Goal: Task Accomplishment & Management: Manage account settings

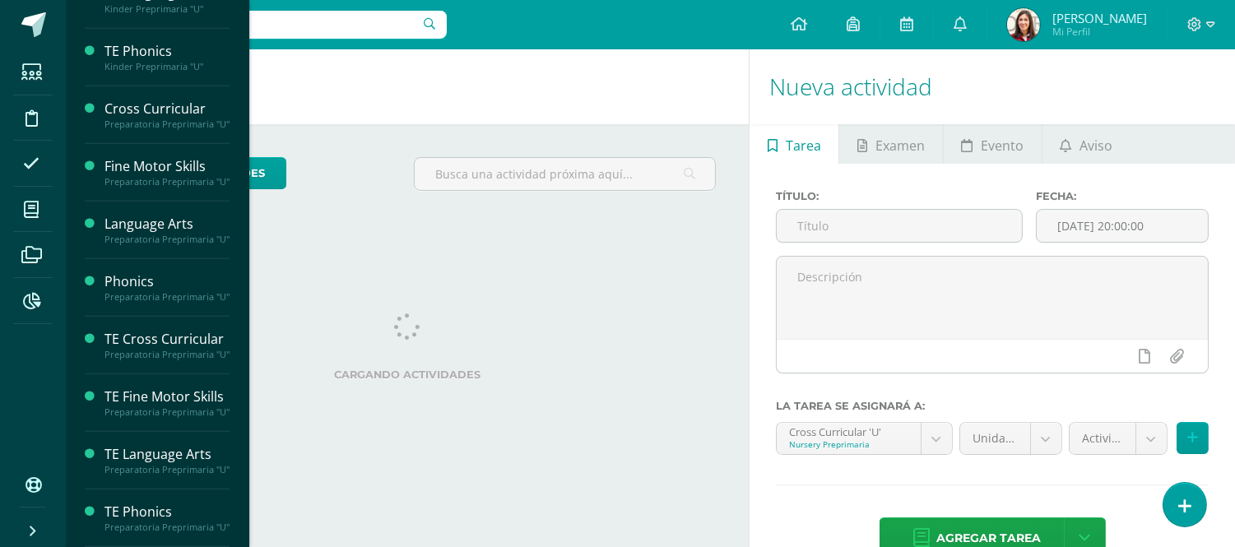
scroll to position [1775, 0]
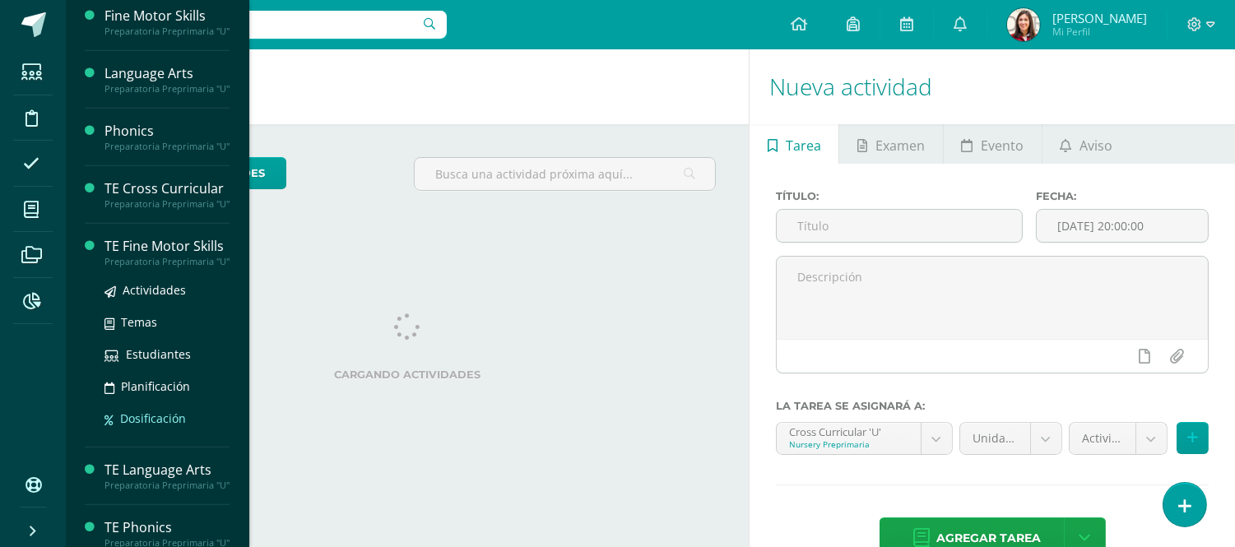
click at [168, 426] on span "Dosificación" at bounding box center [153, 419] width 66 height 16
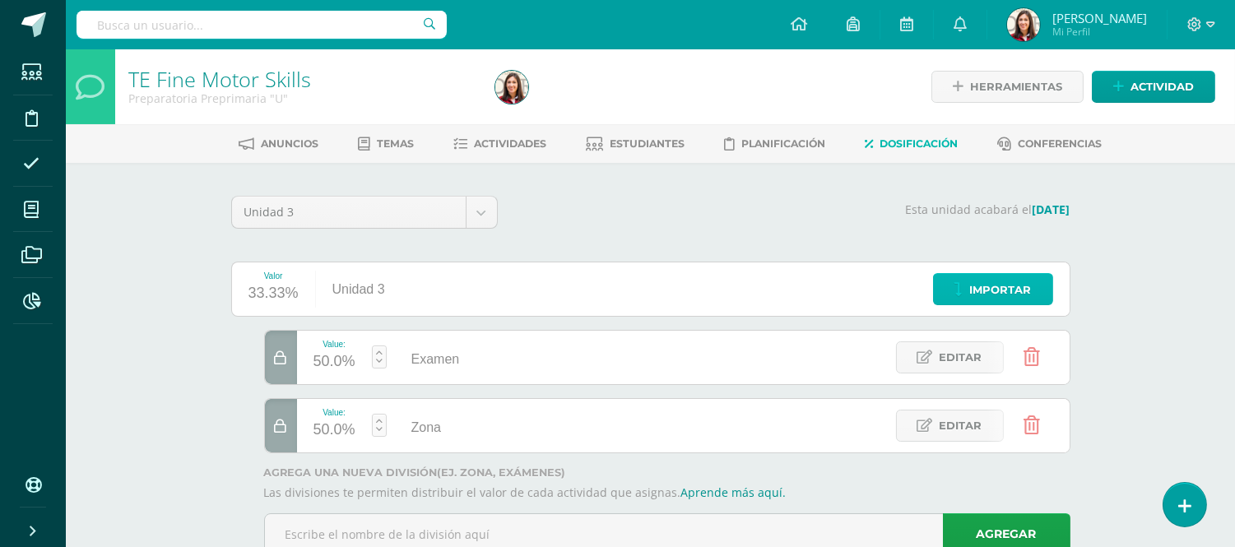
click at [992, 286] on span "Importar" at bounding box center [1001, 290] width 62 height 30
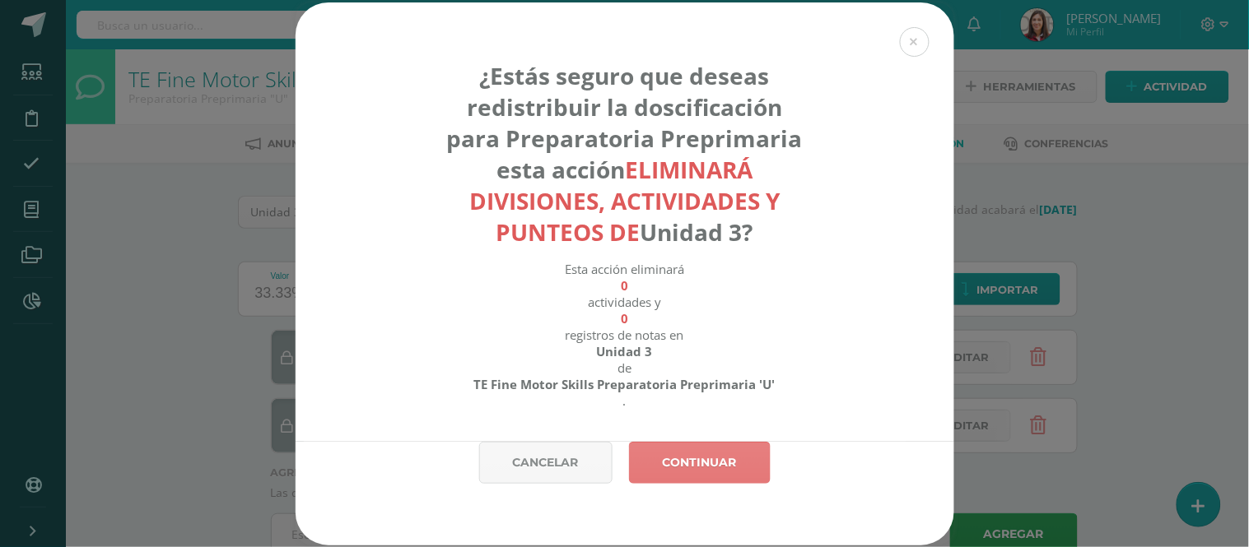
click at [739, 465] on link "Continuar" at bounding box center [700, 463] width 142 height 42
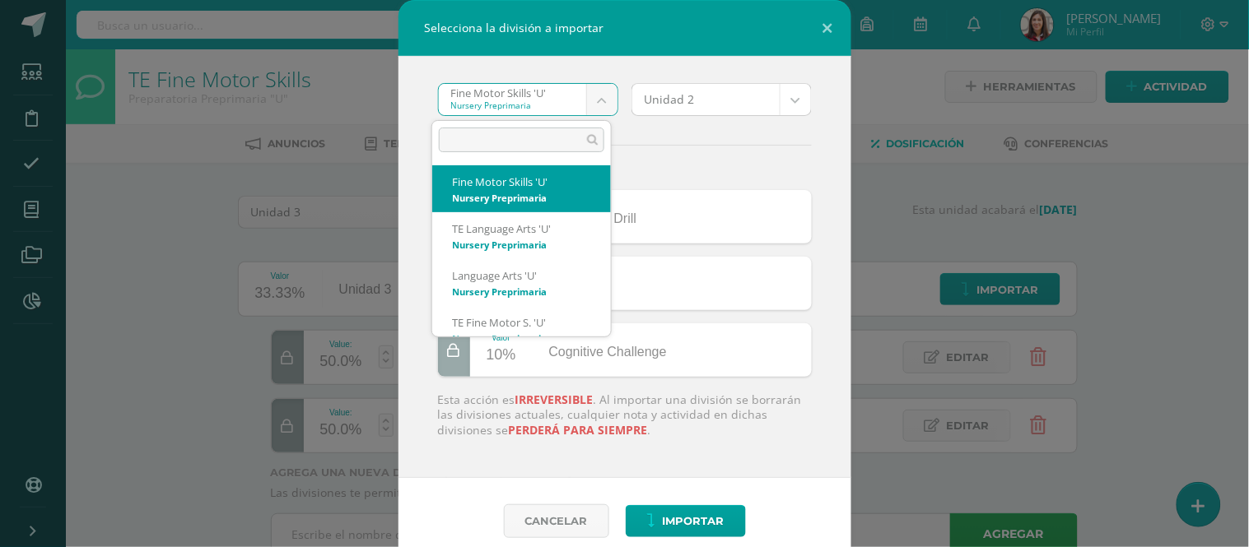
click at [604, 89] on body "Selecciona la división a importar Fine Motor Skills 'U' Nursery Preprimaria Fin…" at bounding box center [624, 301] width 1249 height 602
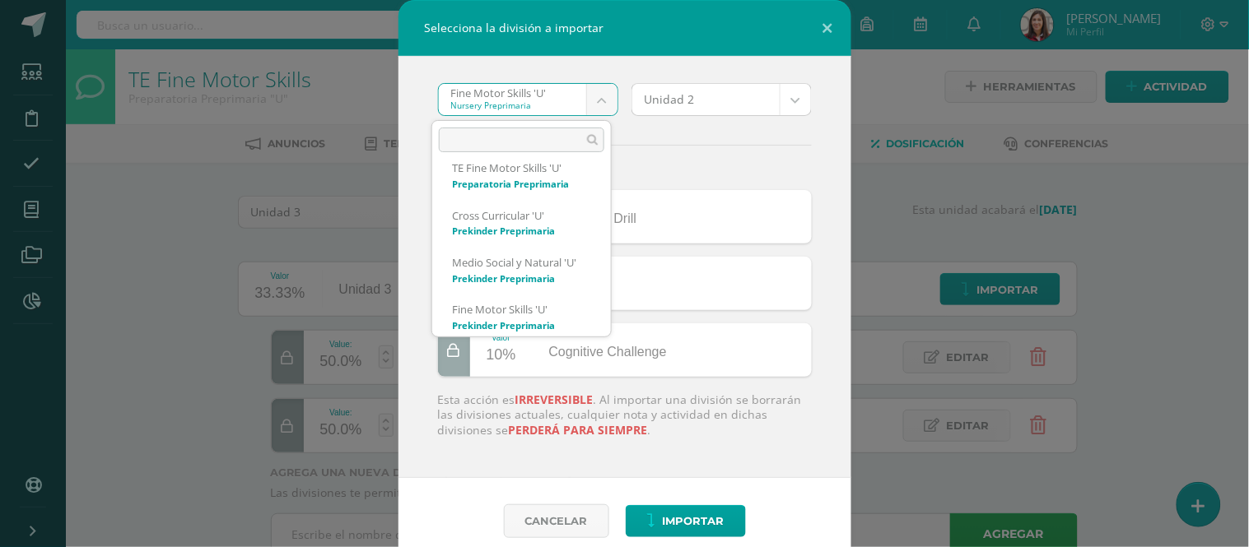
scroll to position [543, 0]
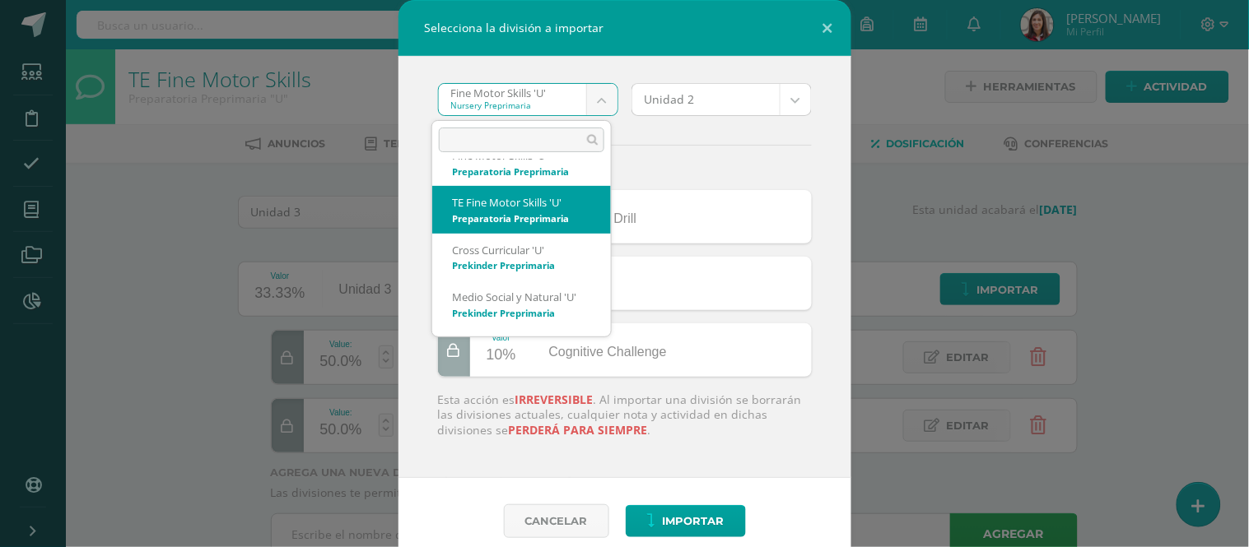
select select "2524"
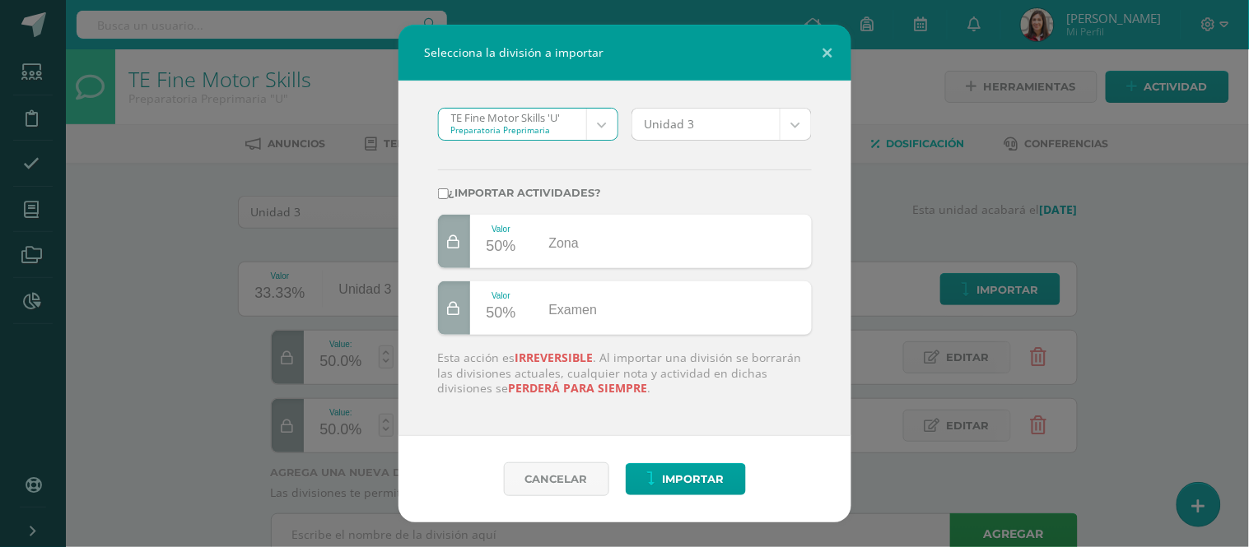
click at [801, 120] on body "Selecciona la división a importar TE Fine Motor Skills 'U' Preparatoria Preprim…" at bounding box center [624, 301] width 1249 height 602
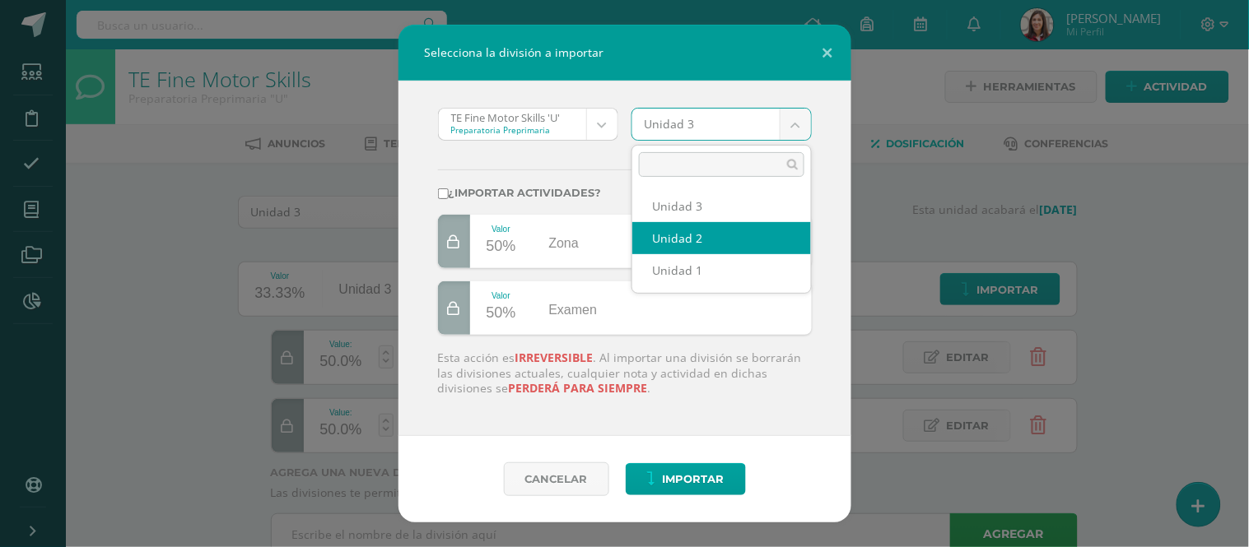
select select "201151"
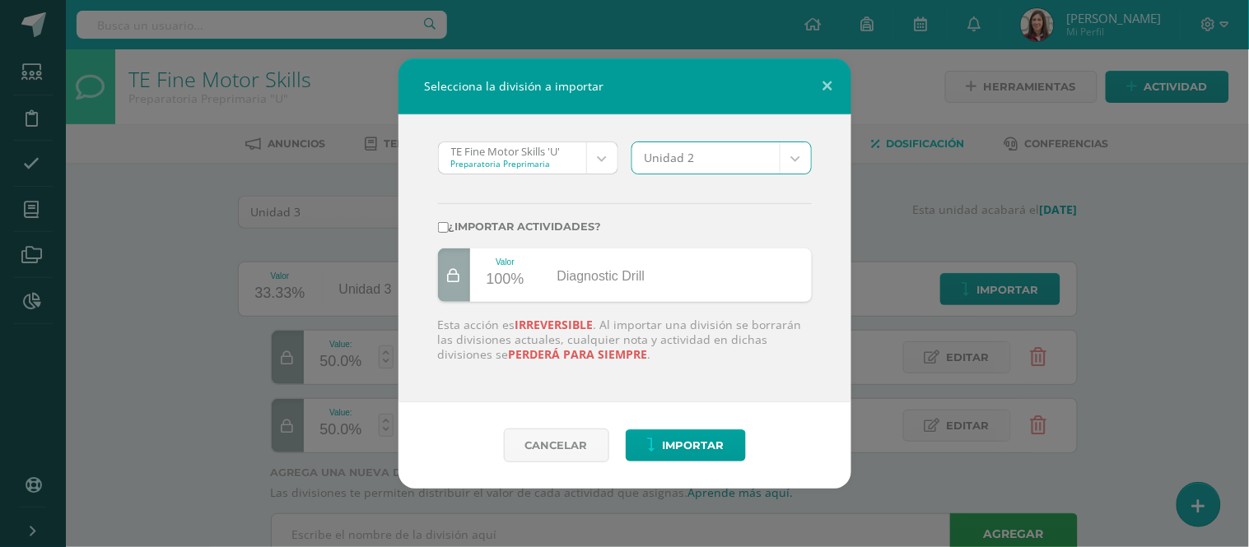
click at [466, 226] on label "¿Importar actividades?" at bounding box center [625, 227] width 374 height 12
click at [449, 226] on input "¿Importar actividades?" at bounding box center [443, 227] width 11 height 11
checkbox input "true"
click at [710, 455] on span "Importar" at bounding box center [694, 445] width 62 height 30
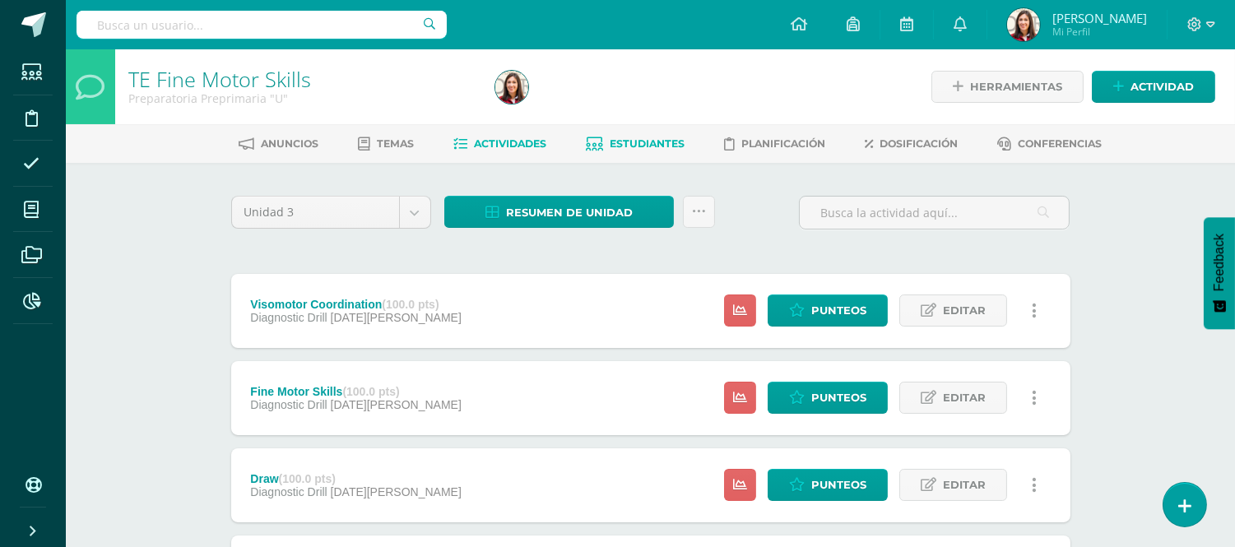
click at [667, 145] on span "Estudiantes" at bounding box center [647, 143] width 75 height 12
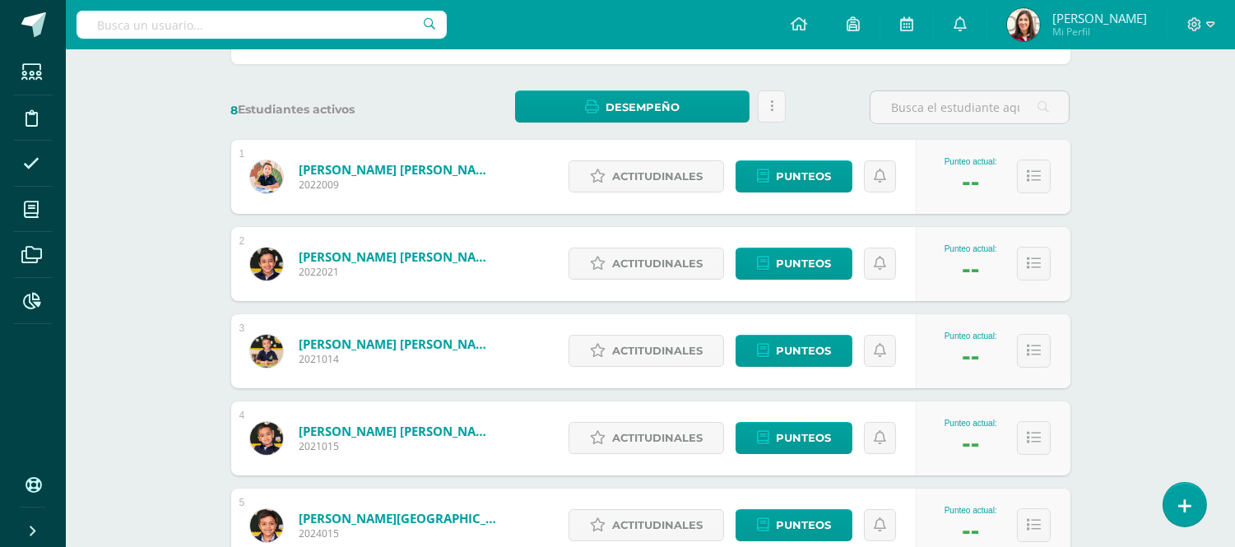
scroll to position [229, 0]
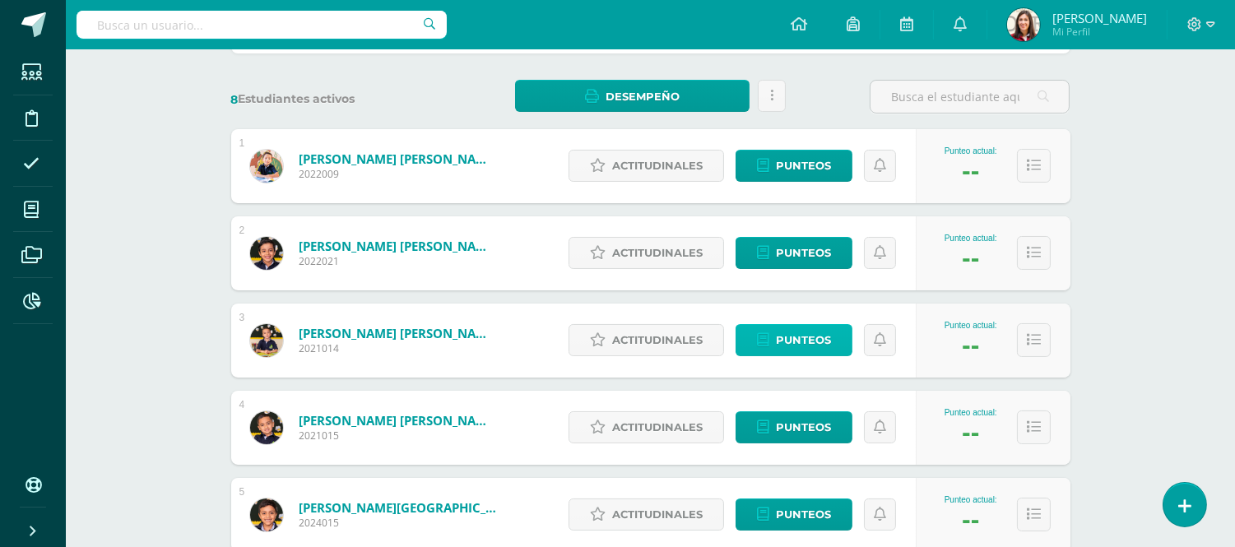
click at [809, 342] on span "Punteos" at bounding box center [803, 340] width 55 height 30
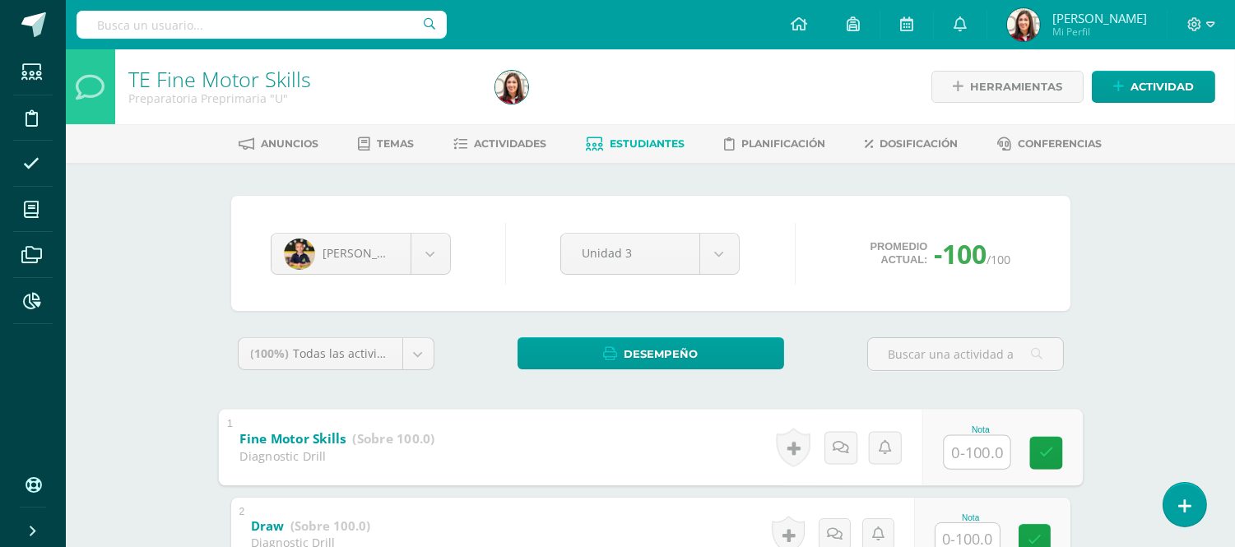
click at [958, 447] on input "text" at bounding box center [977, 451] width 66 height 33
type input "96"
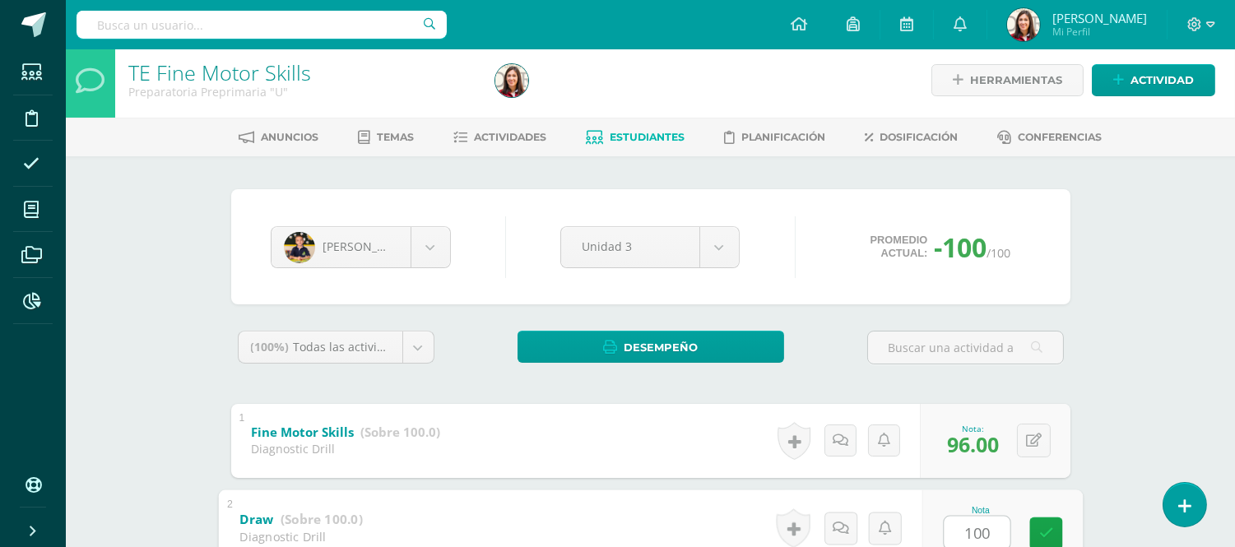
type input "100"
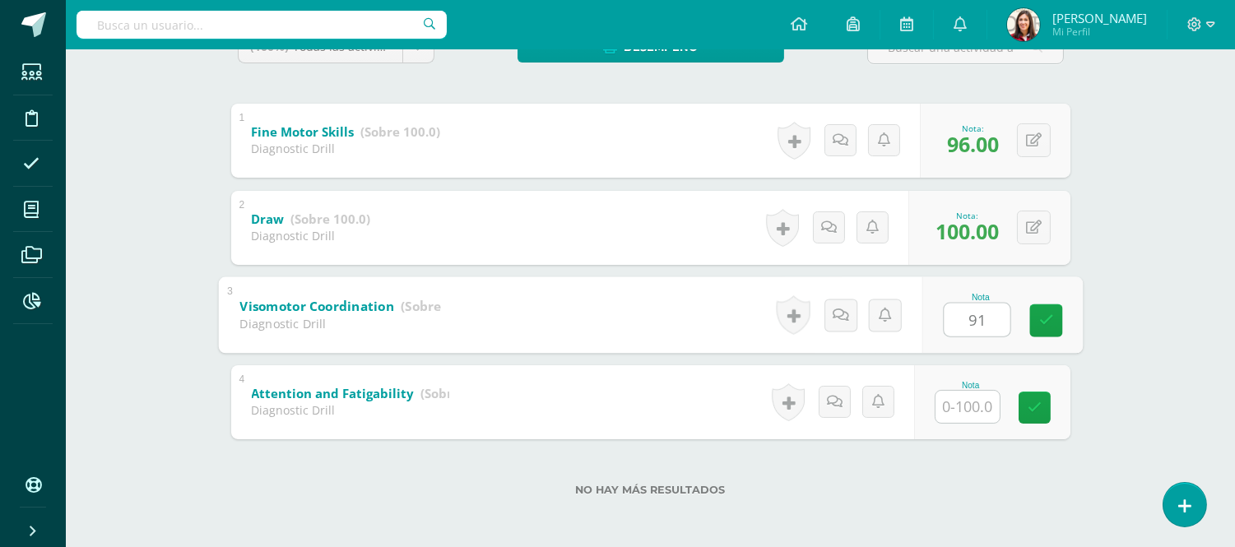
type input "91"
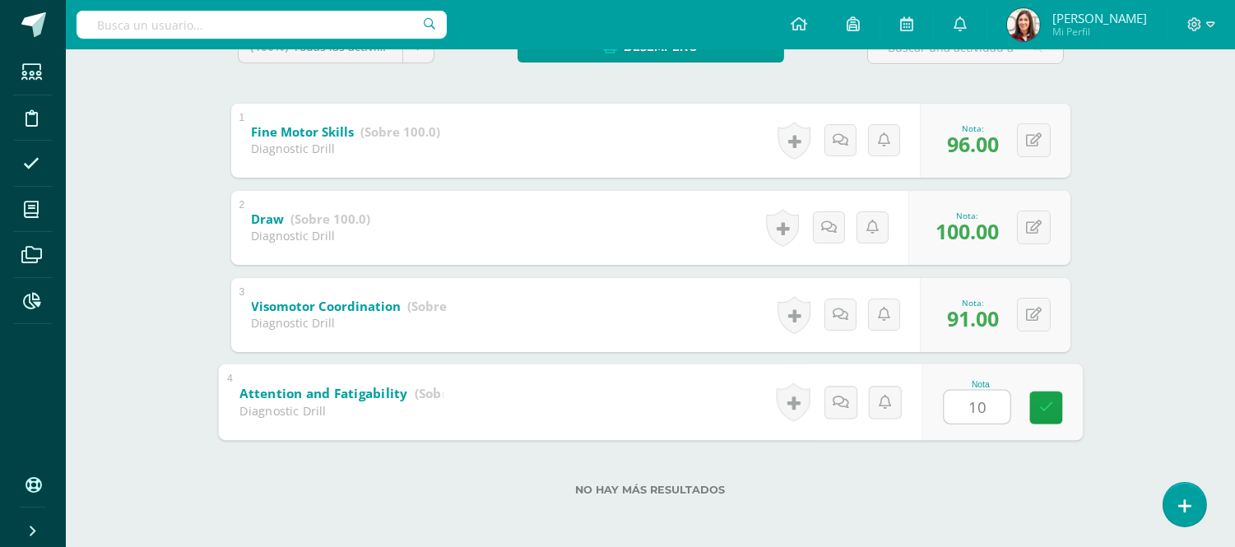
type input "100"
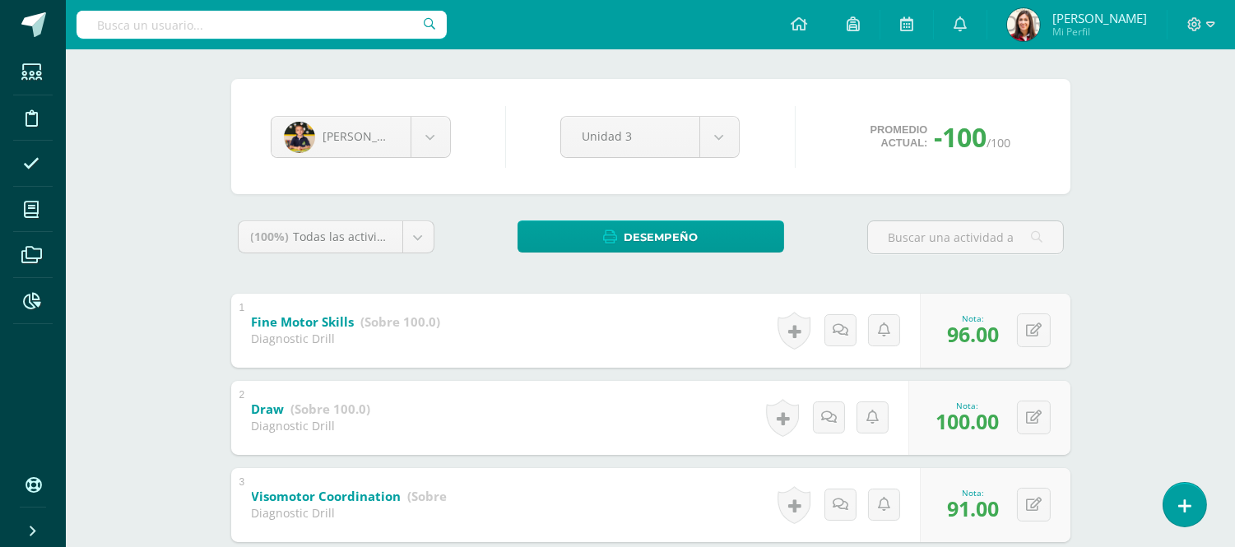
scroll to position [94, 0]
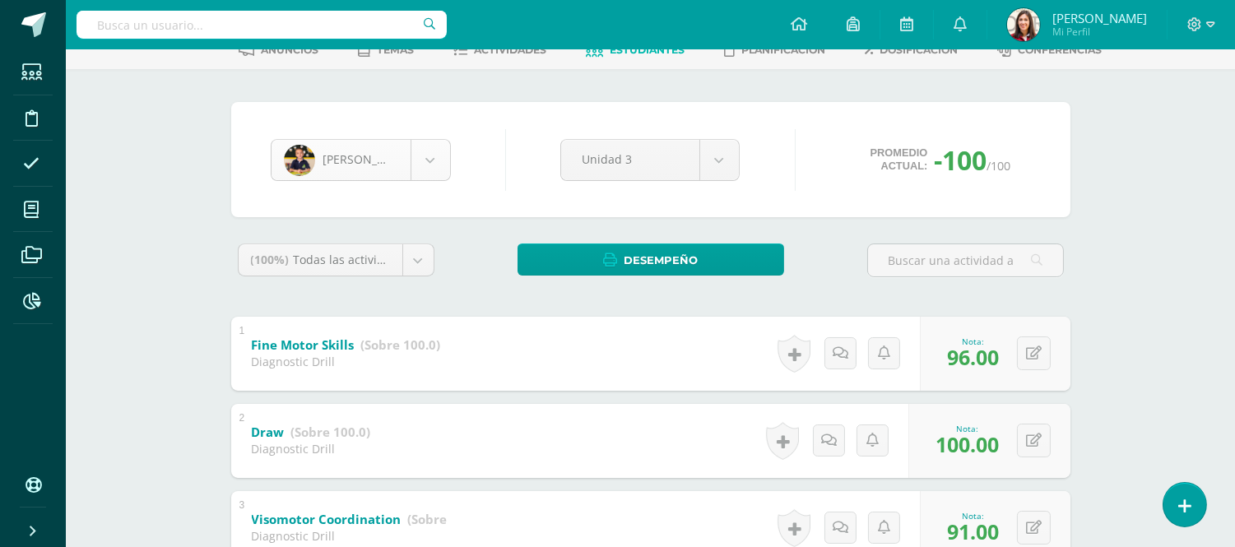
click at [430, 151] on body "Estudiantes Disciplina Asistencia Mis cursos Archivos Reportes Soporte Ayuda Re…" at bounding box center [617, 334] width 1235 height 856
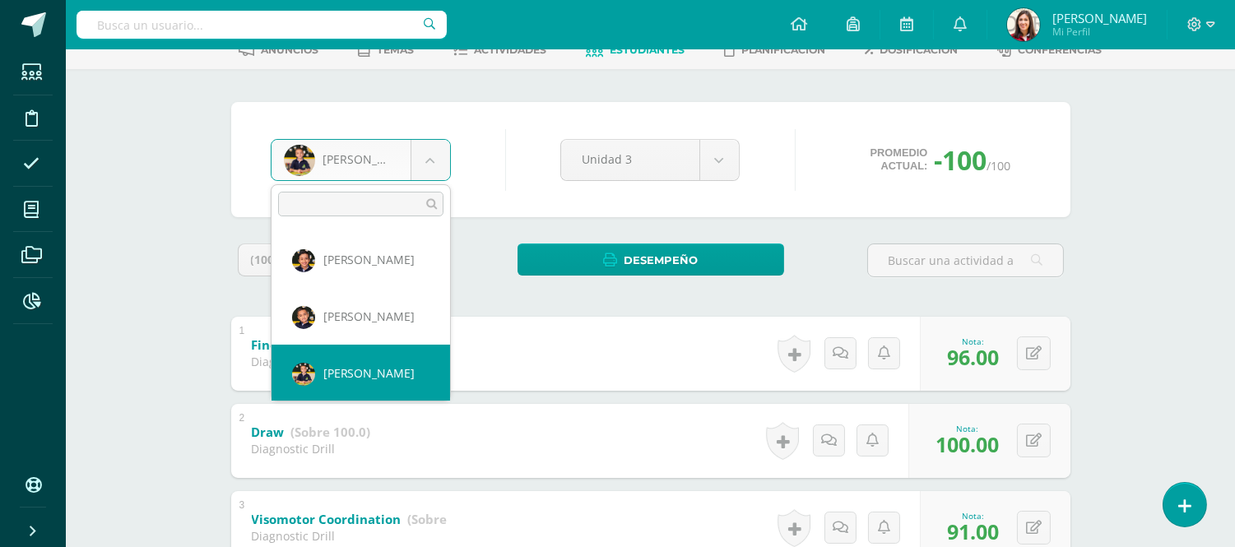
scroll to position [0, 0]
select select "486"
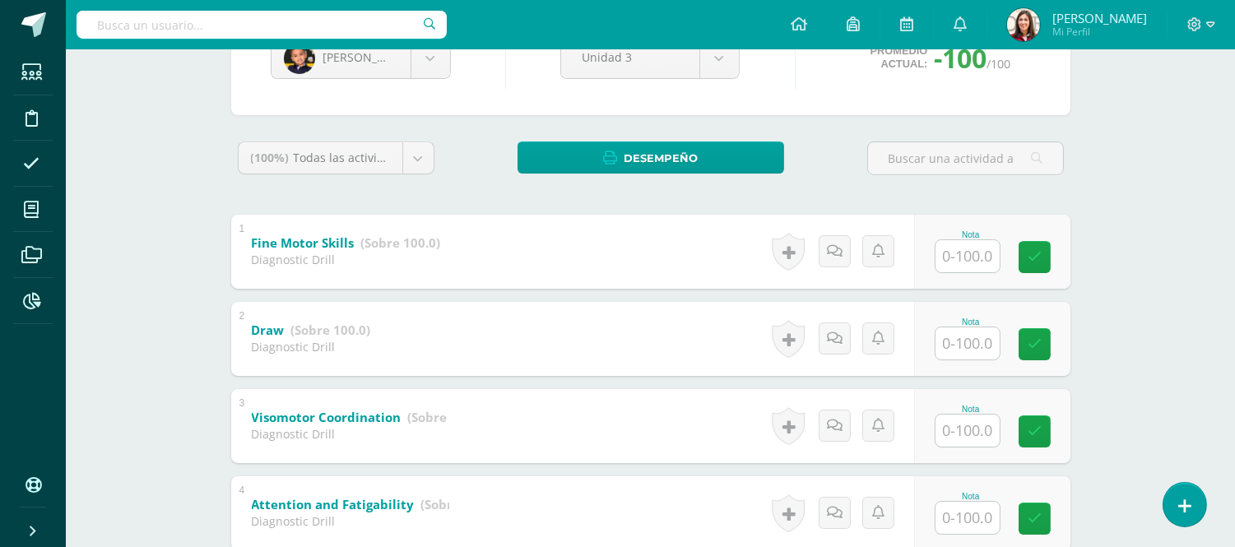
scroll to position [198, 0]
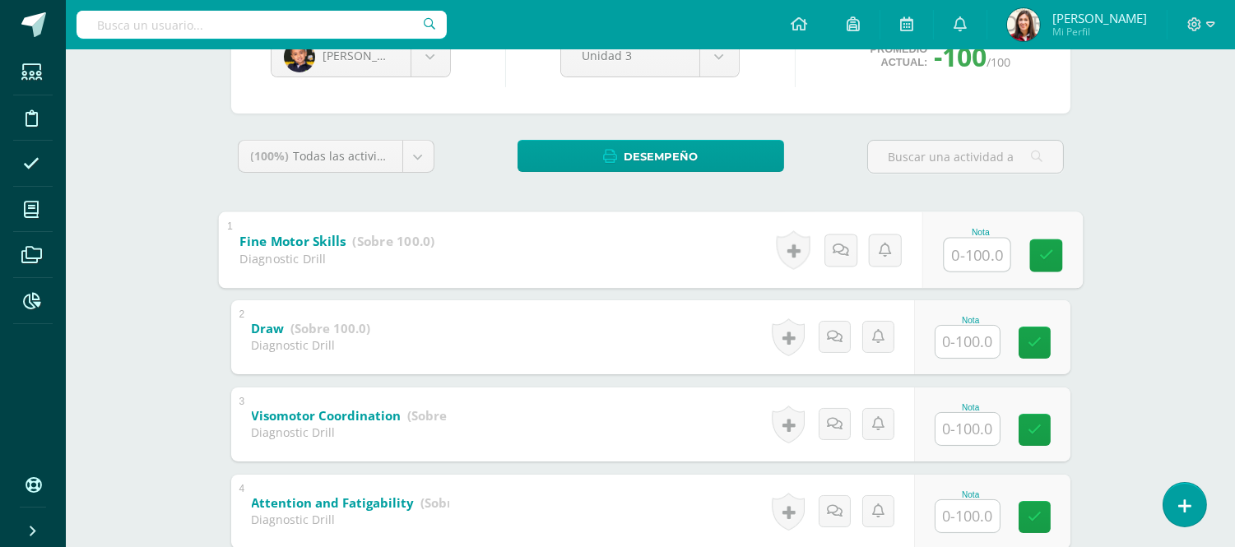
click at [958, 257] on input "text" at bounding box center [977, 254] width 66 height 33
type input "96"
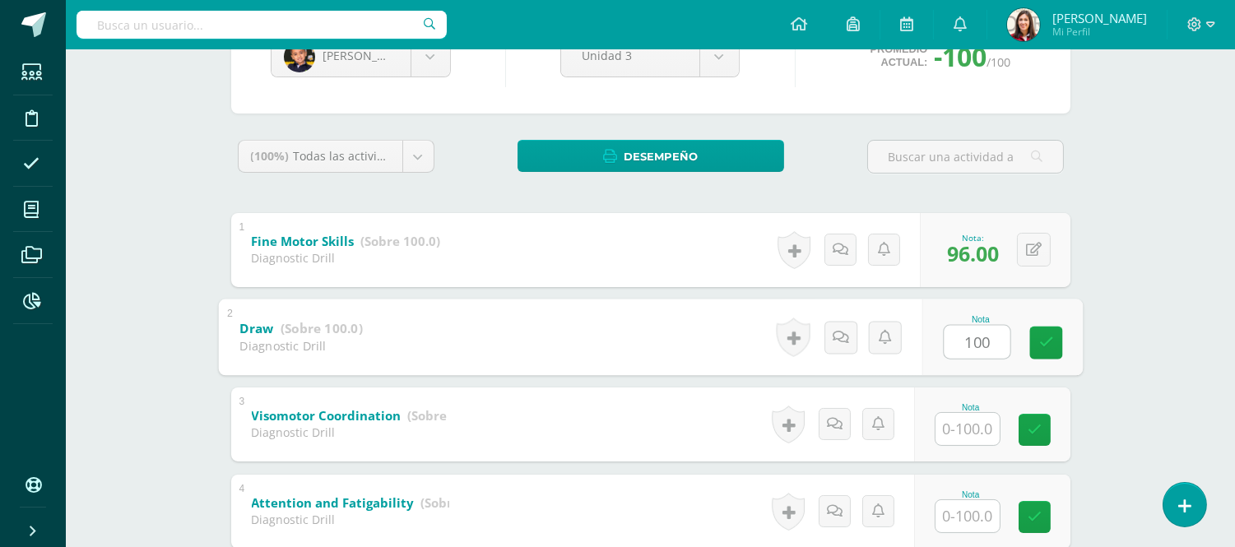
type input "100"
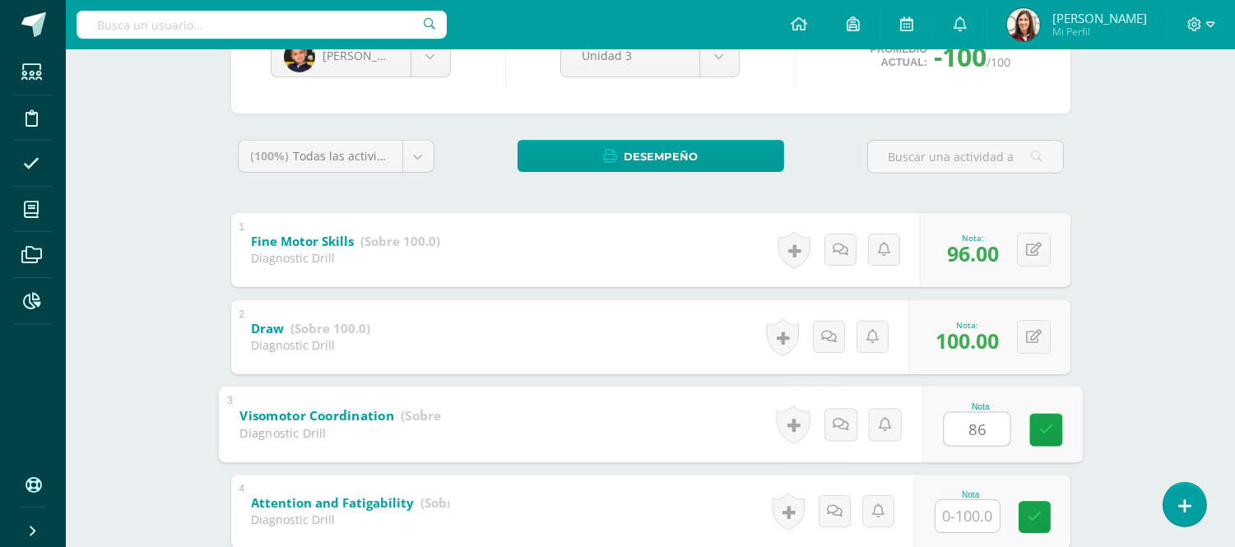
type input "86"
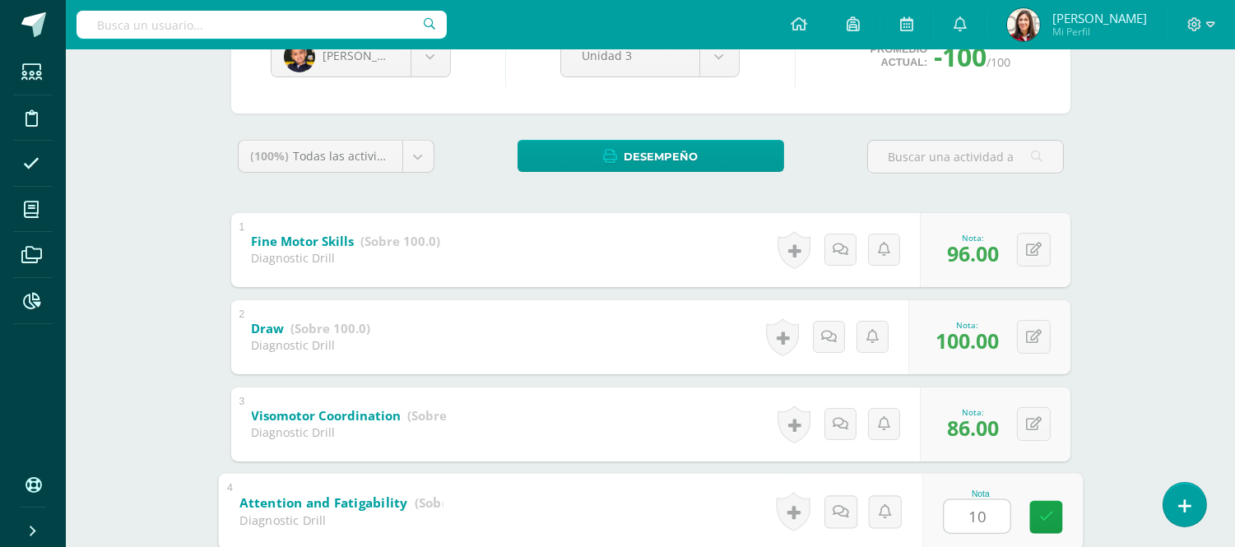
type input "100"
click at [429, 67] on body "Estudiantes Disciplina Asistencia Mis cursos Archivos Reportes Soporte Ayuda Re…" at bounding box center [617, 230] width 1235 height 856
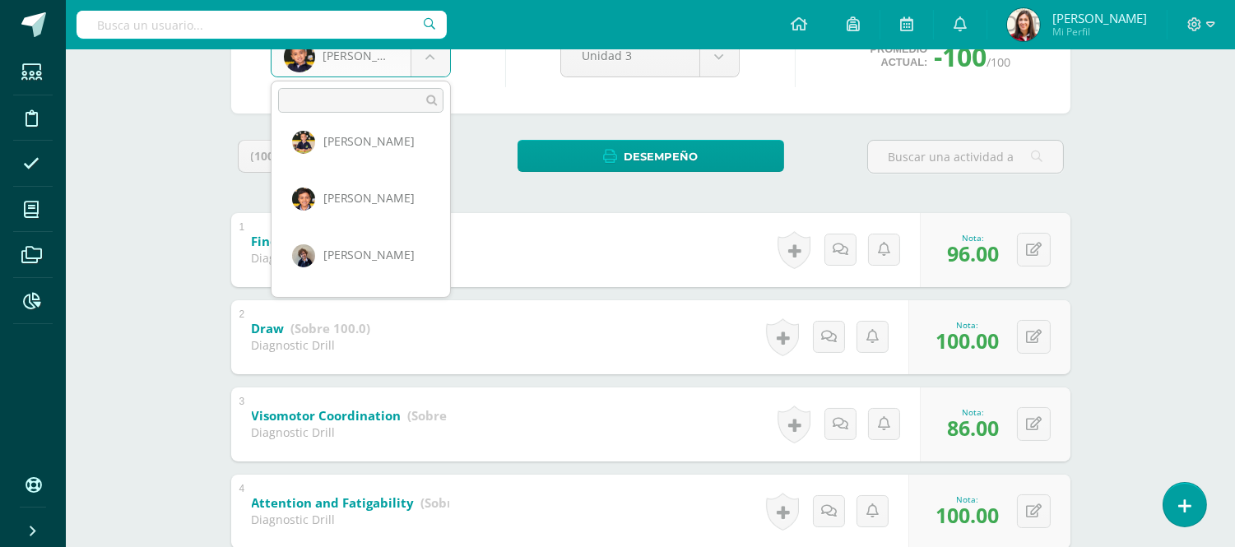
scroll to position [195, 0]
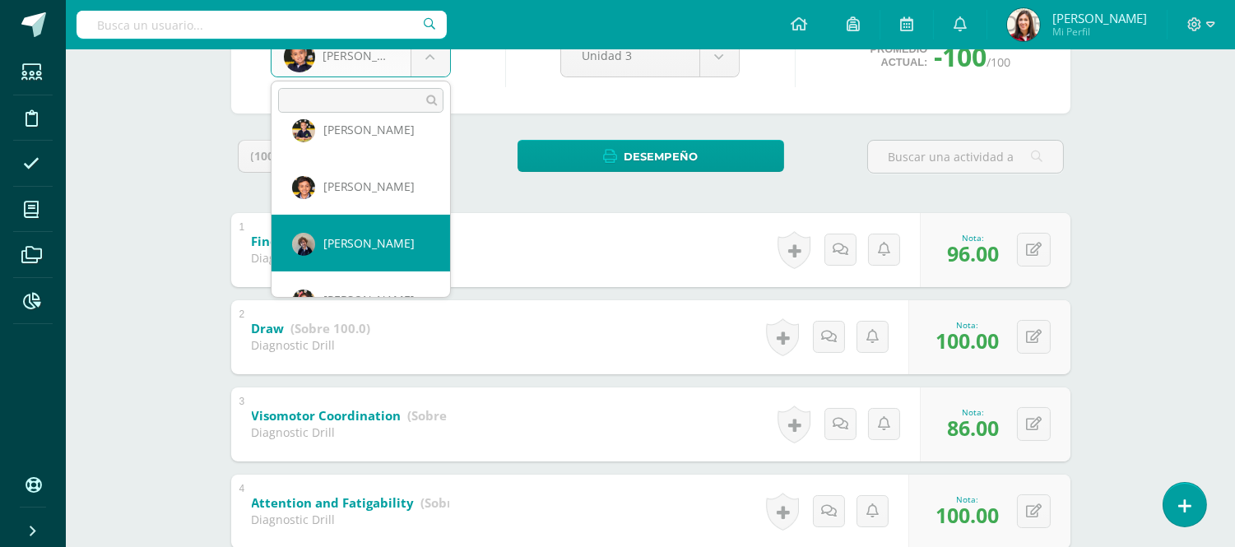
select select "599"
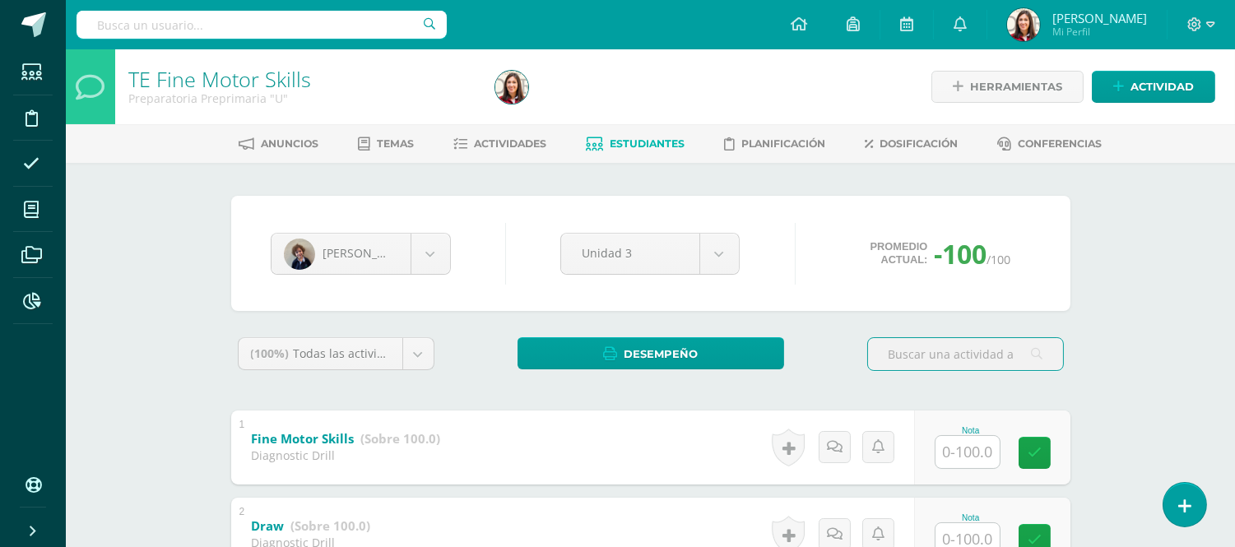
click at [971, 450] on input "text" at bounding box center [968, 452] width 64 height 32
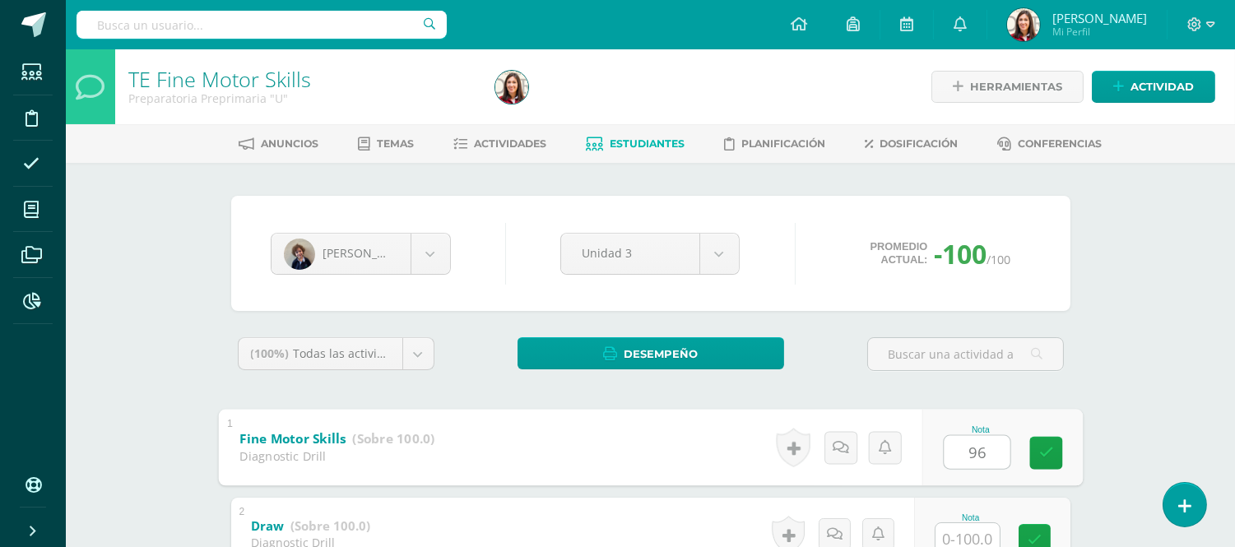
type input "96"
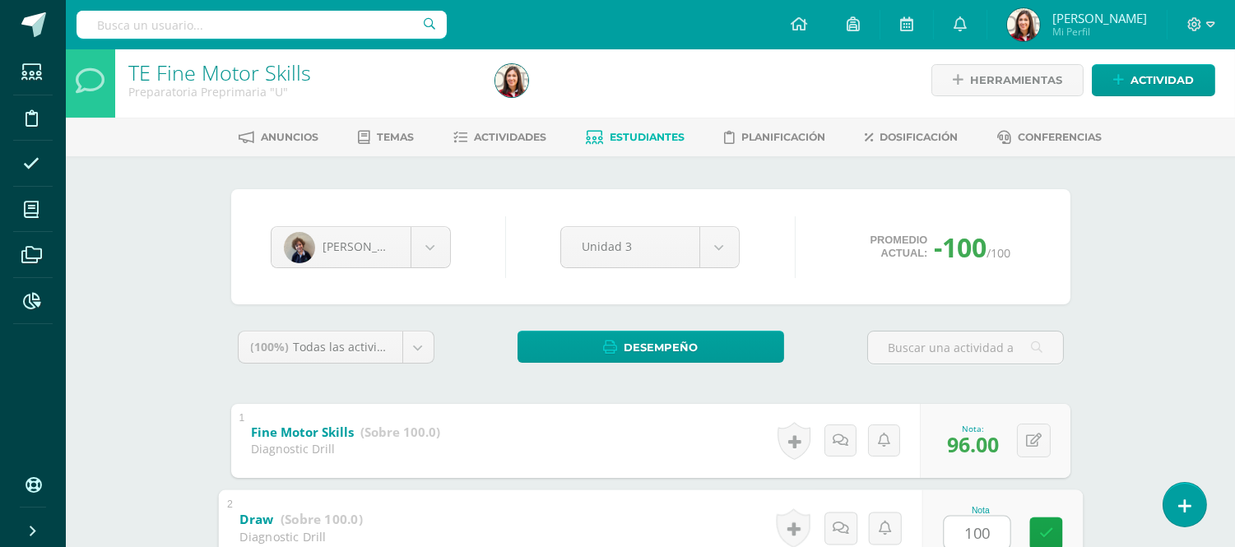
type input "100"
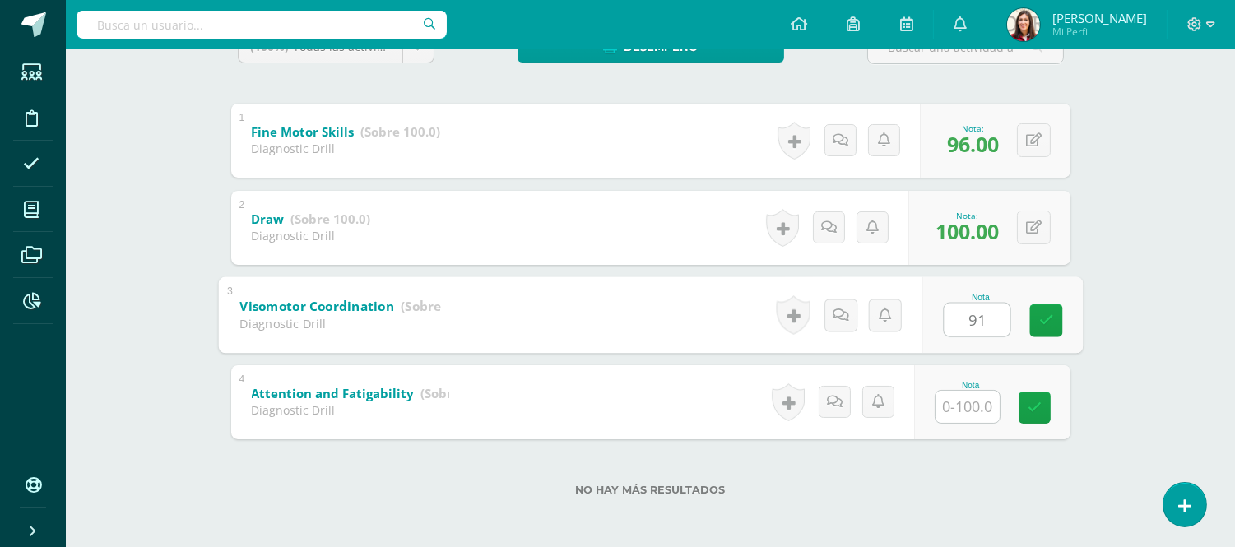
type input "91"
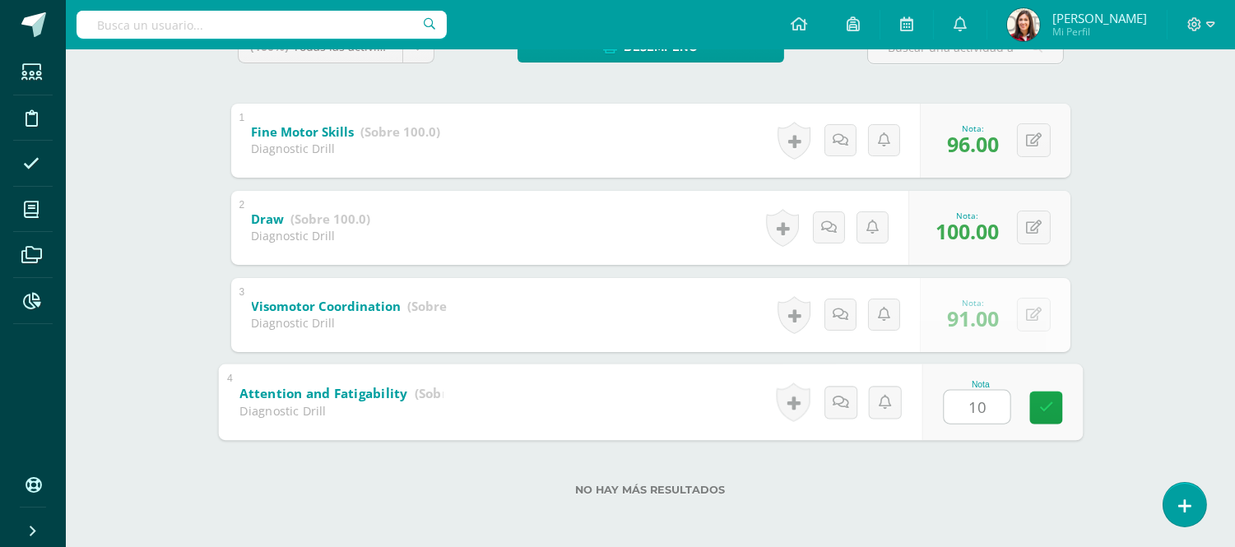
type input "100"
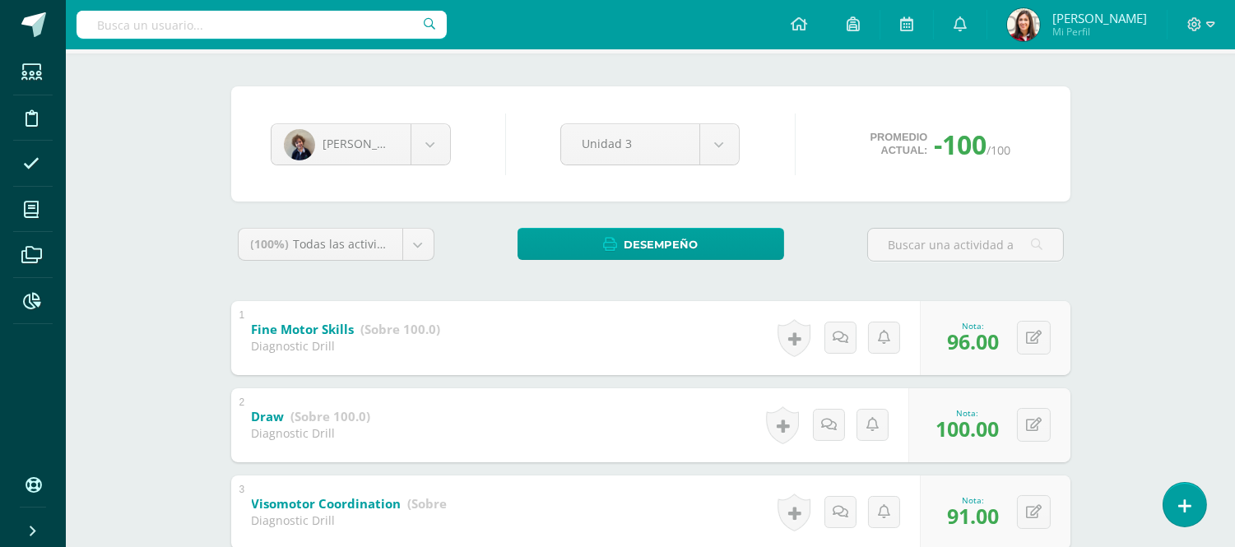
scroll to position [103, 0]
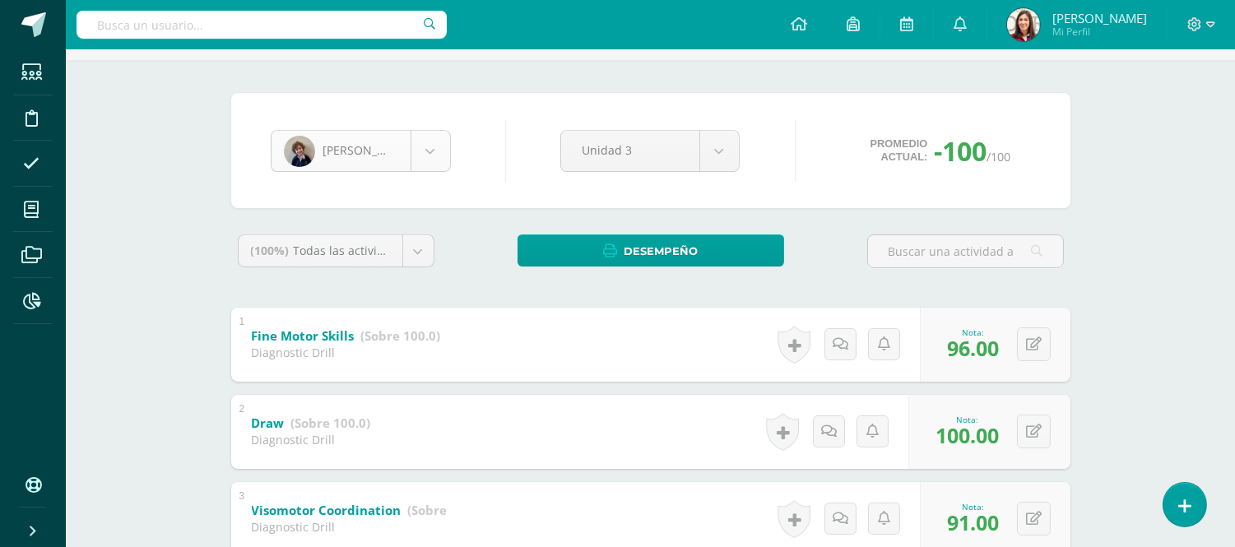
click at [440, 154] on body "Estudiantes Disciplina Asistencia Mis cursos Archivos Reportes Soporte Ayuda Re…" at bounding box center [617, 325] width 1235 height 856
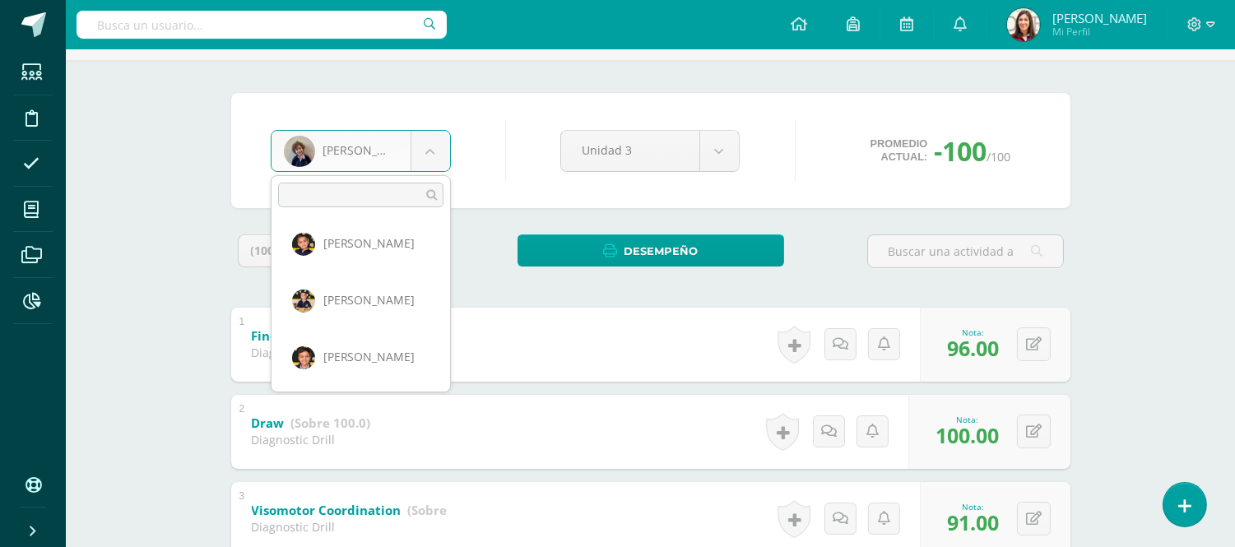
scroll to position [289, 0]
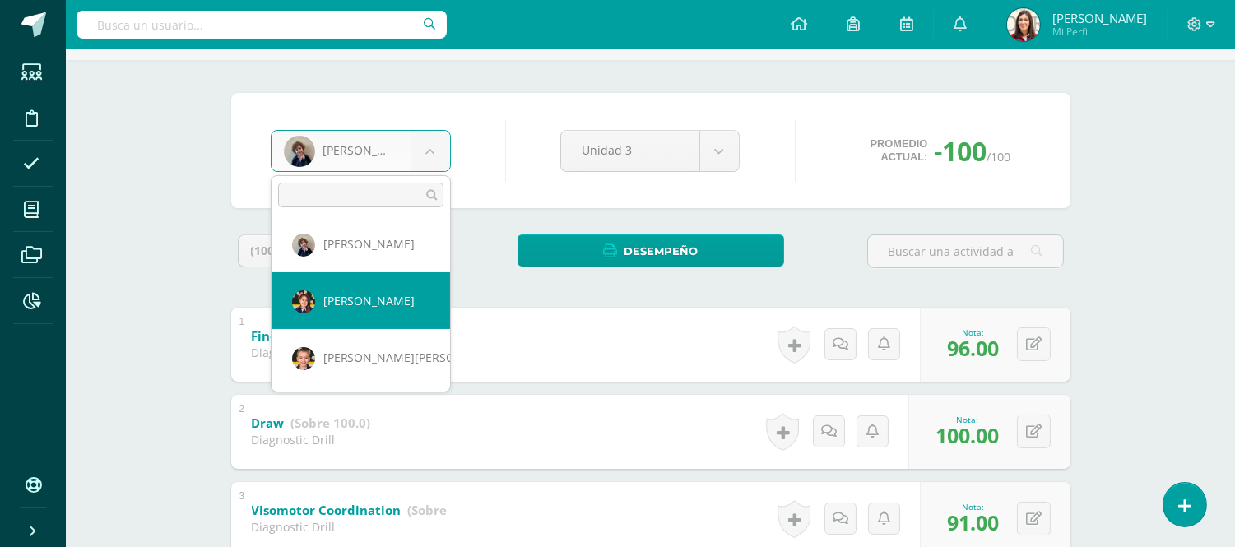
select select "527"
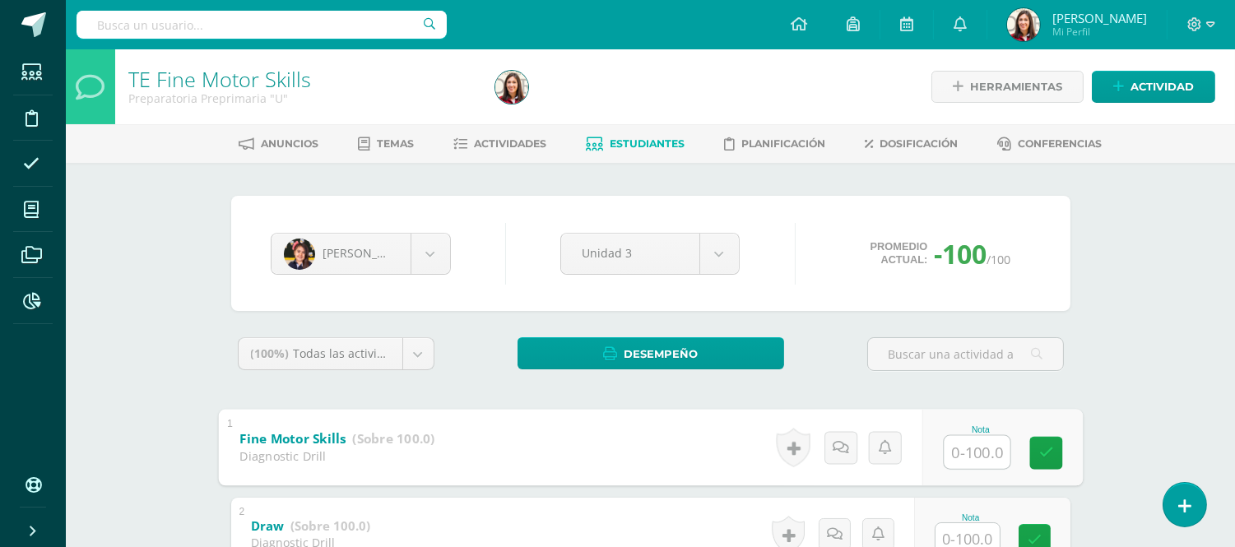
click at [951, 458] on input "text" at bounding box center [977, 451] width 66 height 33
type input "96"
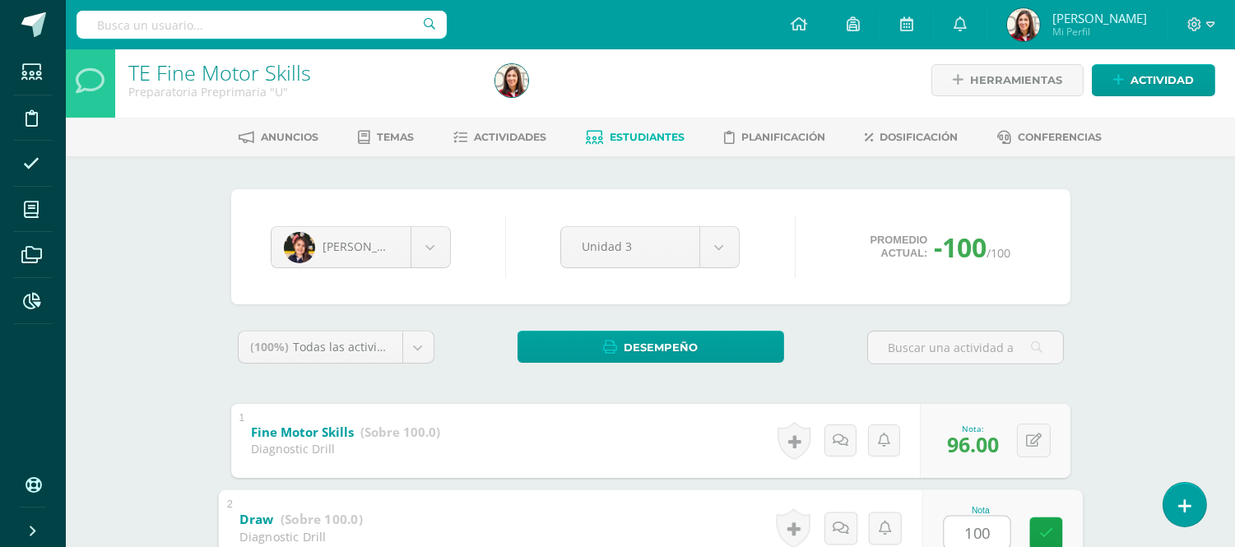
type input "100"
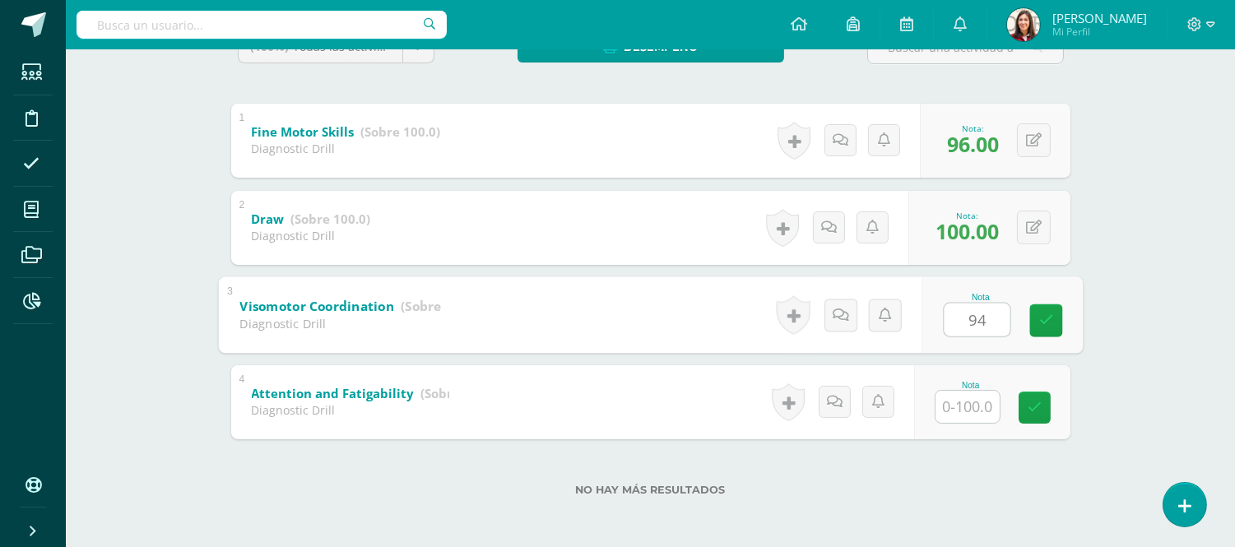
type input "94"
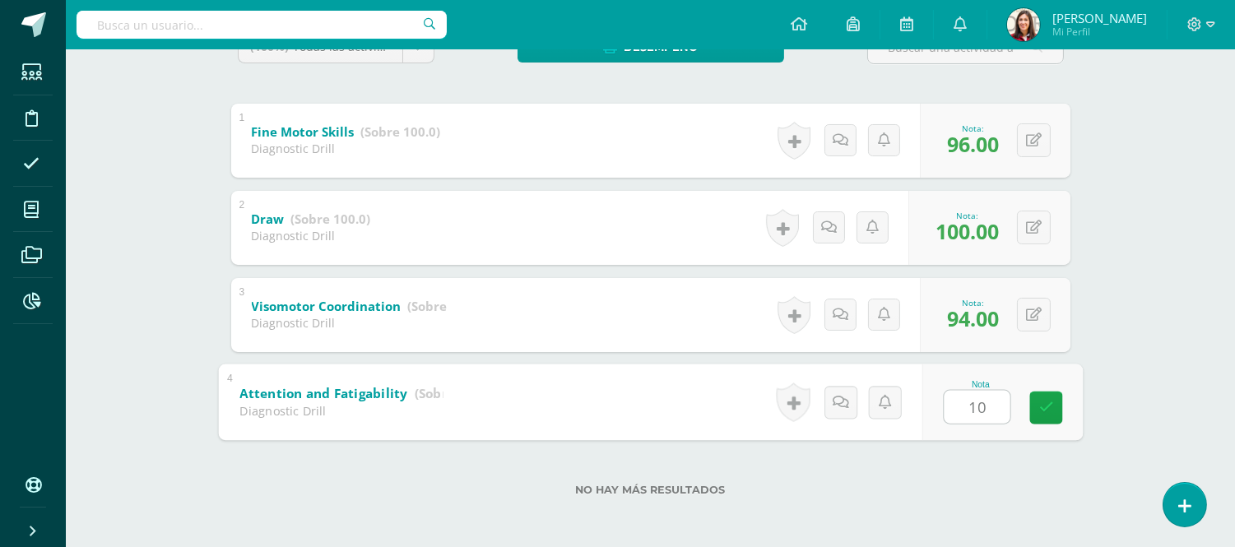
type input "100"
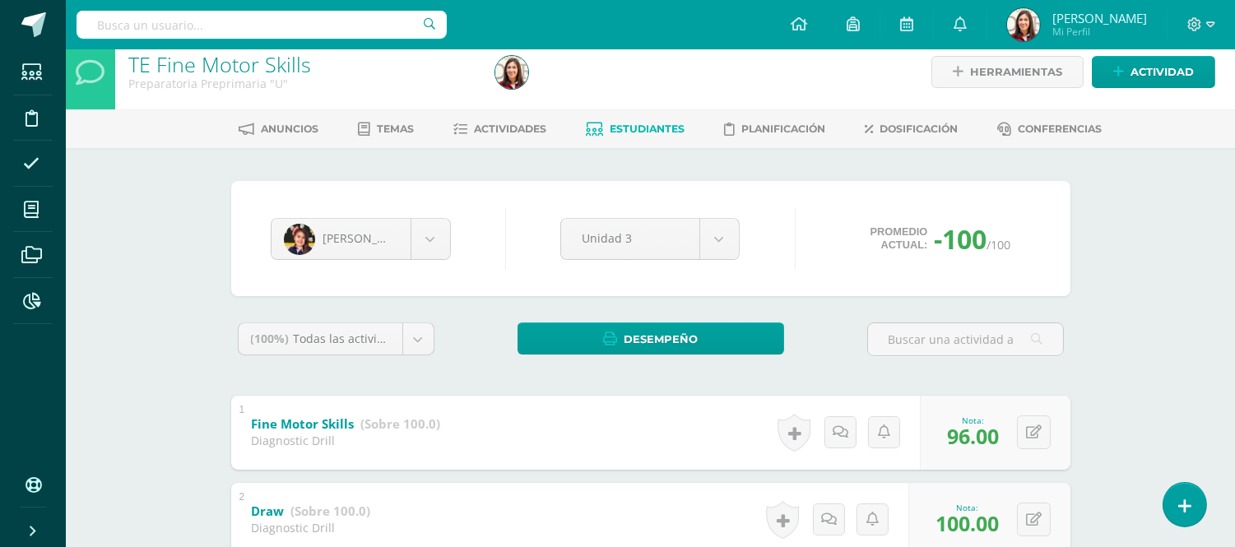
scroll to position [4, 0]
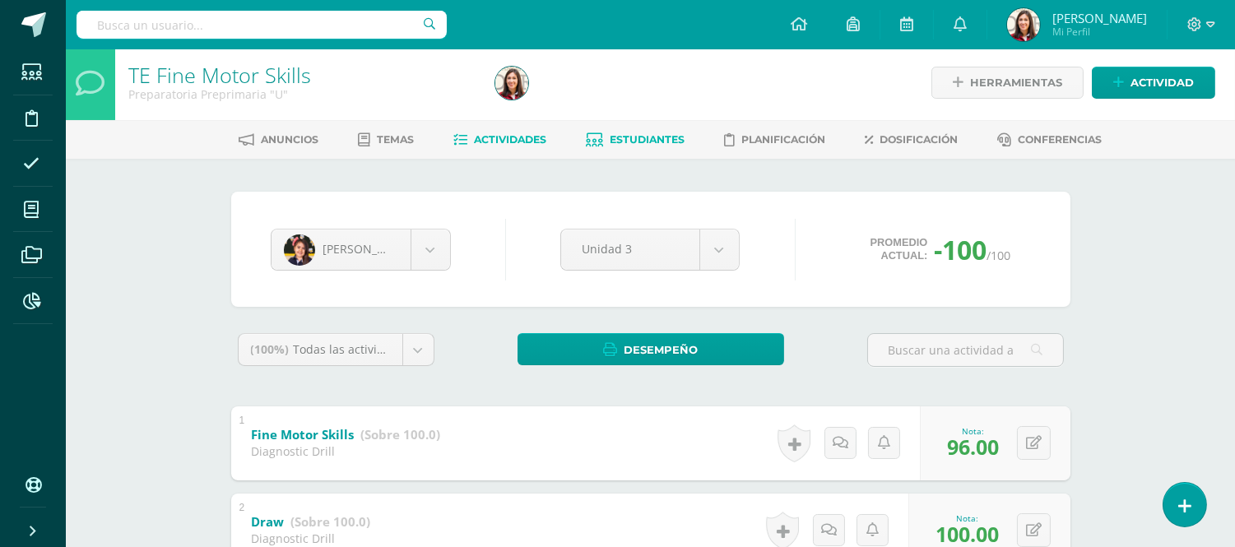
click at [523, 133] on span "Actividades" at bounding box center [510, 139] width 72 height 12
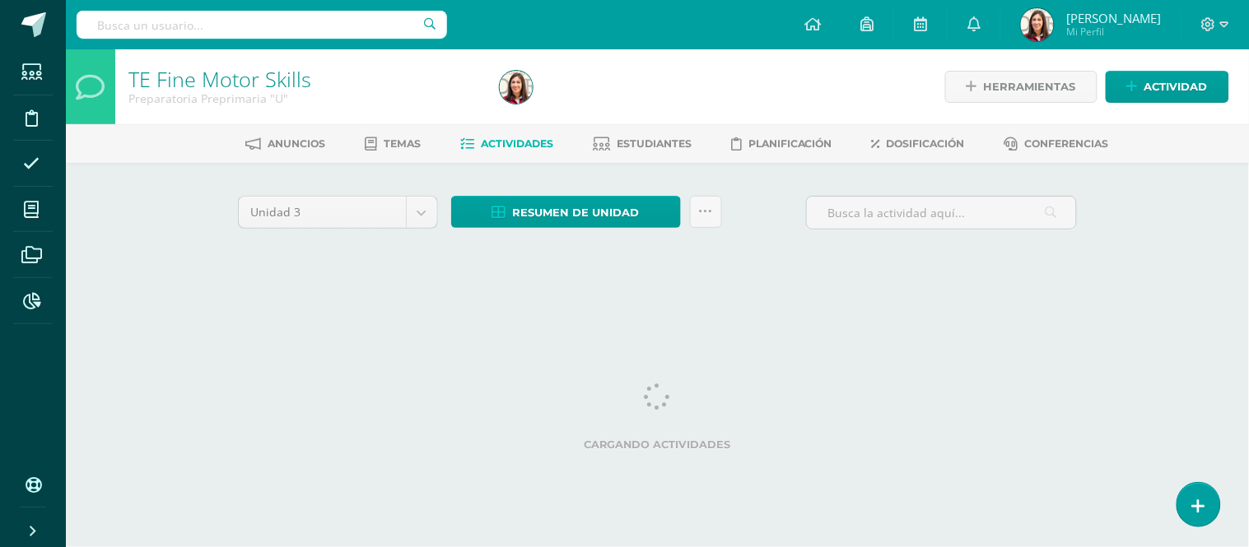
click at [630, 151] on link "Estudiantes" at bounding box center [642, 144] width 99 height 26
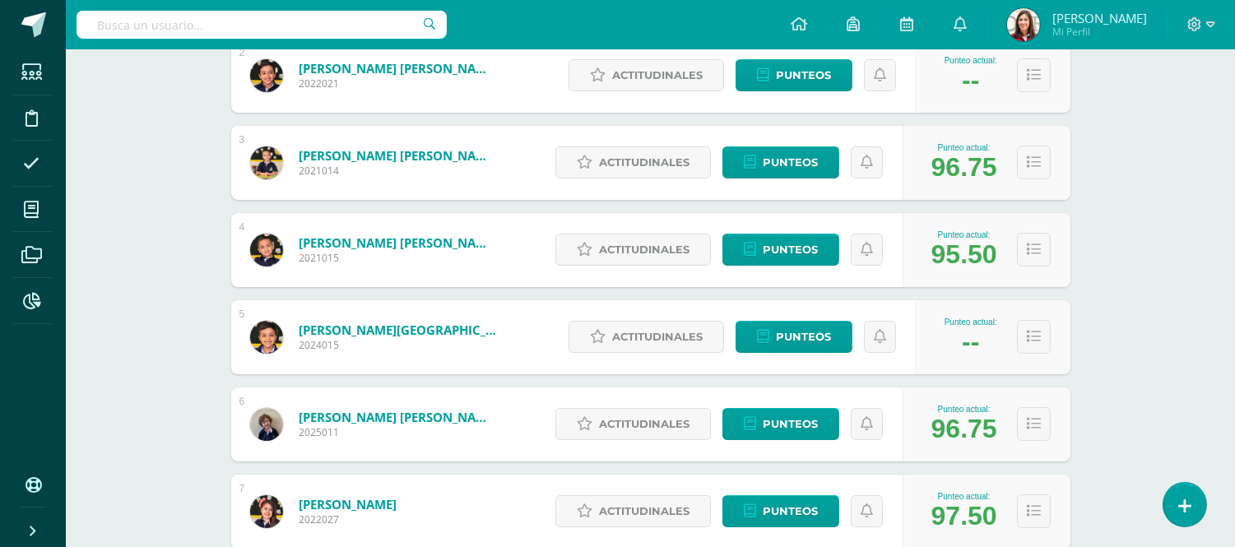
scroll to position [408, 0]
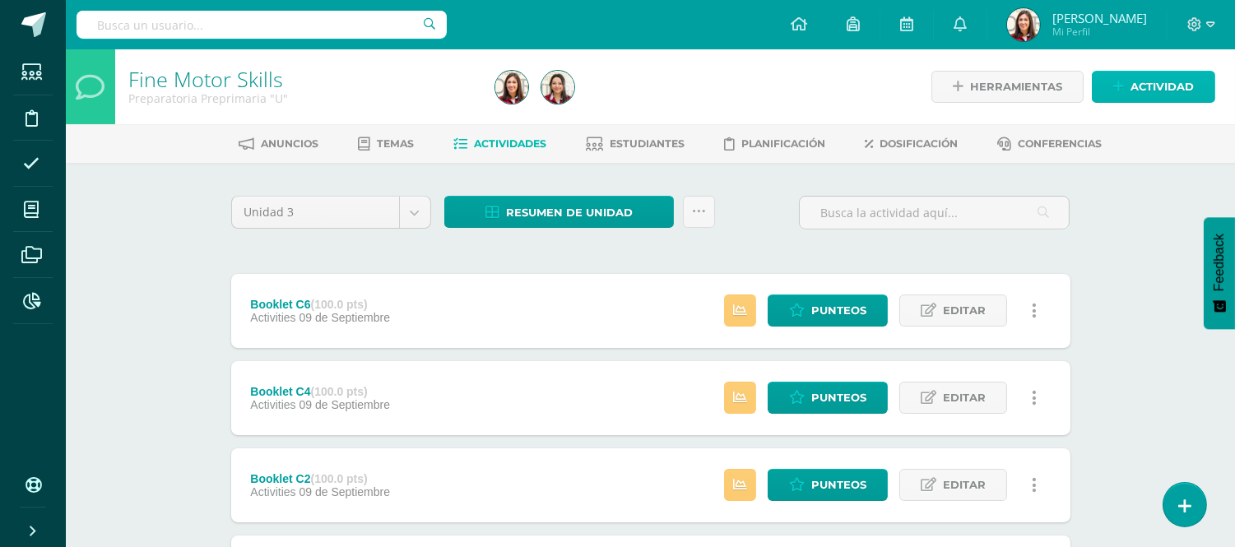
click at [1174, 80] on span "Actividad" at bounding box center [1162, 87] width 63 height 30
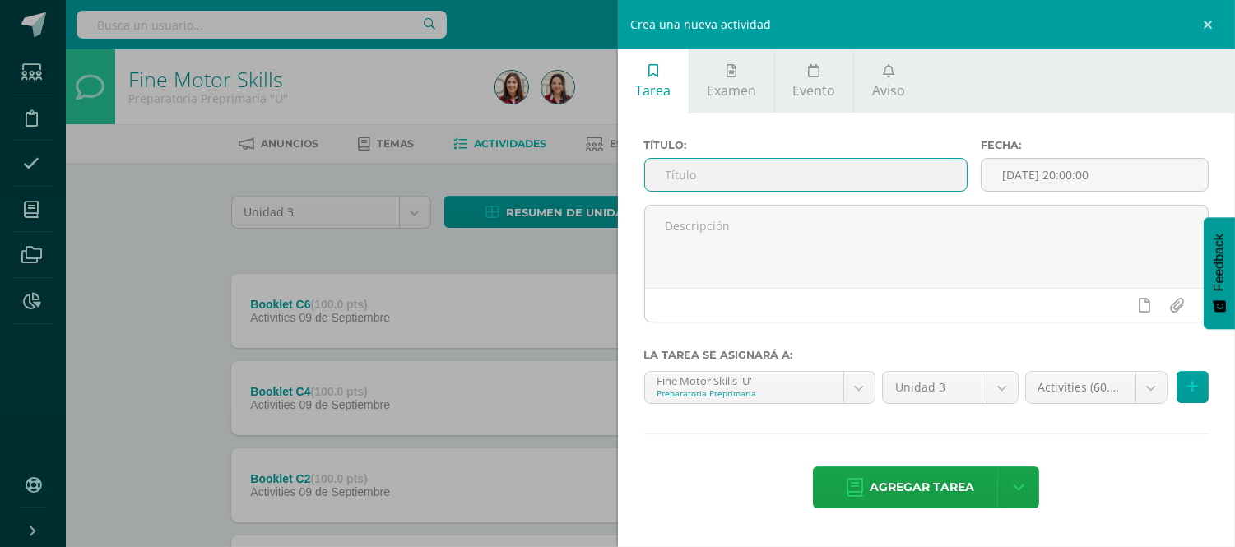
click at [732, 177] on input "text" at bounding box center [806, 175] width 323 height 32
type input "Diagnostic Drill Unit IV"
click at [1150, 384] on body "Estudiantes Disciplina Asistencia Mis cursos Archivos Reportes Soporte Ayuda Re…" at bounding box center [617, 490] width 1235 height 981
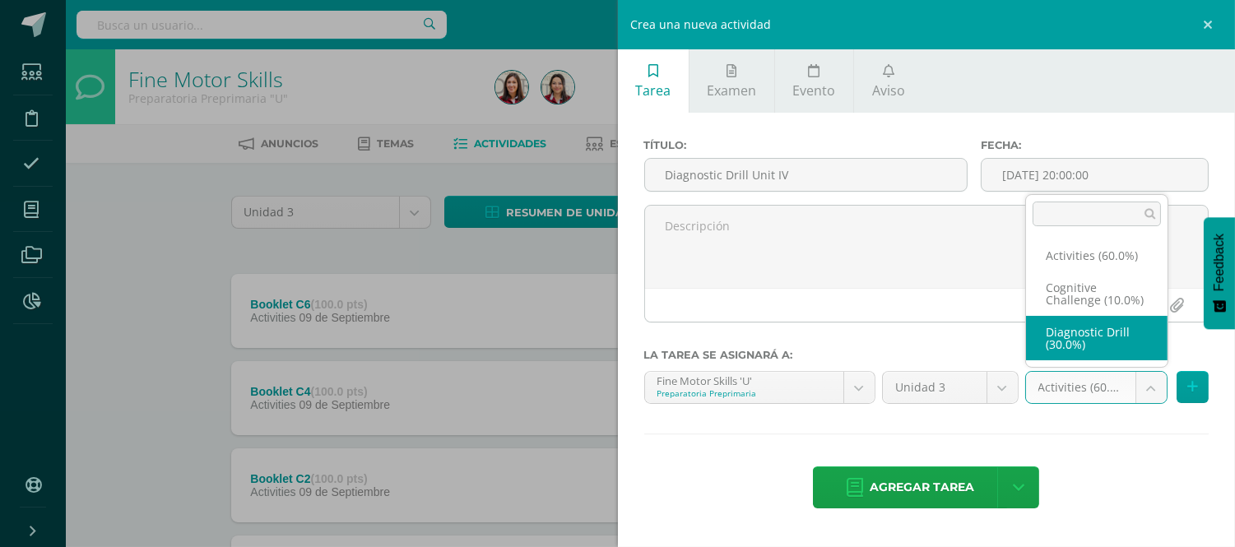
select select "204334"
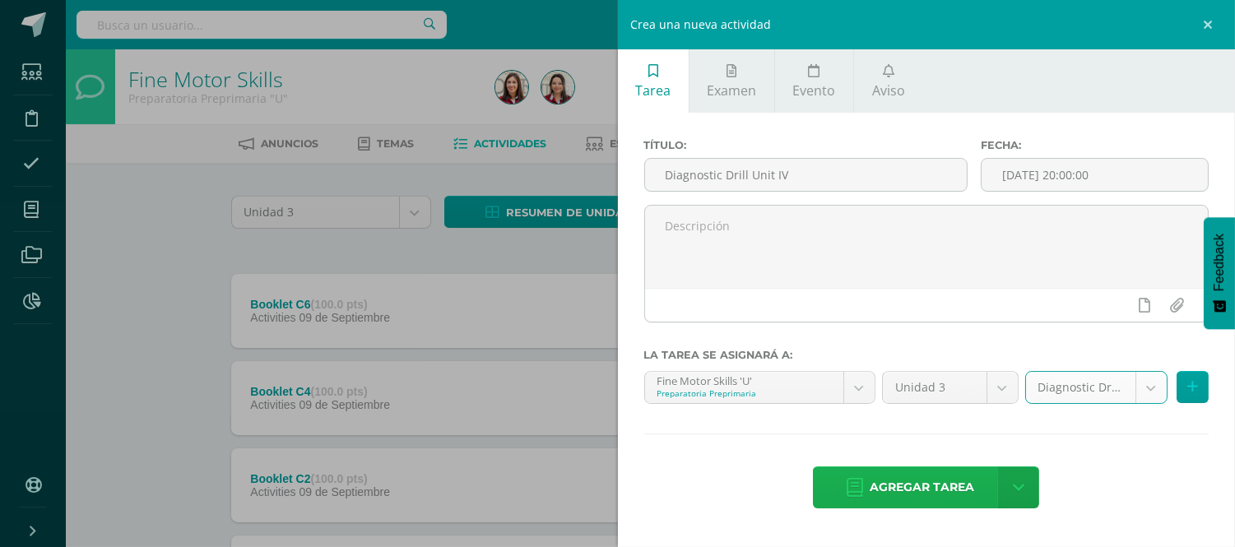
click at [905, 480] on span "Agregar tarea" at bounding box center [922, 487] width 105 height 40
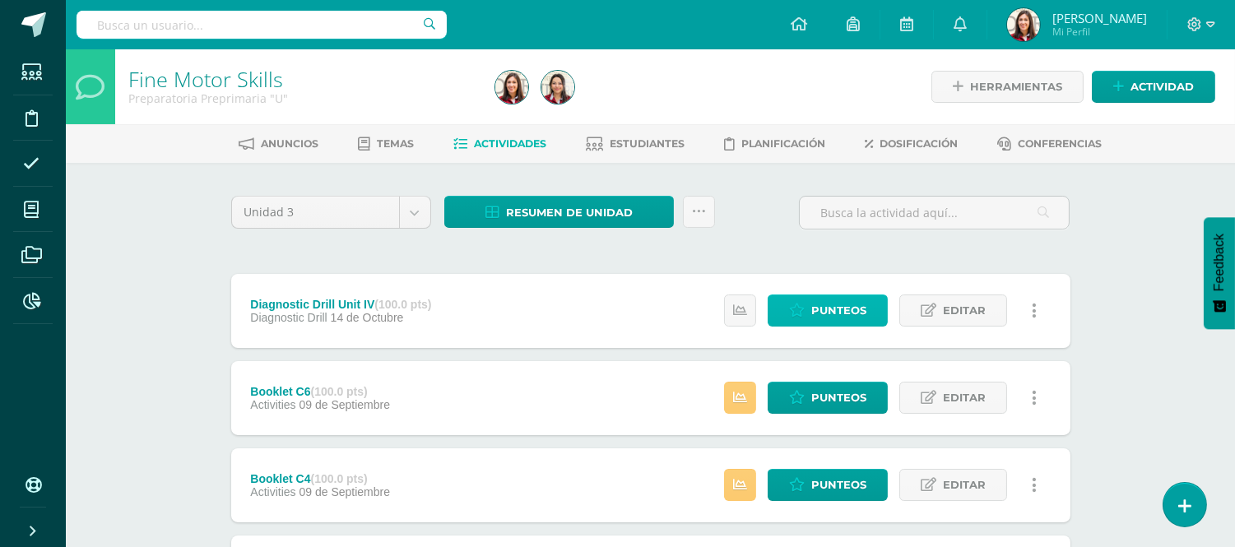
click at [827, 311] on span "Punteos" at bounding box center [838, 310] width 55 height 30
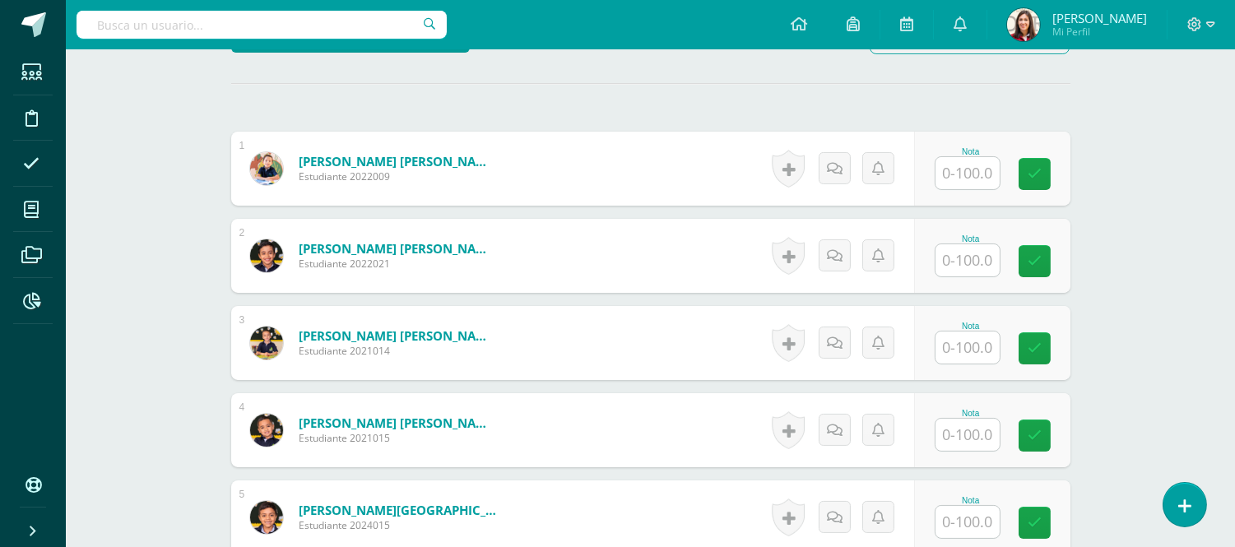
scroll to position [446, 0]
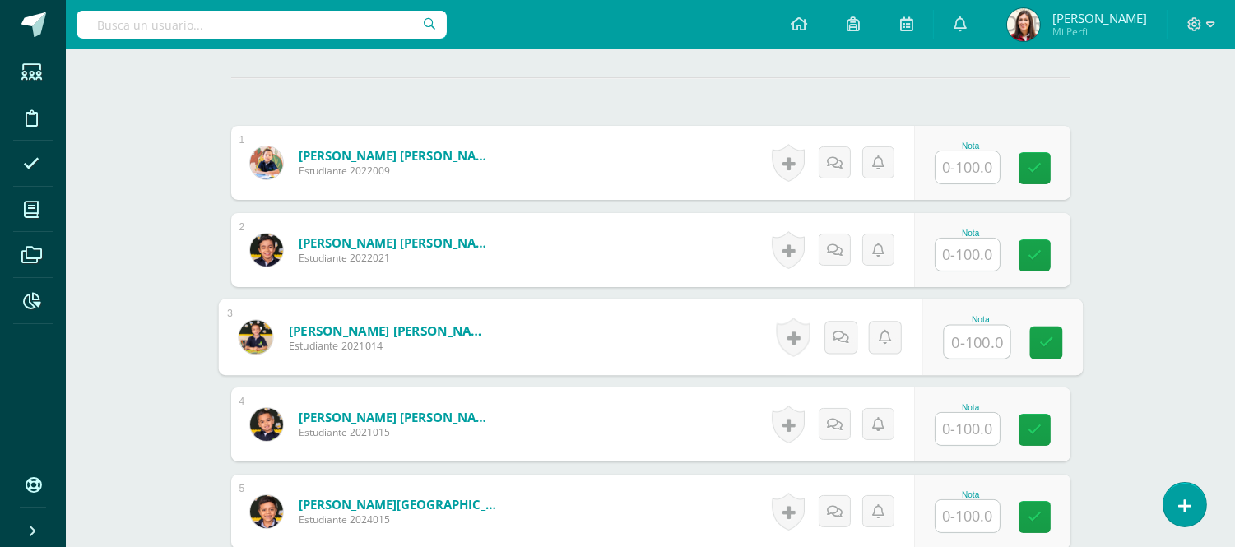
click at [977, 356] on input "text" at bounding box center [977, 342] width 66 height 33
type input "97"
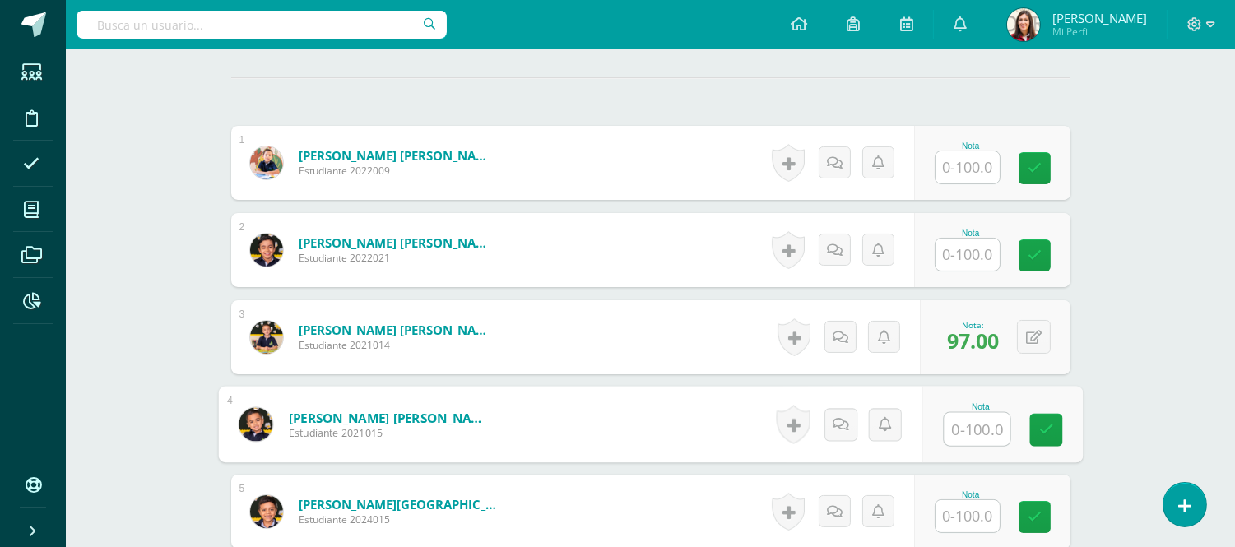
click at [1002, 424] on input "text" at bounding box center [977, 429] width 66 height 33
type input "96"
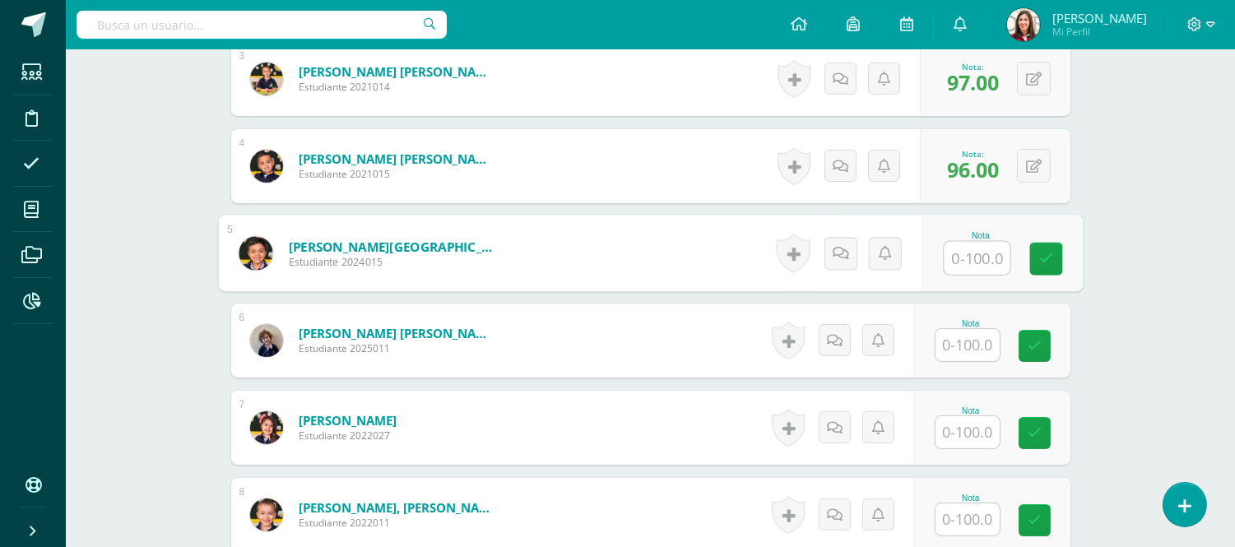
scroll to position [708, 0]
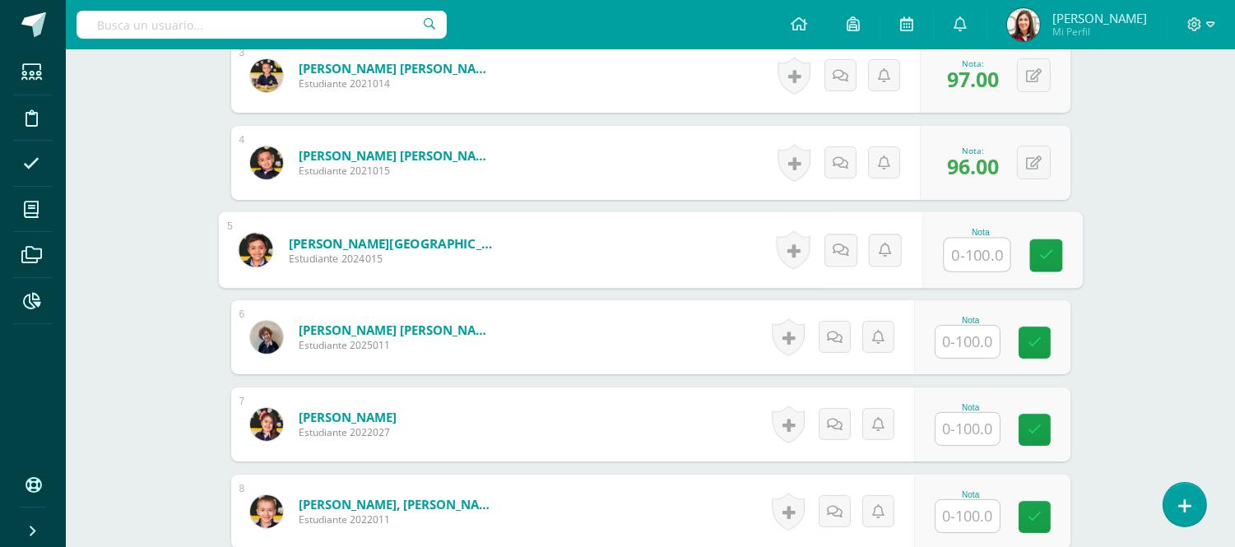
click at [978, 355] on input "text" at bounding box center [968, 342] width 64 height 32
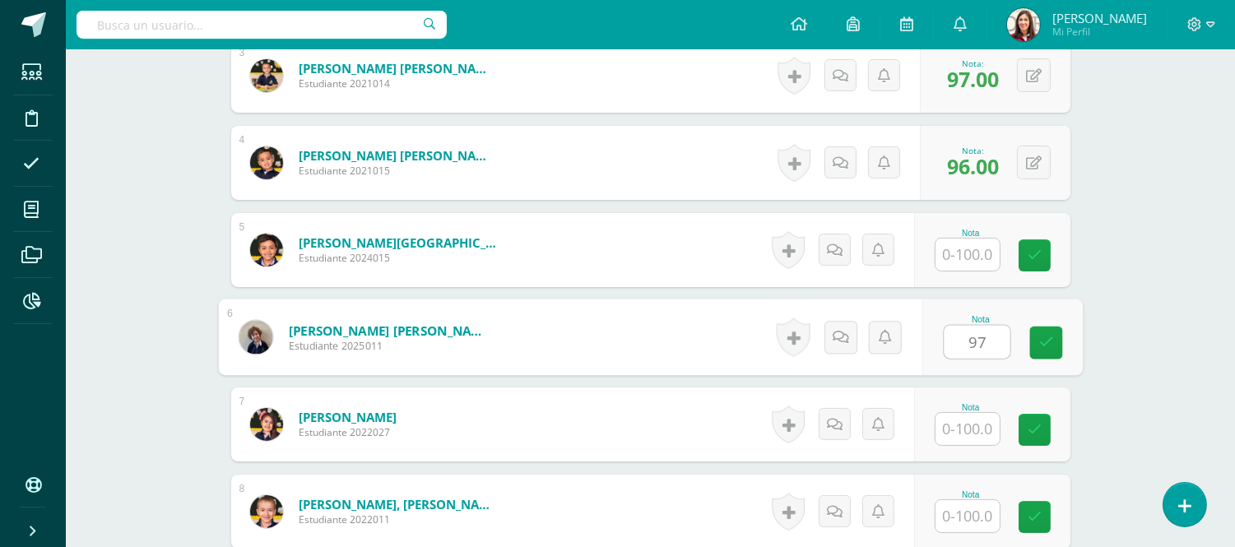
type input "97"
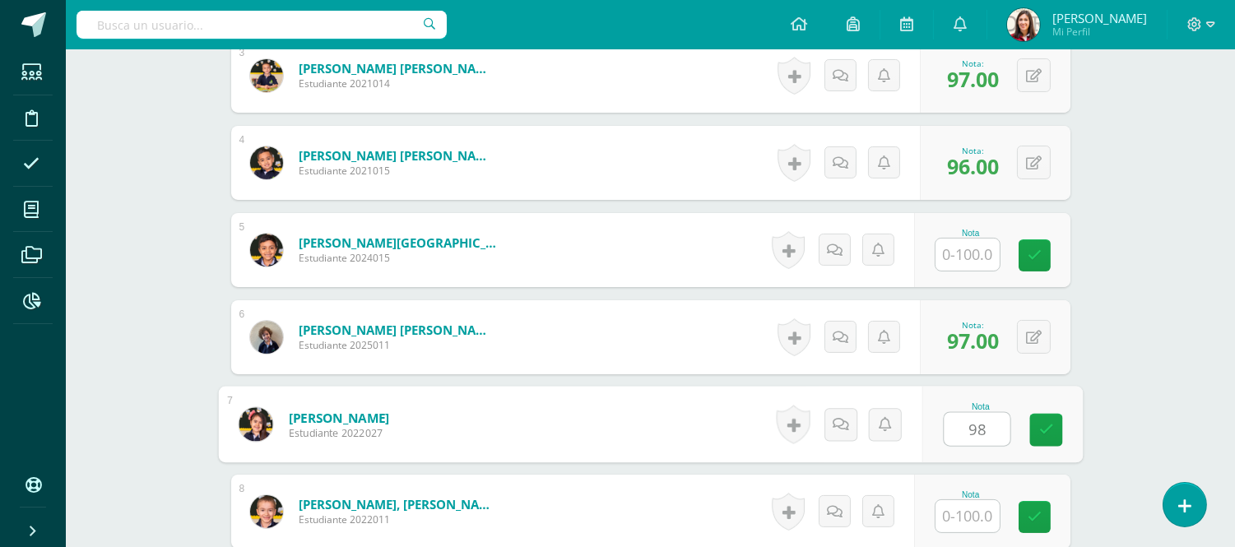
type input "98"
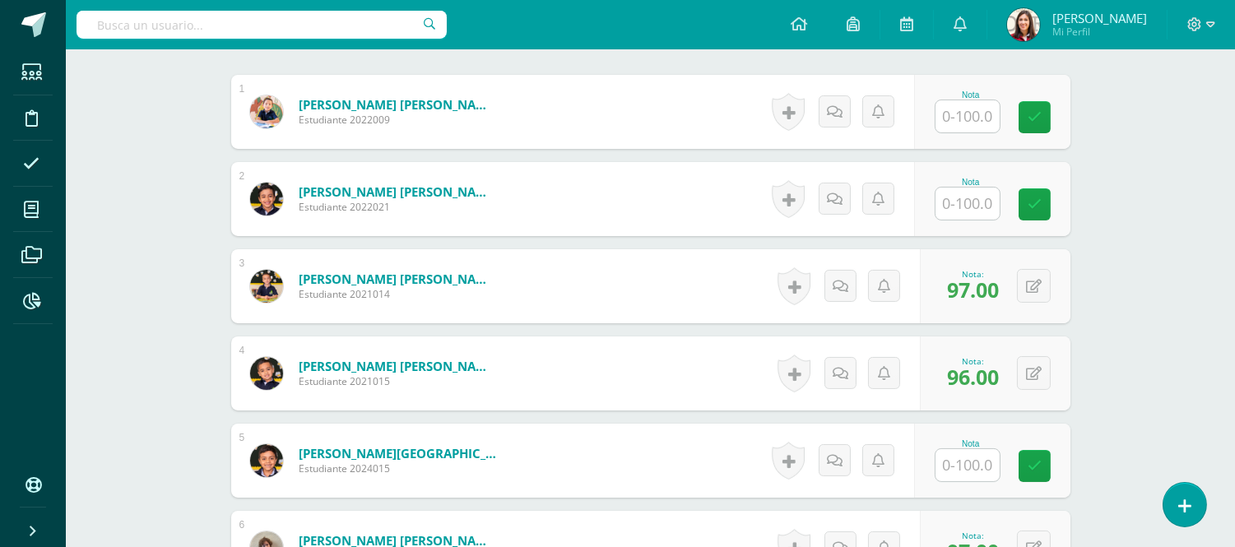
scroll to position [513, 0]
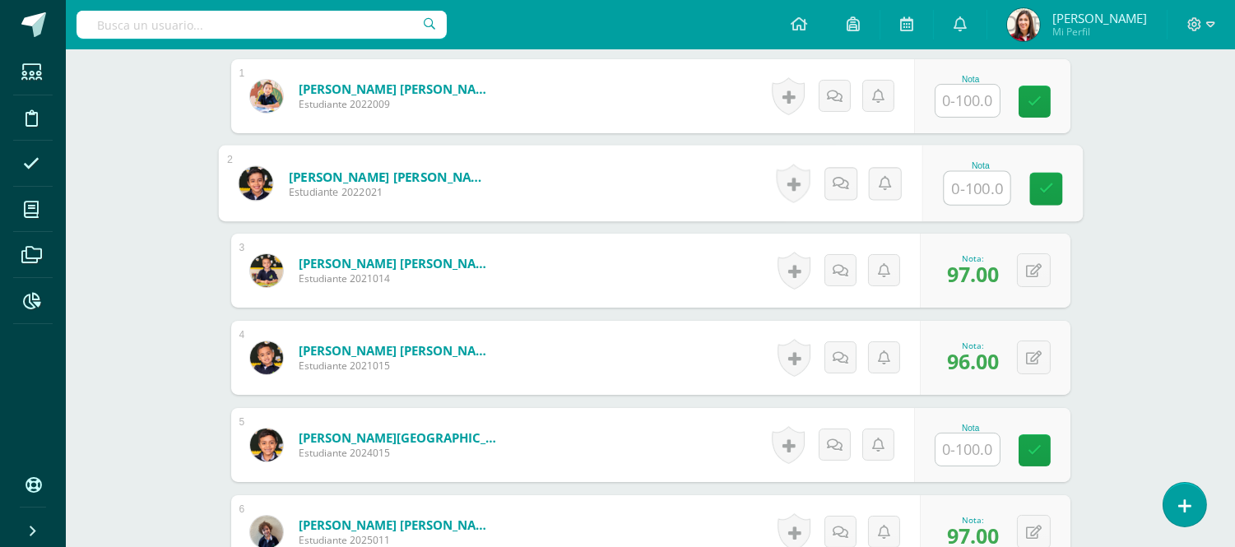
click at [956, 183] on input "text" at bounding box center [977, 188] width 66 height 33
type input "98"
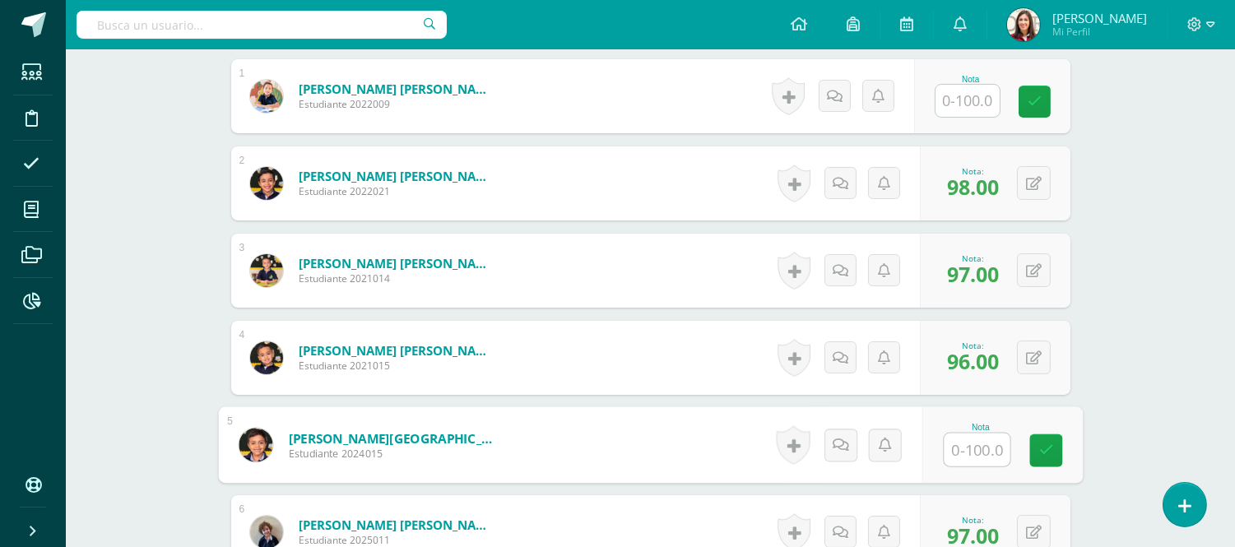
click at [956, 446] on input "text" at bounding box center [977, 450] width 66 height 33
type input "97"
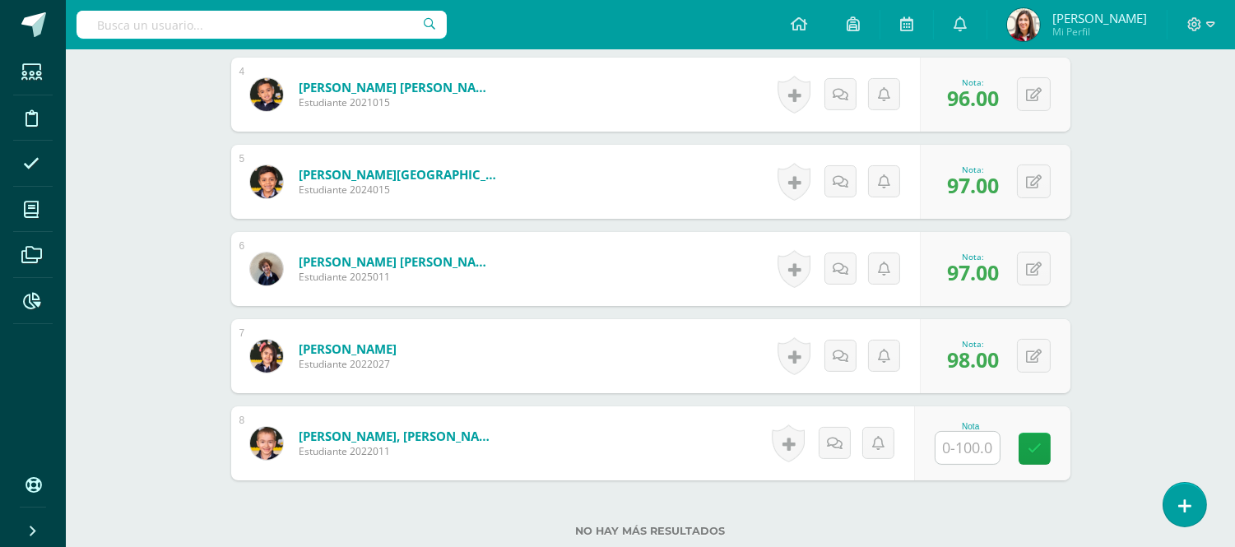
scroll to position [788, 0]
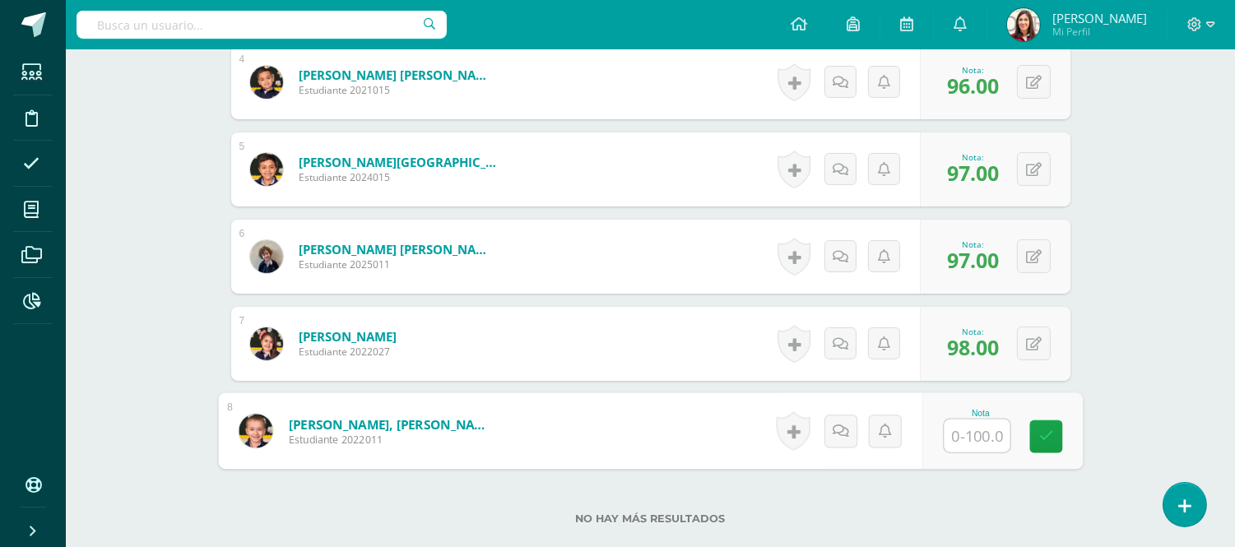
click at [971, 432] on input "text" at bounding box center [977, 436] width 66 height 33
type input "98"
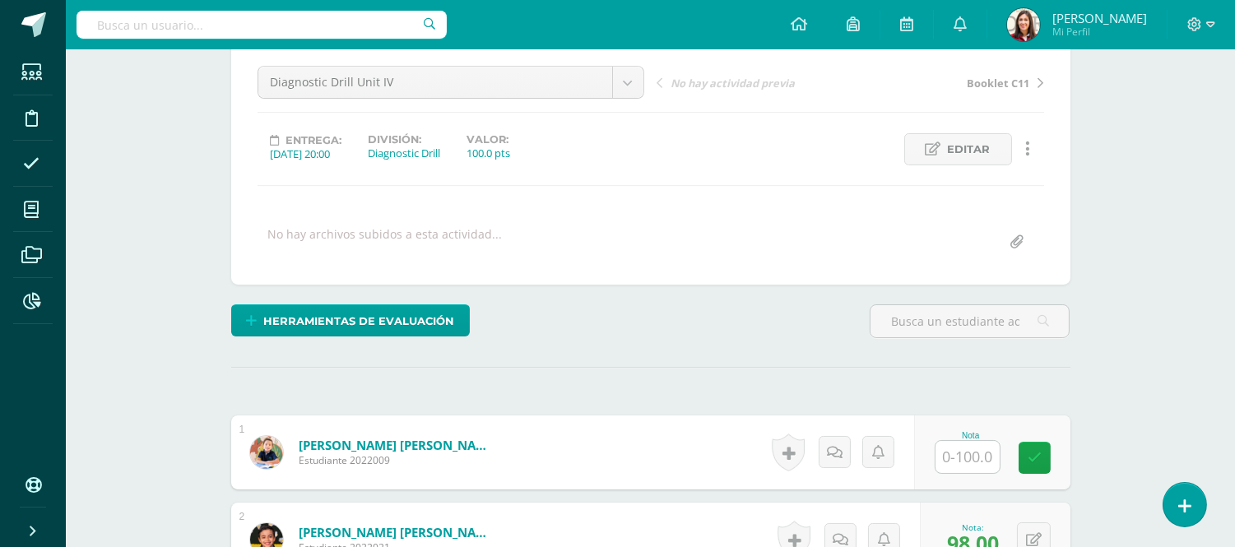
scroll to position [198, 0]
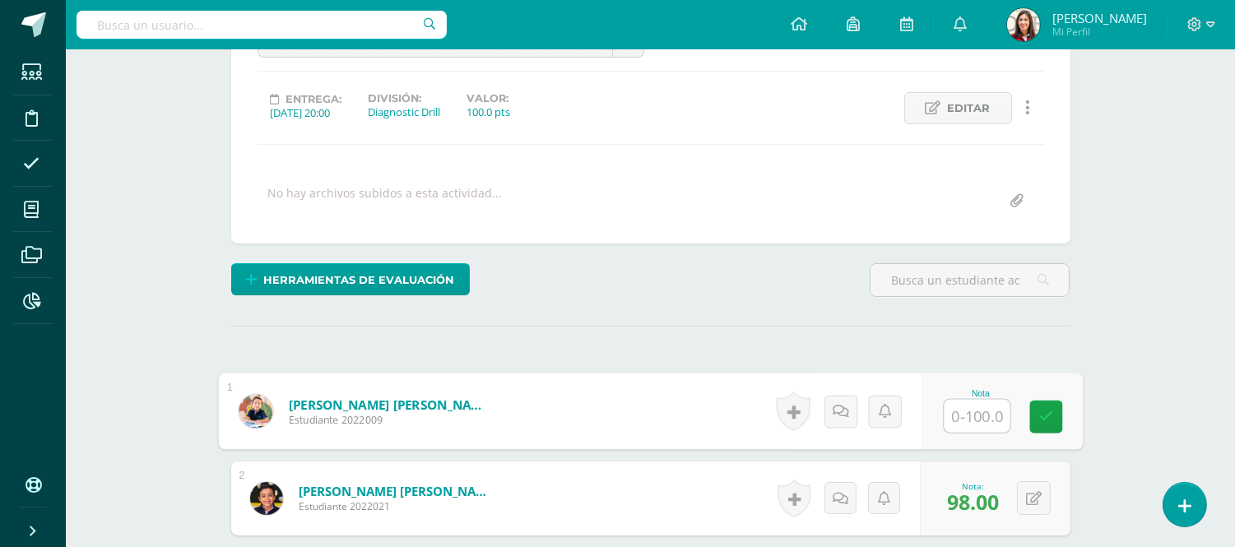
click at [979, 421] on input "text" at bounding box center [977, 416] width 66 height 33
type input "97"
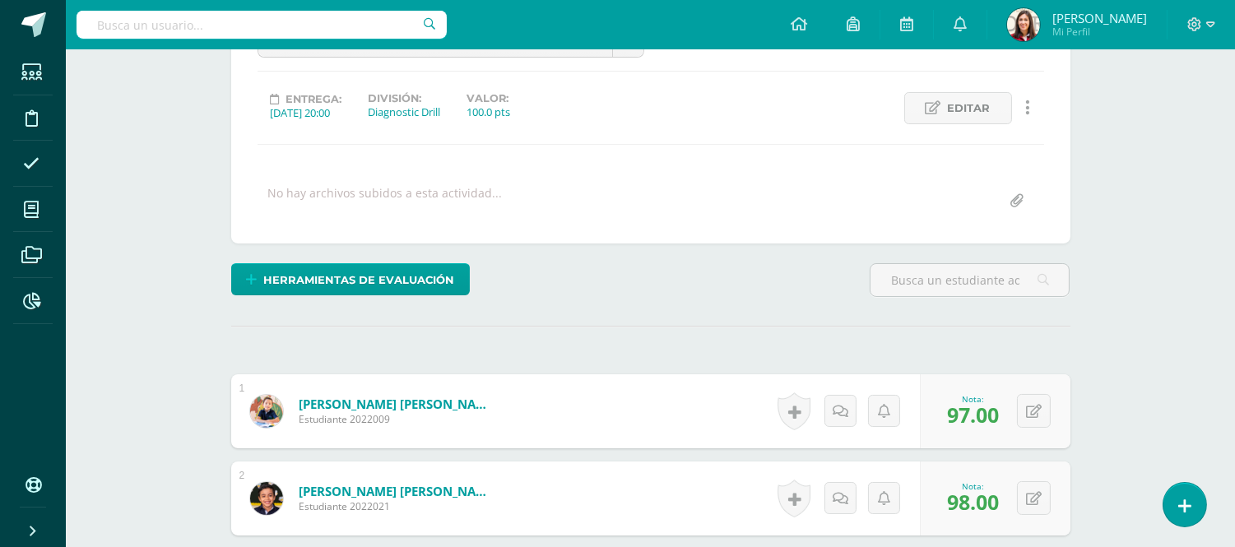
scroll to position [0, 0]
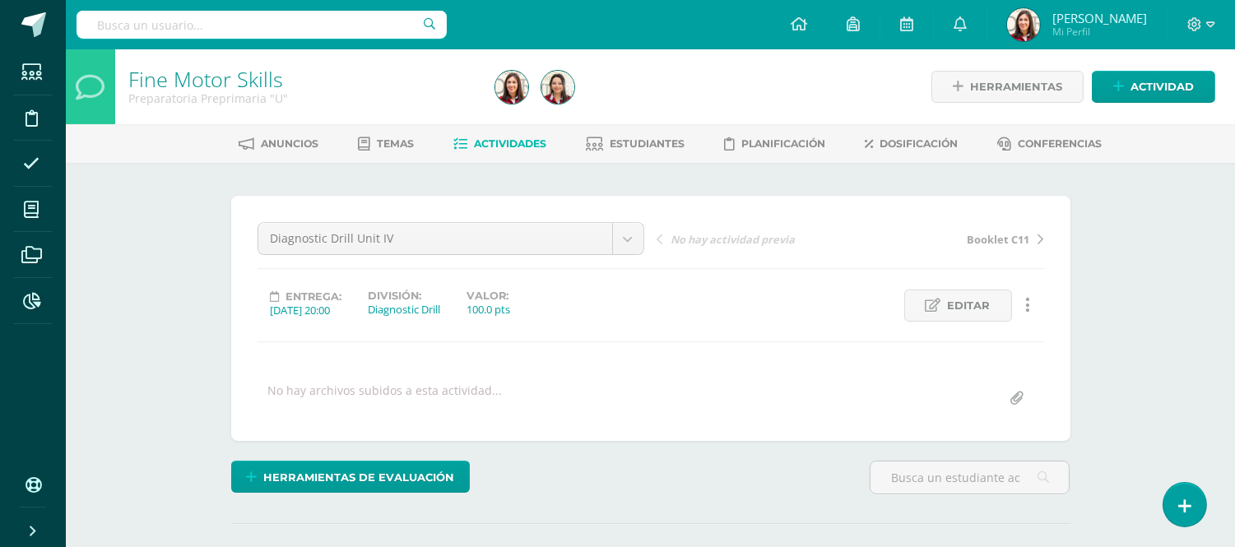
click at [514, 142] on span "Actividades" at bounding box center [510, 143] width 72 height 12
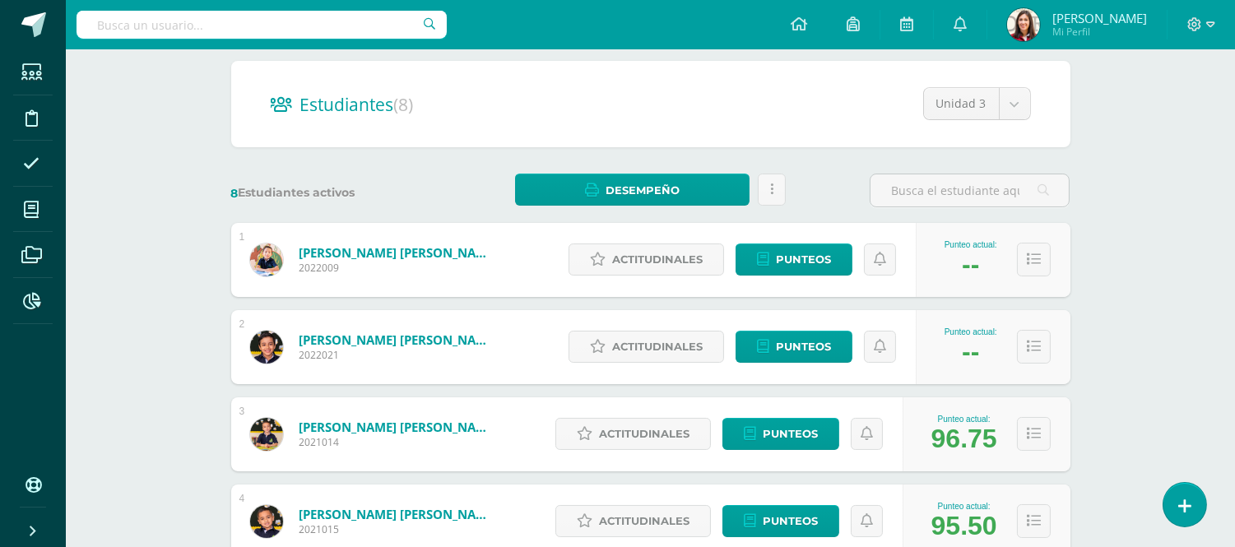
scroll to position [178, 0]
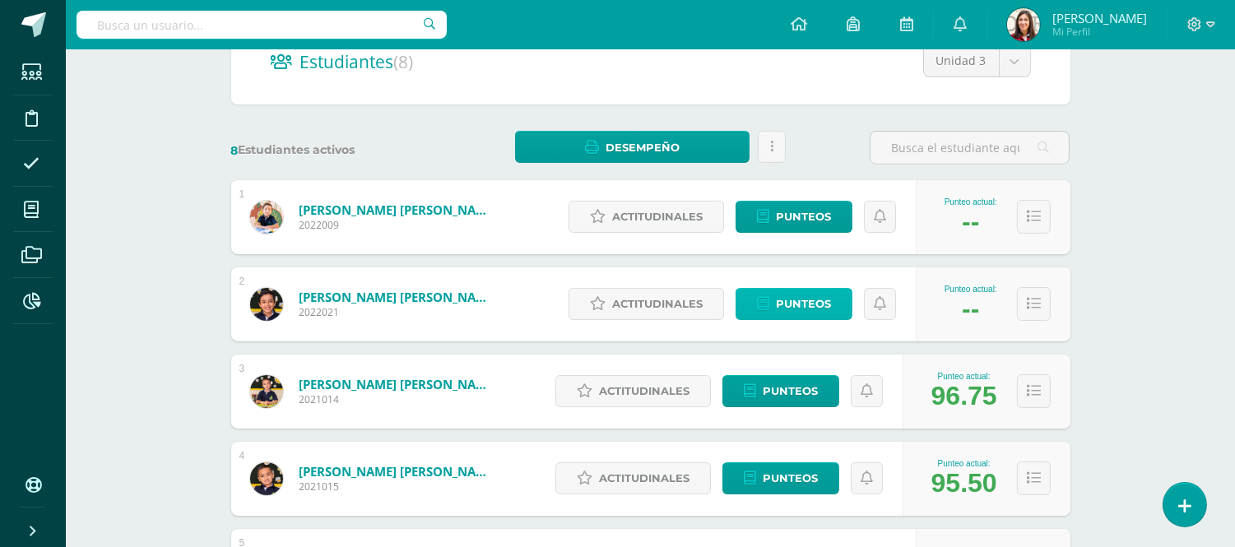
click at [807, 299] on span "Punteos" at bounding box center [803, 304] width 55 height 30
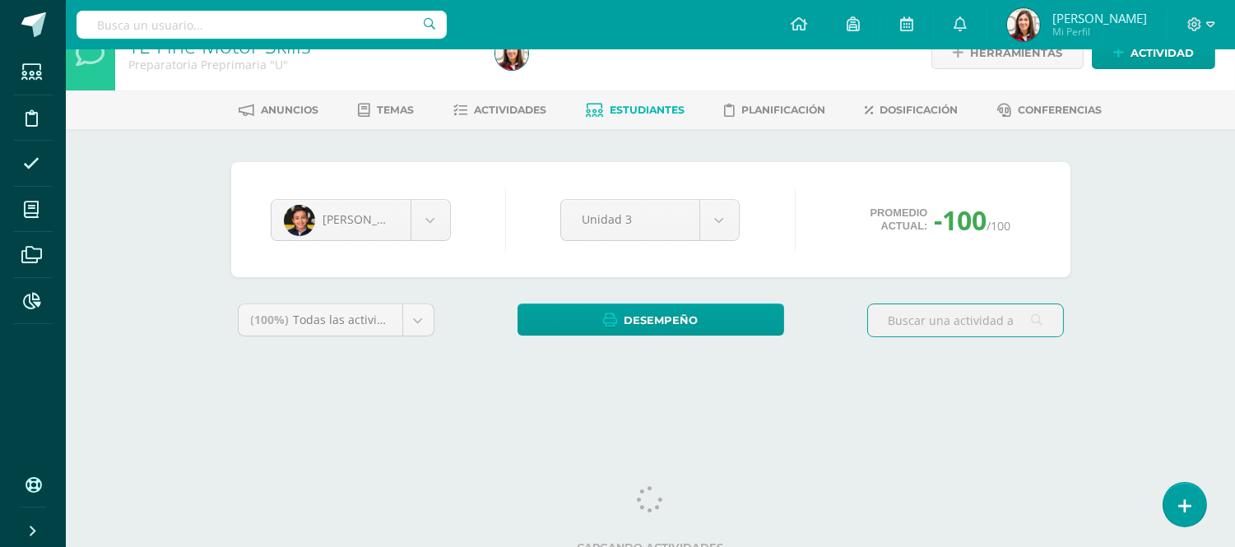
scroll to position [45, 0]
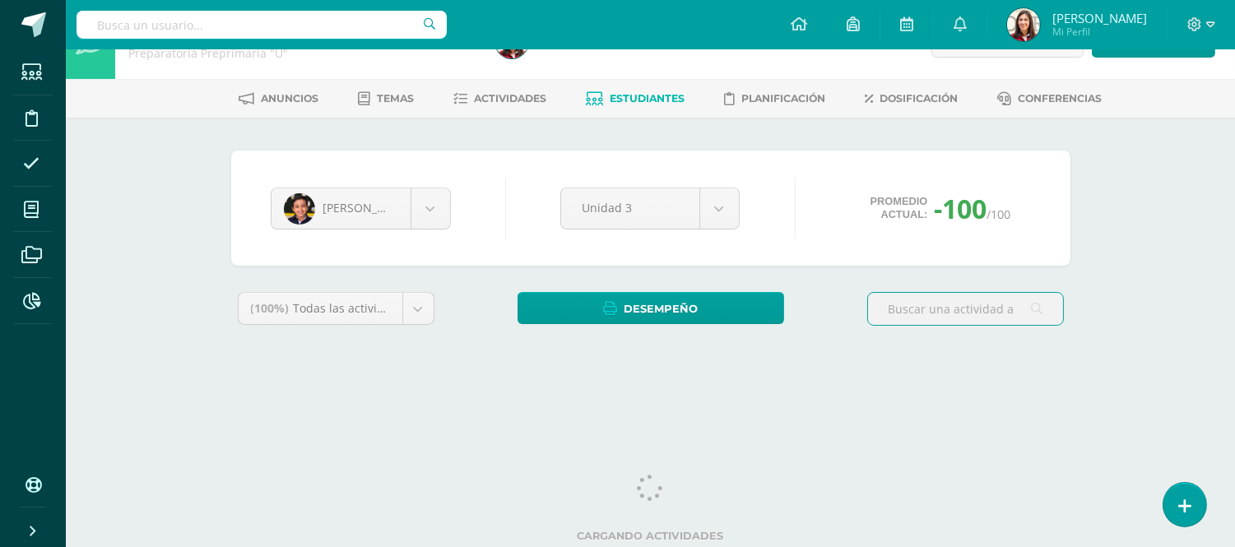
drag, startPoint x: 1243, startPoint y: 99, endPoint x: 1244, endPoint y: 251, distance: 152.3
click at [1235, 251] on html "Estudiantes Disciplina Asistencia Mis cursos Archivos Reportes Soporte Ayuda Re…" at bounding box center [617, 177] width 1235 height 444
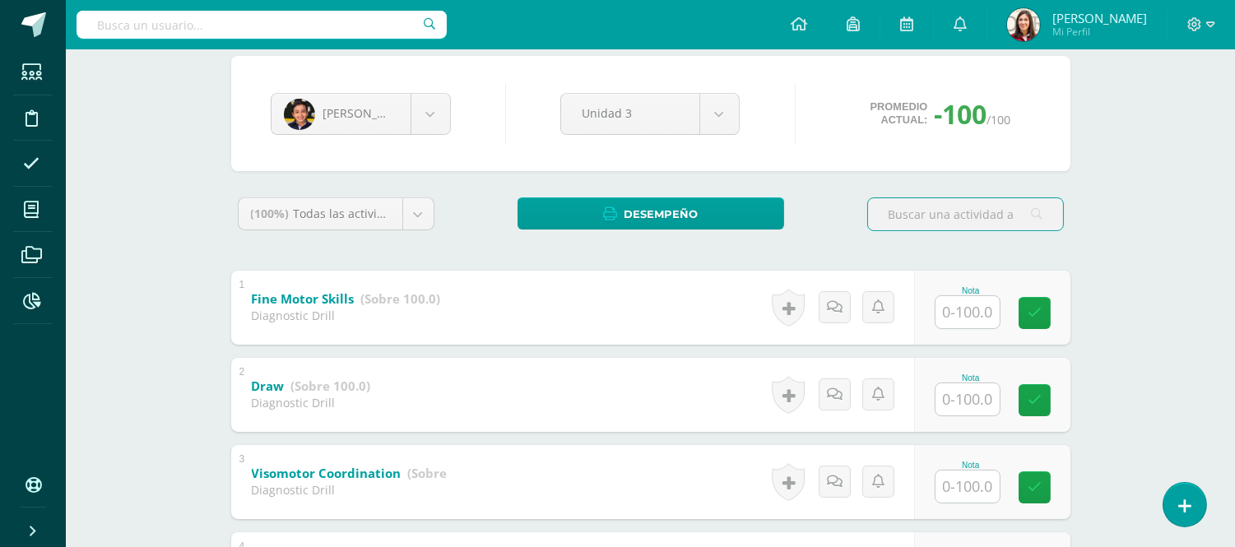
scroll to position [174, 0]
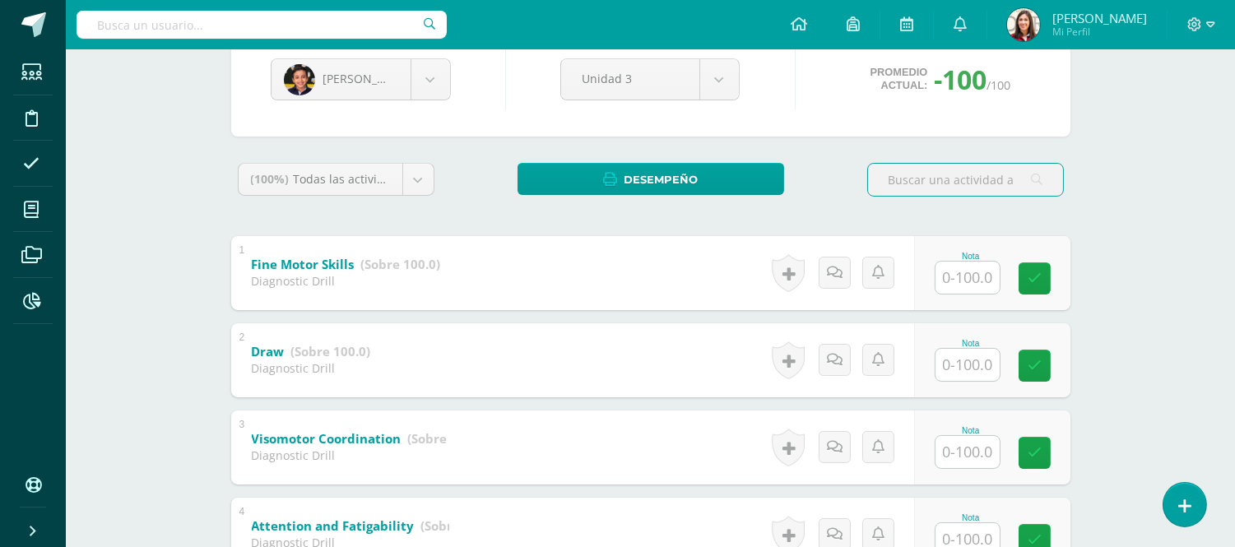
click at [970, 280] on input "text" at bounding box center [968, 278] width 64 height 32
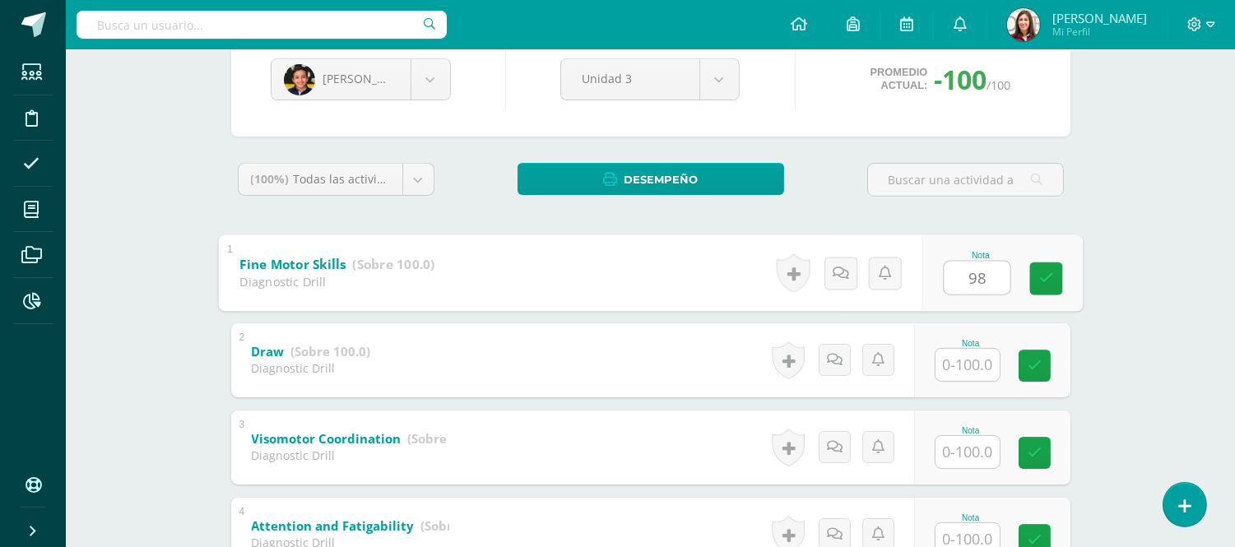
type input "98"
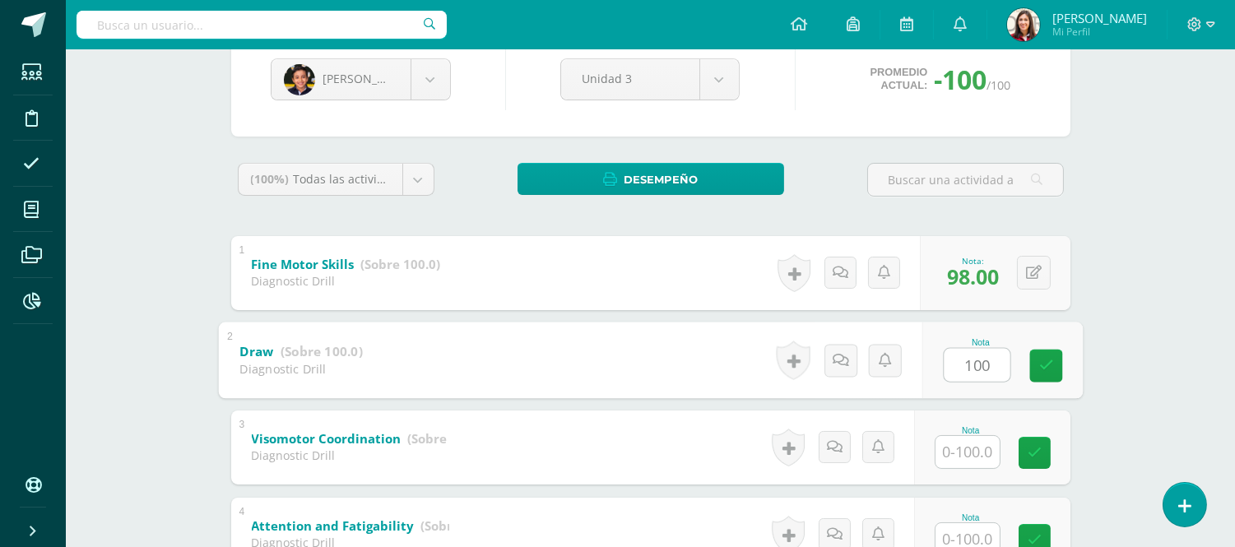
type input "100"
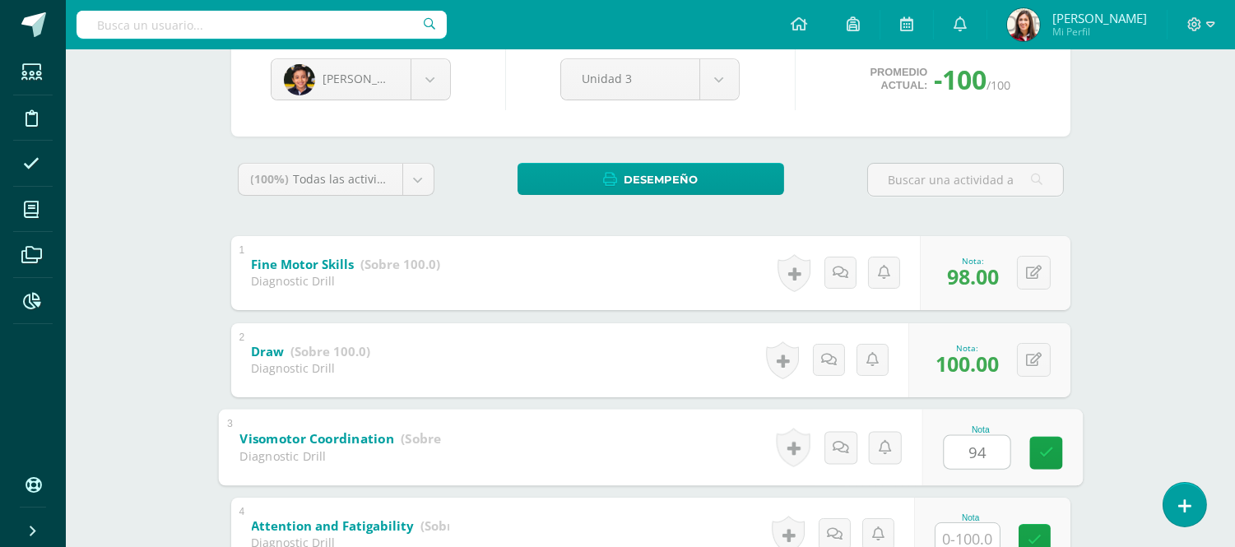
type input "94"
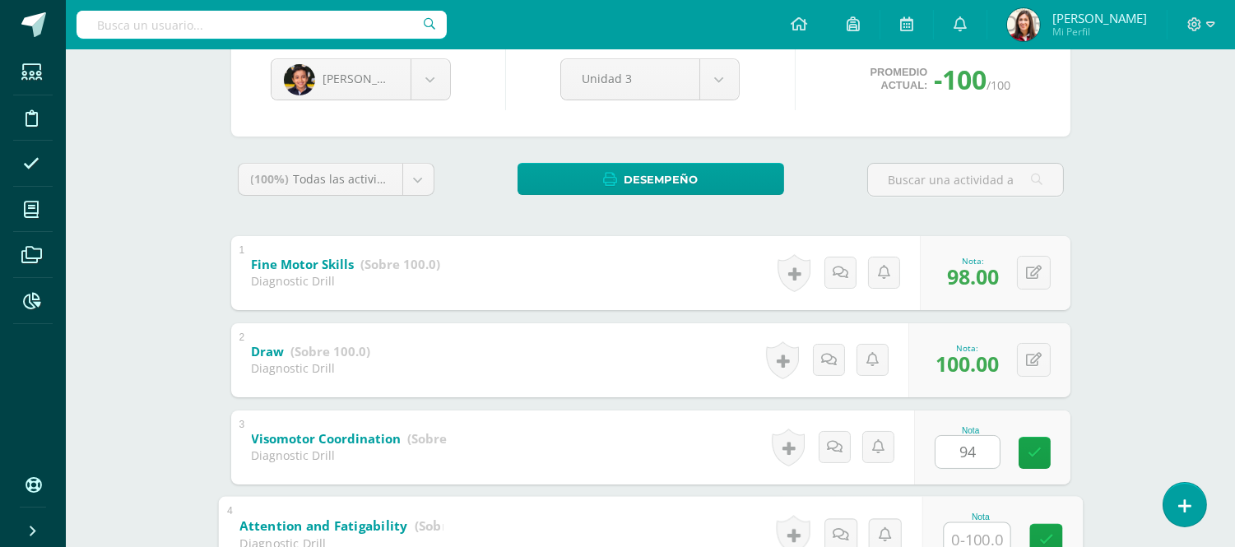
scroll to position [181, 0]
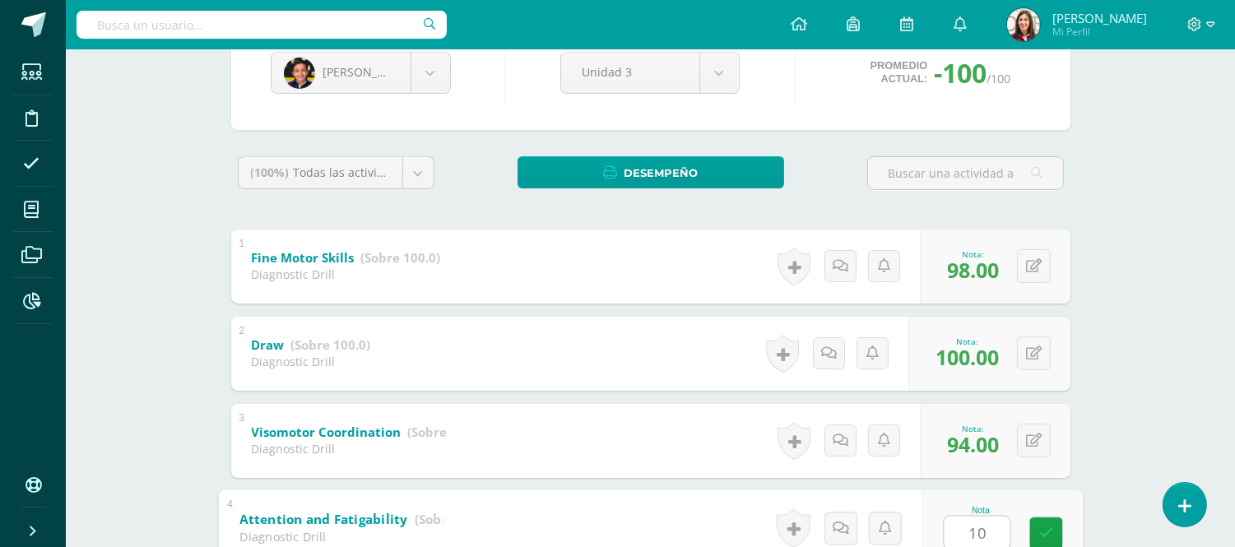
type input "100"
click at [432, 86] on body "Estudiantes Disciplina Asistencia Mis cursos Archivos Reportes Soporte Ayuda Re…" at bounding box center [617, 247] width 1235 height 856
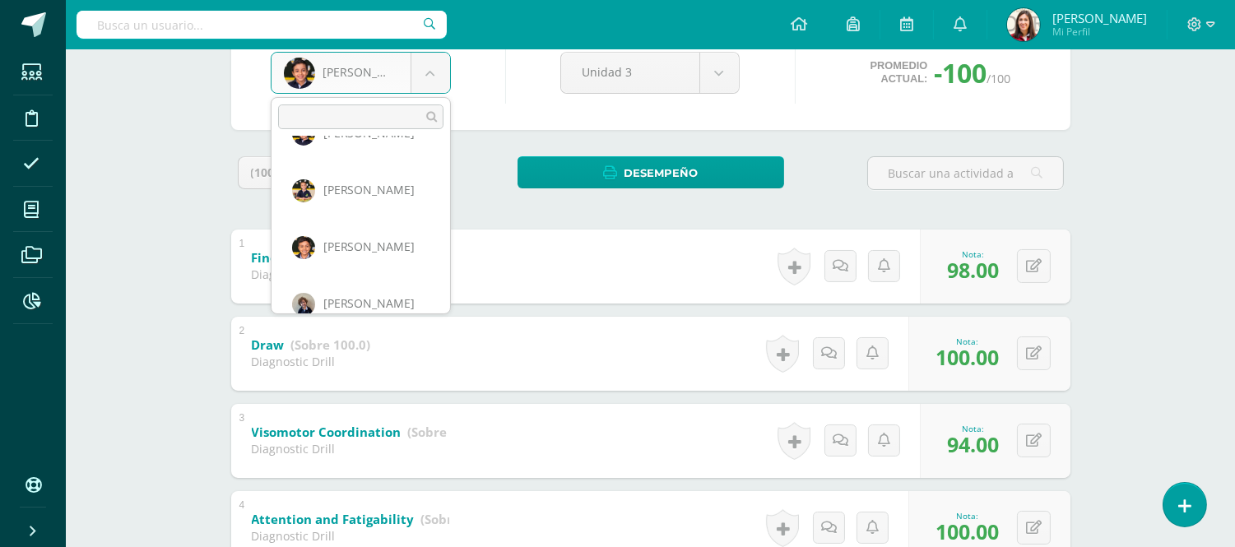
scroll to position [154, 0]
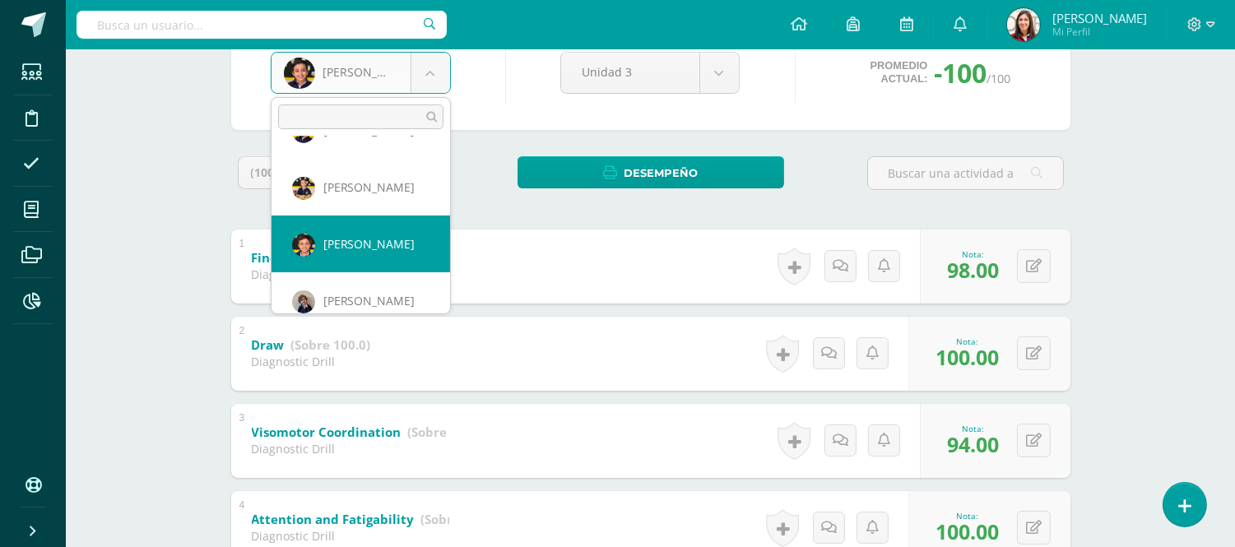
select select "585"
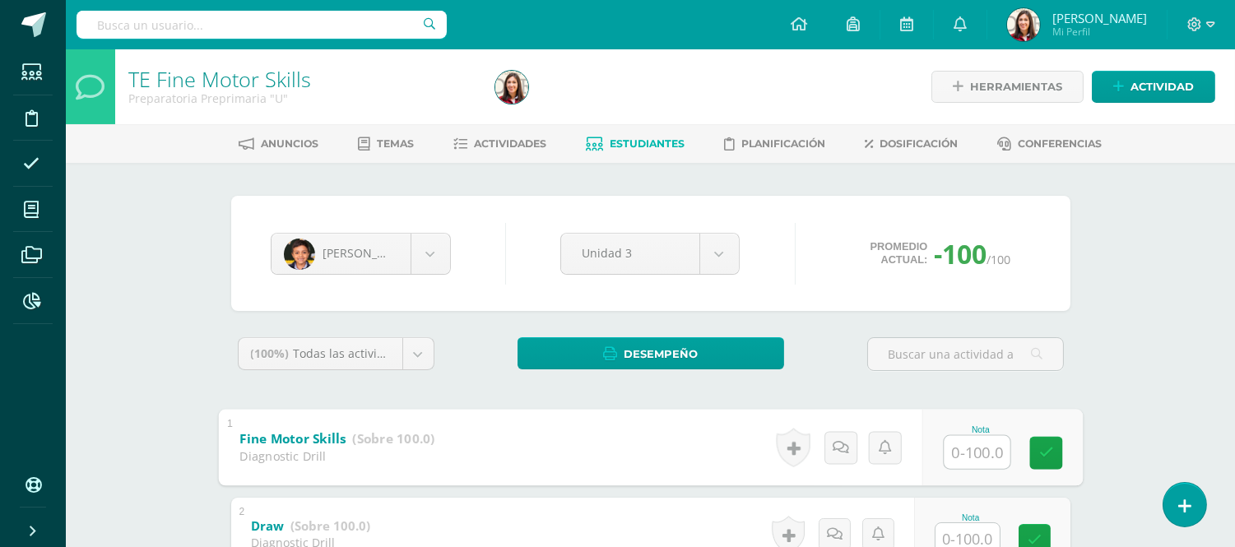
click at [983, 455] on input "text" at bounding box center [977, 451] width 66 height 33
type input "96"
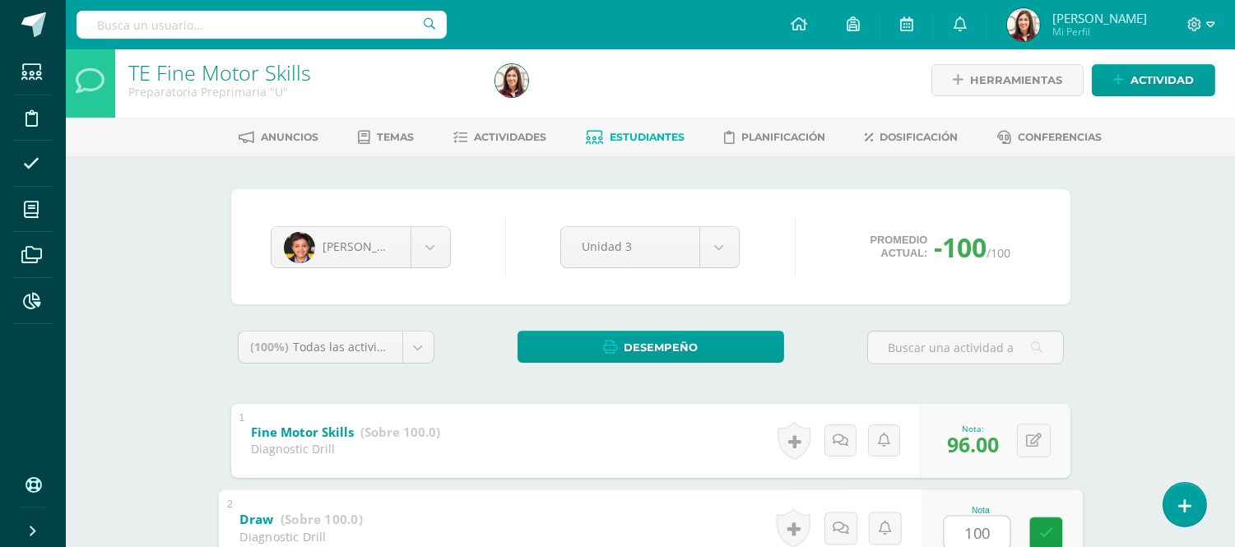
type input "100"
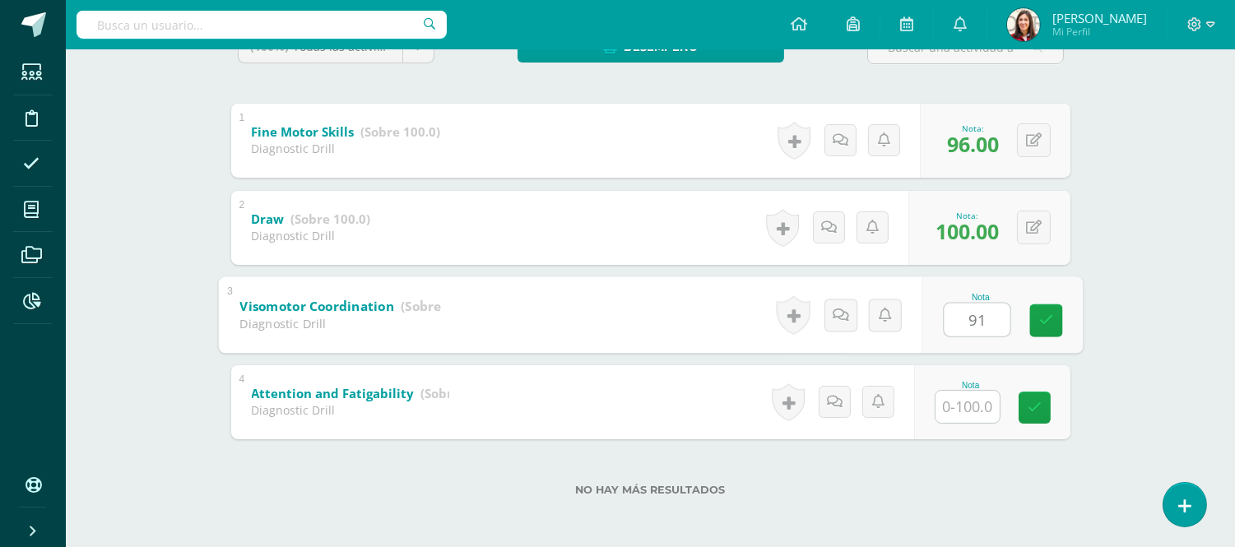
type input "91"
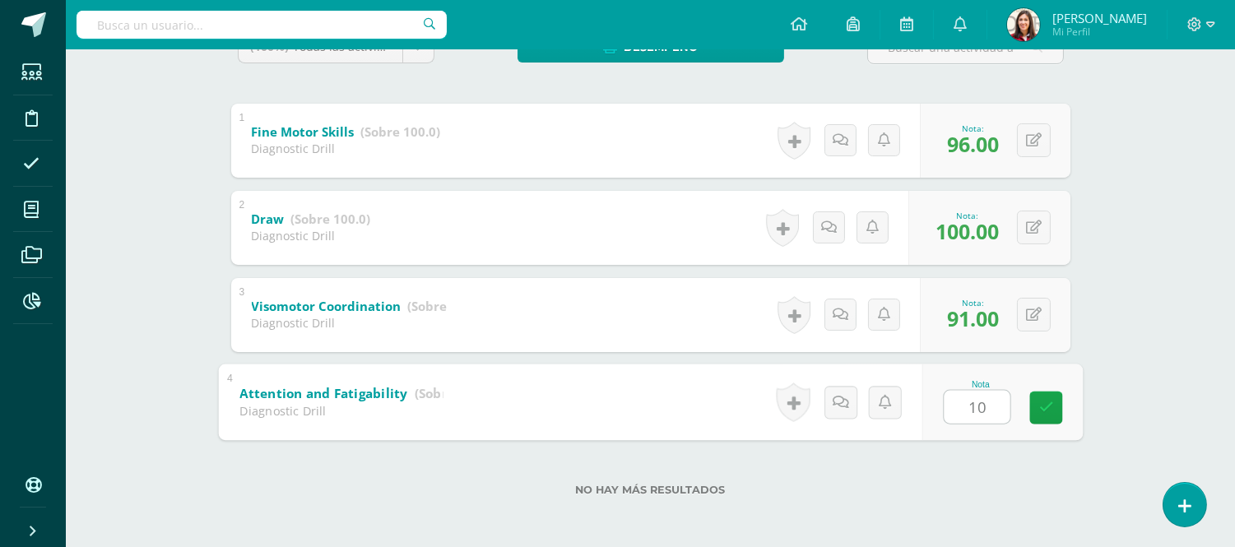
type input "100"
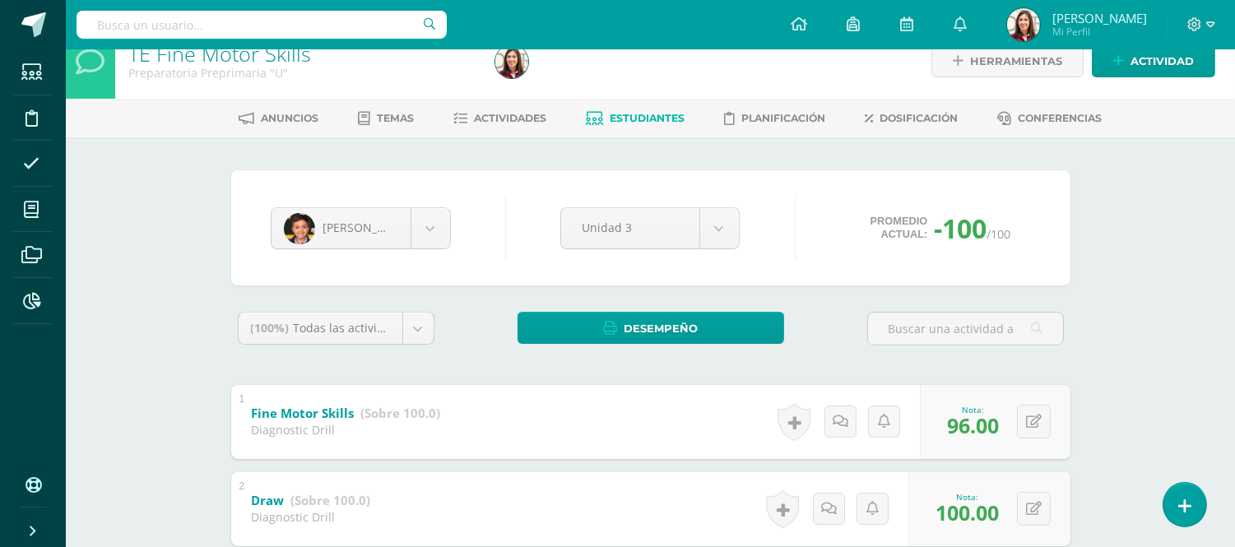
scroll to position [20, 0]
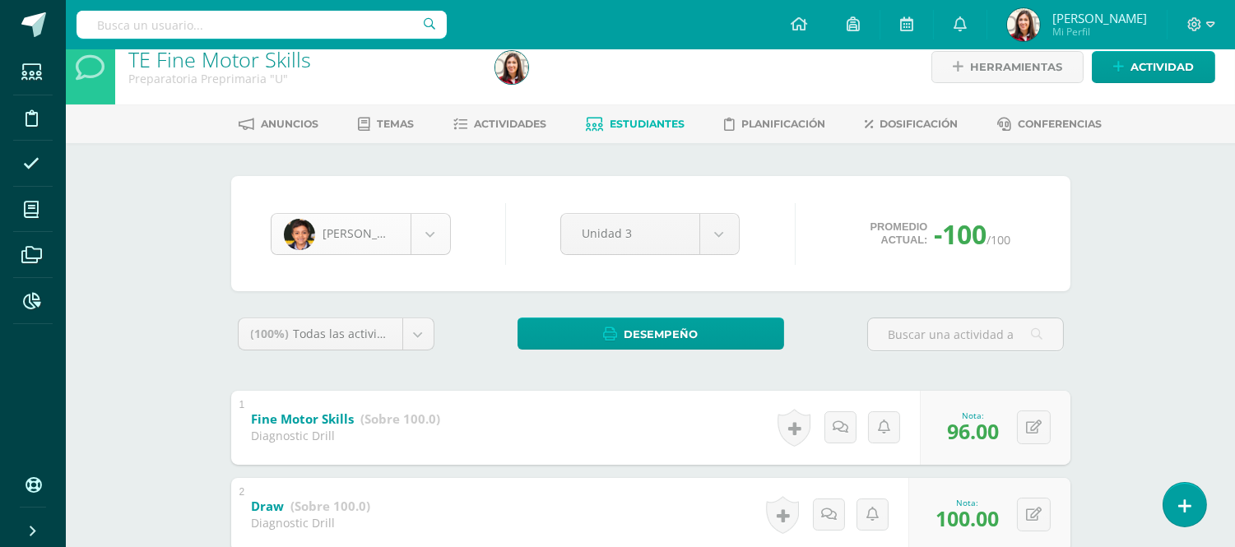
click at [429, 232] on body "Estudiantes Disciplina Asistencia Mis cursos Archivos Reportes Soporte Ayuda Re…" at bounding box center [617, 408] width 1235 height 856
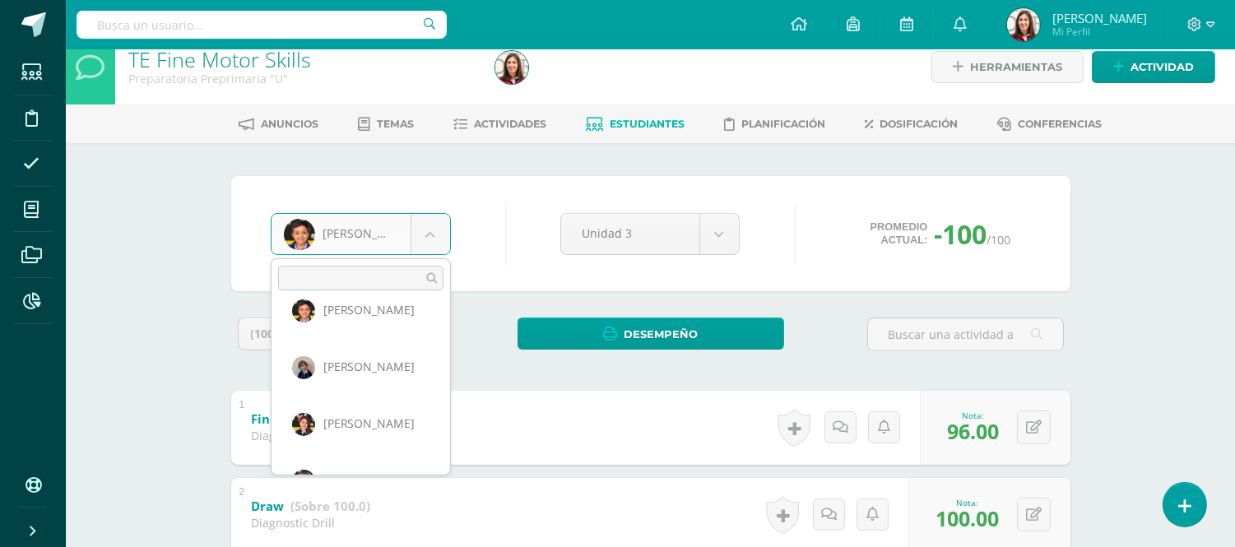
scroll to position [289, 0]
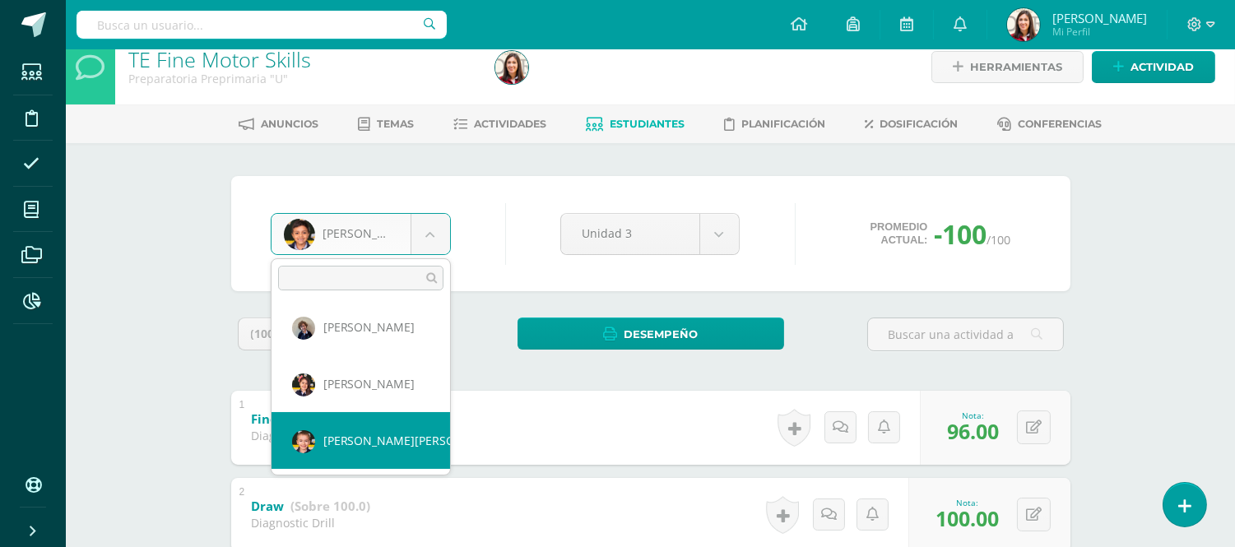
select select "511"
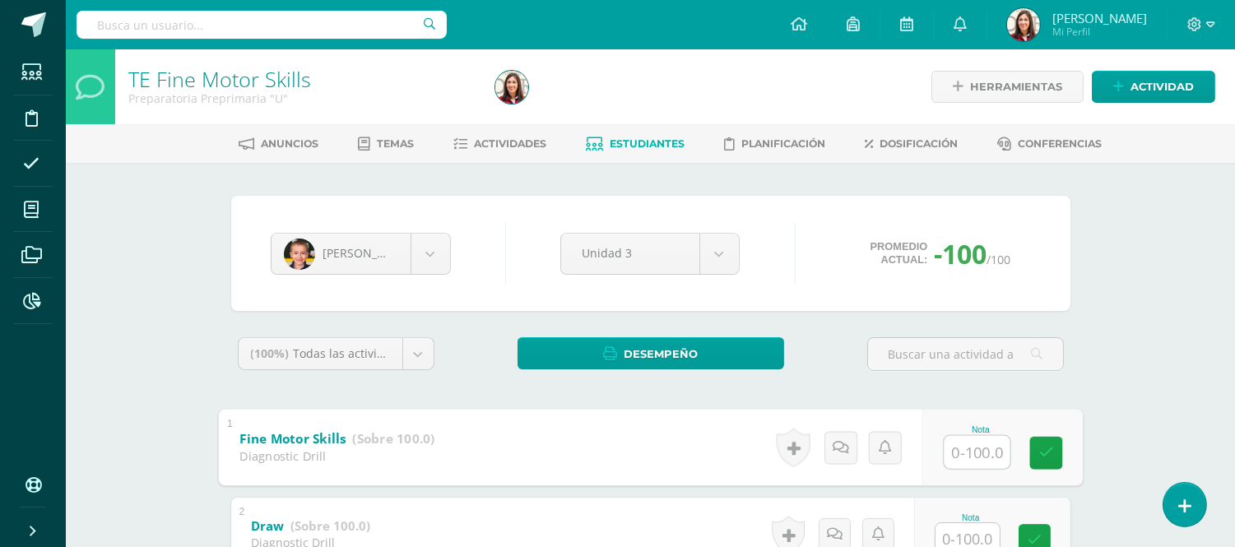
click at [988, 456] on input "text" at bounding box center [977, 451] width 66 height 33
type input "96"
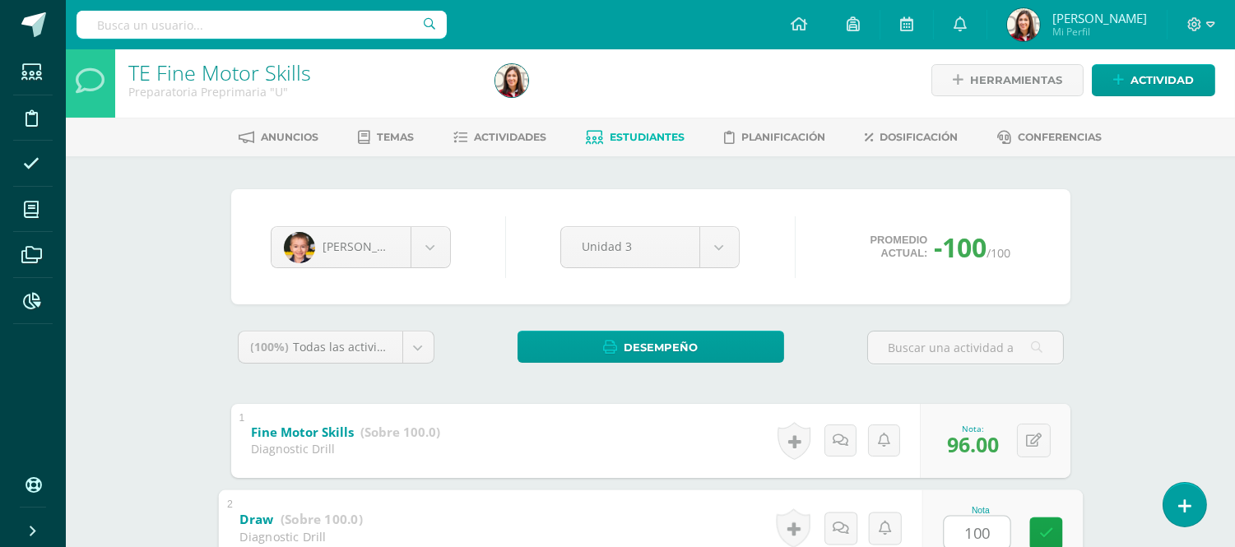
type input "100"
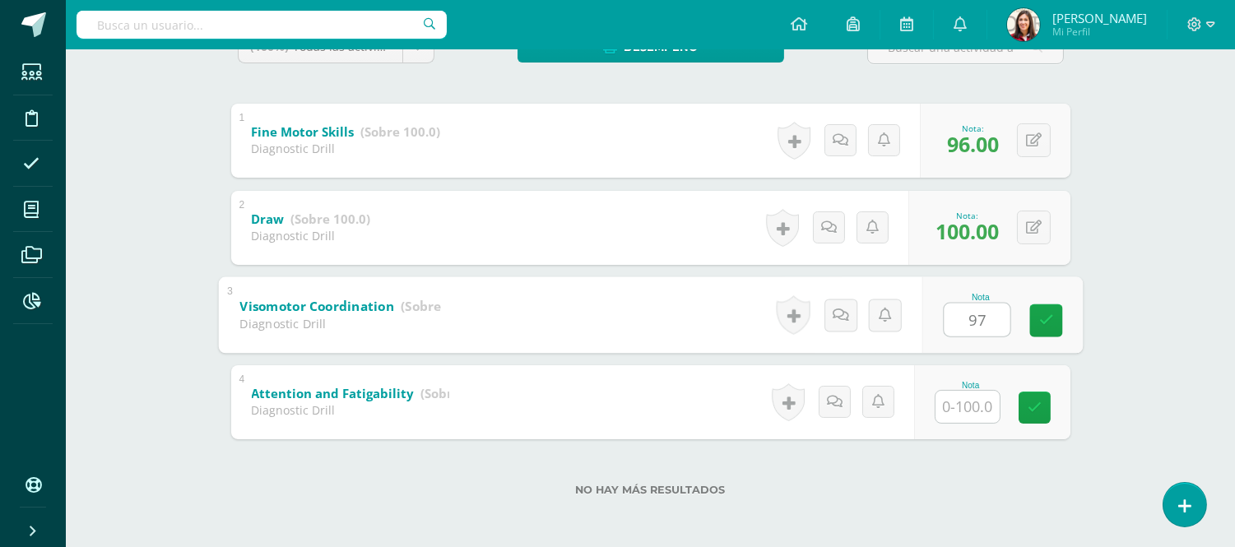
type input "97"
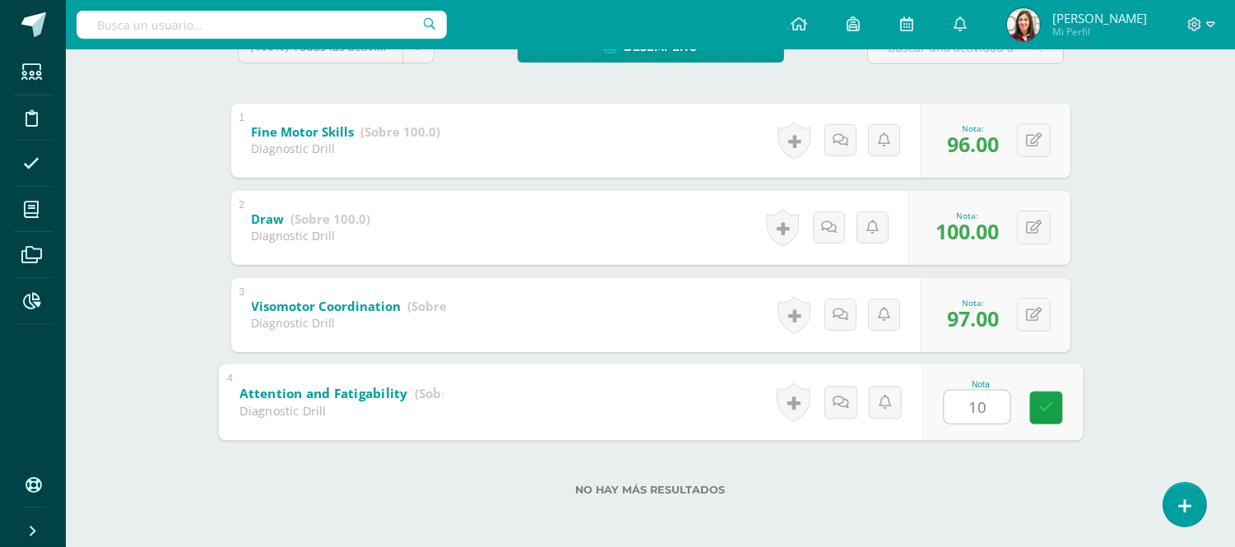
type input "100"
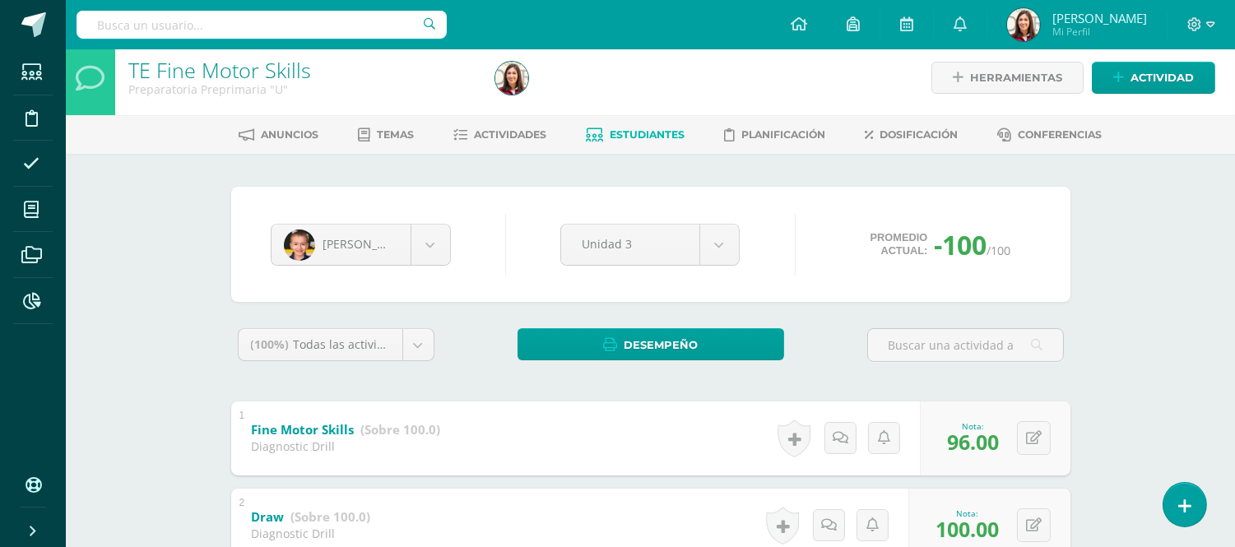
scroll to position [0, 0]
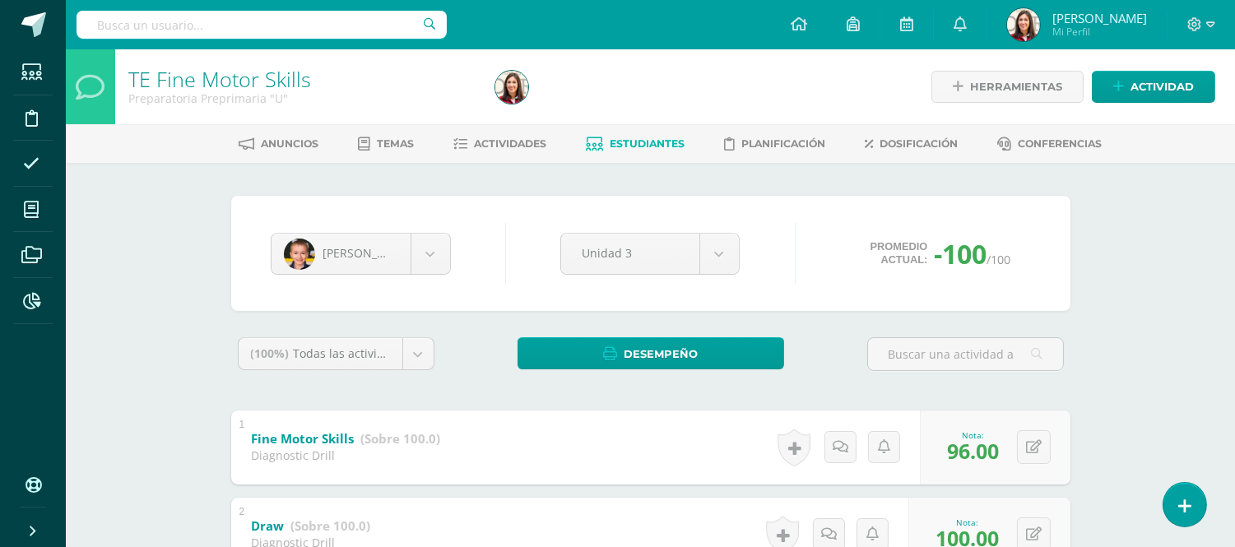
click at [619, 137] on span "Estudiantes" at bounding box center [647, 143] width 75 height 12
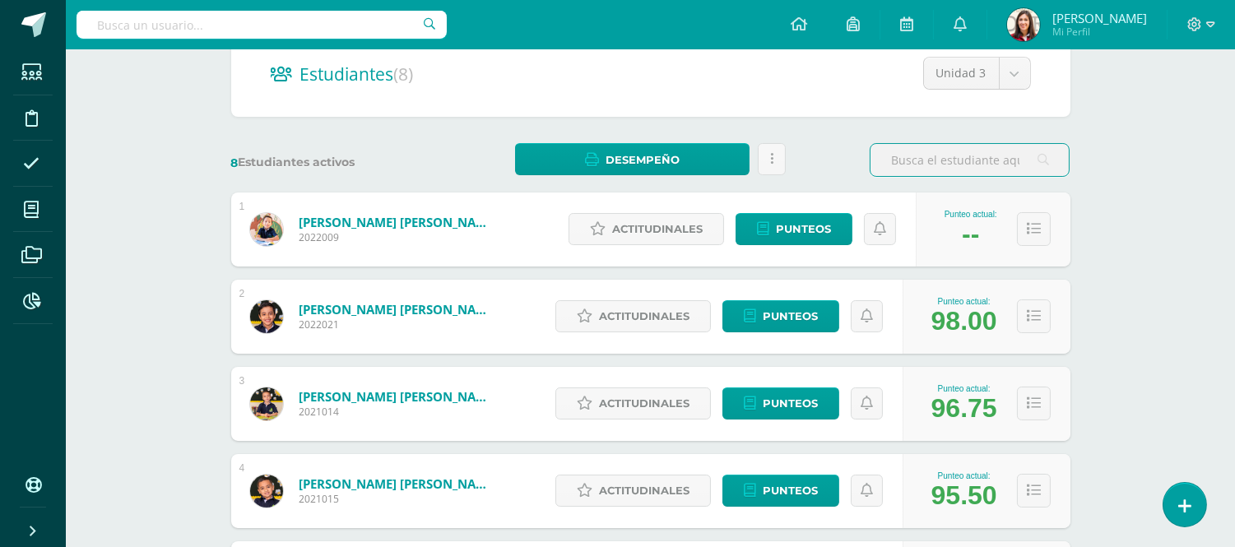
scroll to position [221, 0]
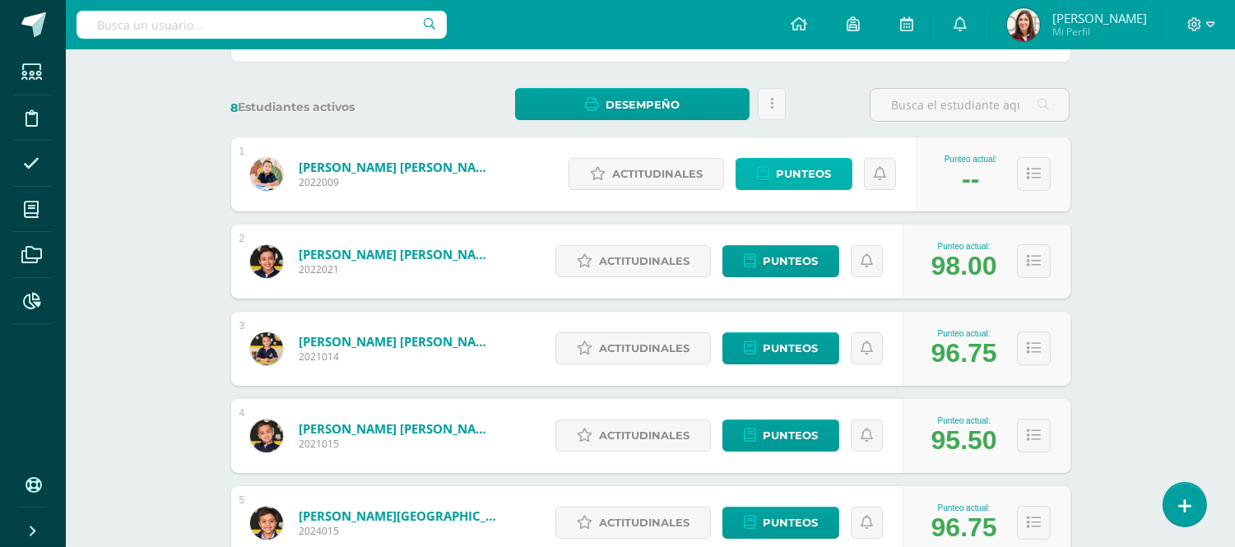
click at [819, 170] on span "Punteos" at bounding box center [803, 174] width 55 height 30
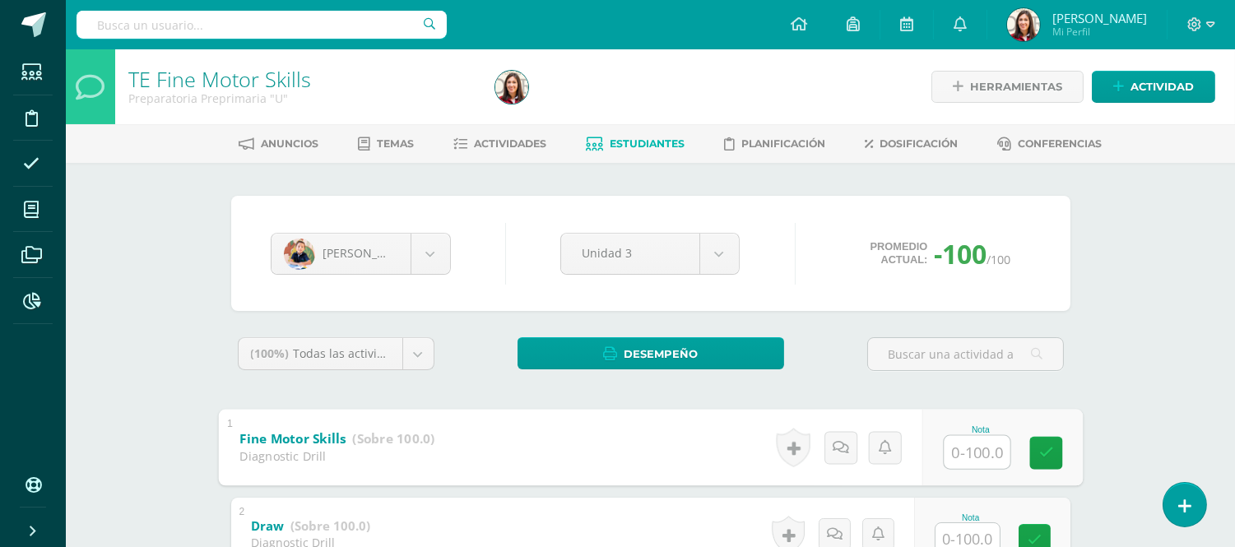
click at [964, 457] on input "text" at bounding box center [977, 451] width 66 height 33
type input "96"
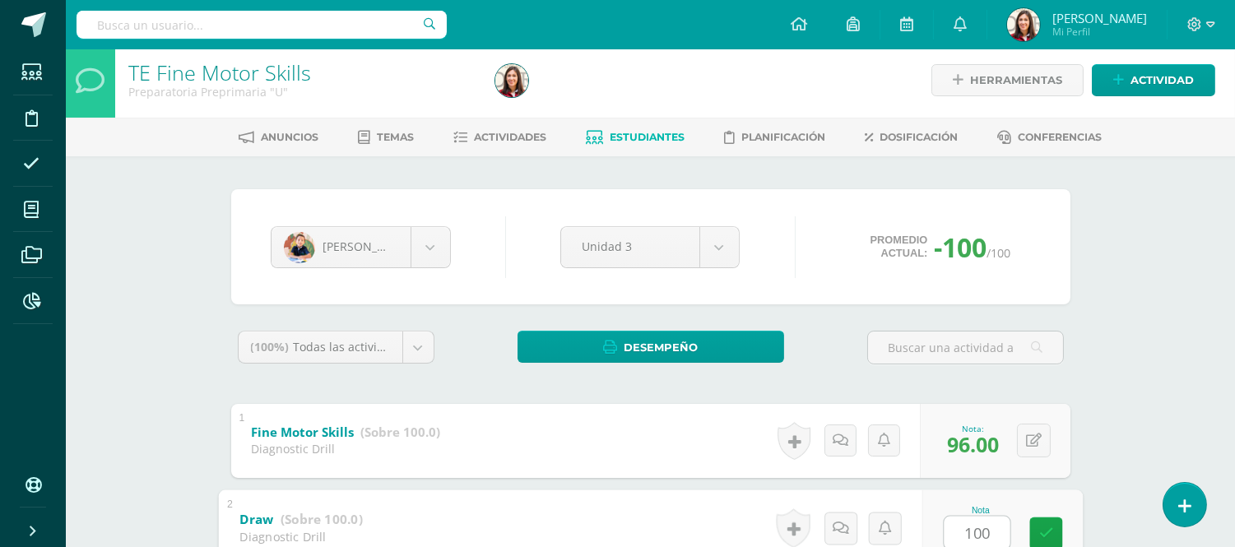
type input "100"
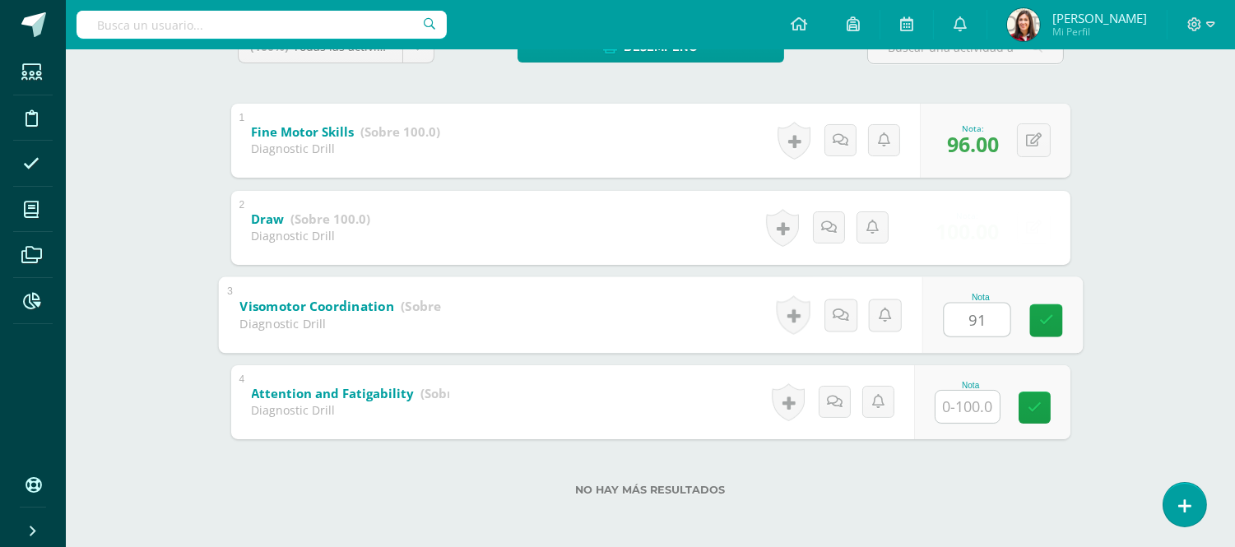
type input "91"
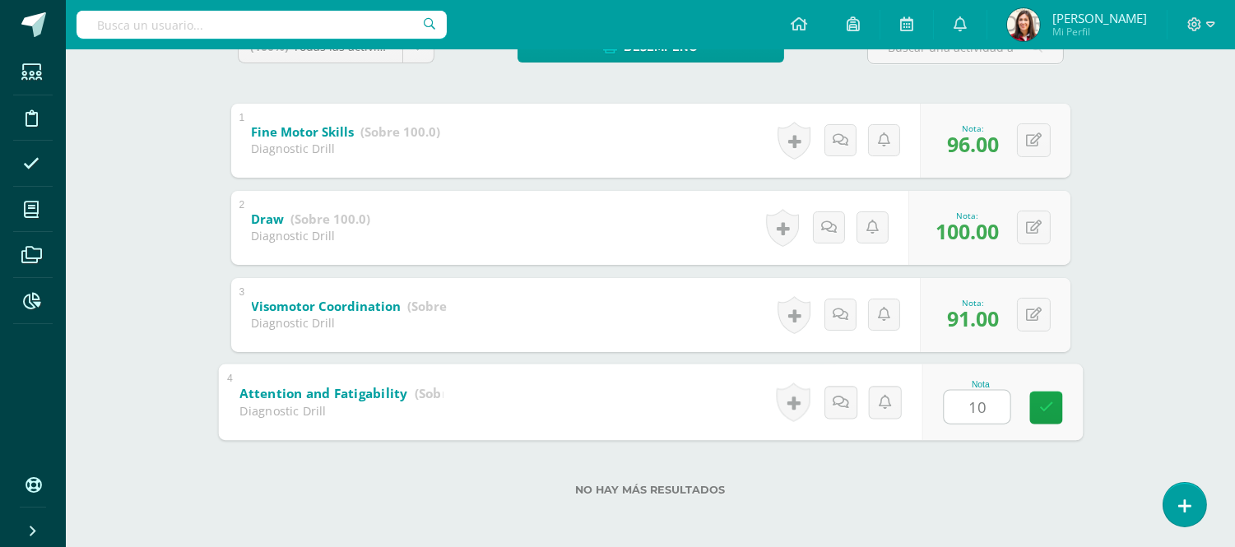
type input "100"
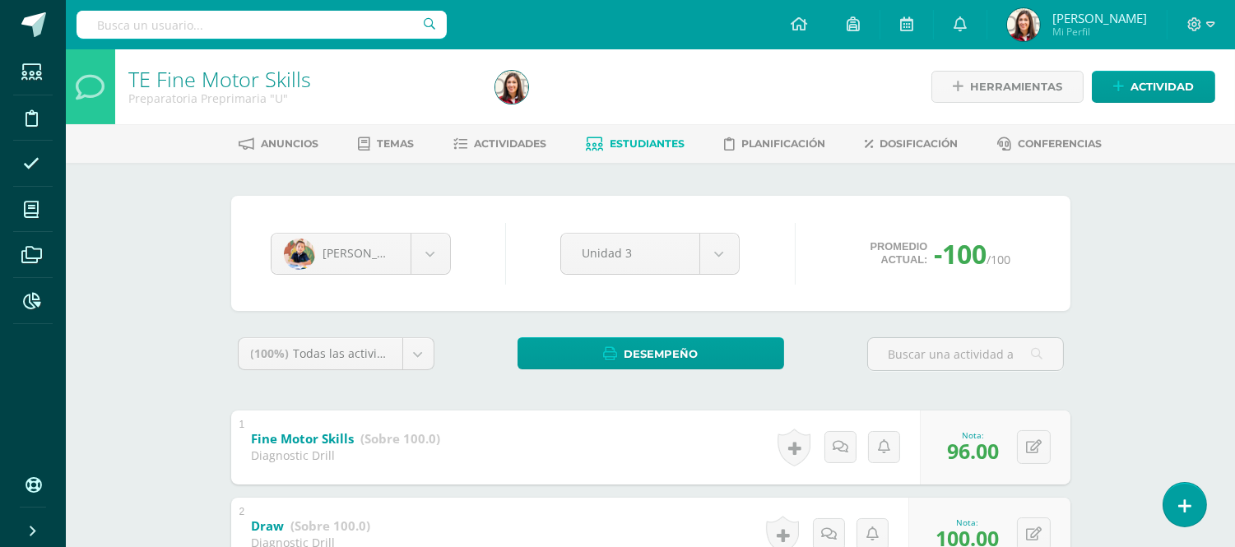
click at [662, 137] on span "Estudiantes" at bounding box center [647, 143] width 75 height 12
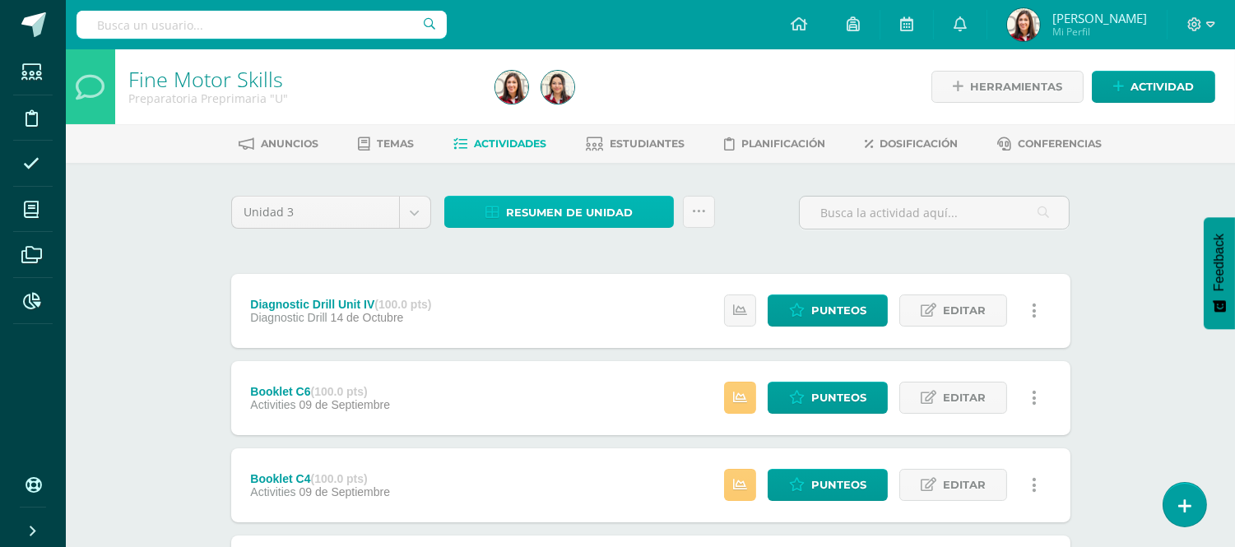
click at [555, 200] on span "Resumen de unidad" at bounding box center [569, 213] width 127 height 30
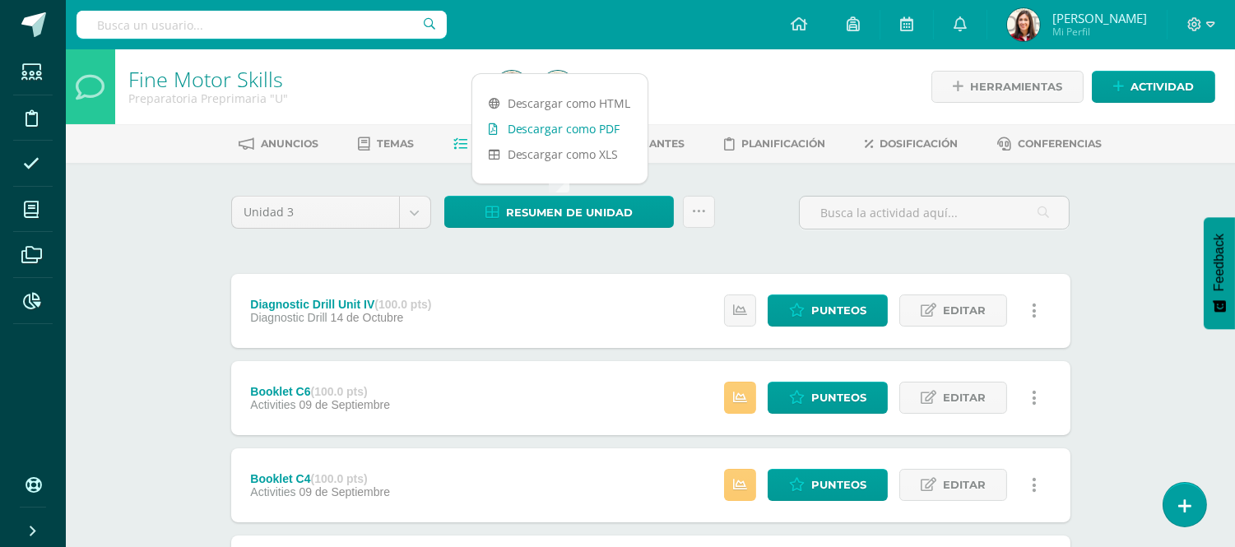
click at [561, 133] on link "Descargar como PDF" at bounding box center [559, 129] width 175 height 26
click at [1131, 91] on span "Actividad" at bounding box center [1162, 87] width 63 height 30
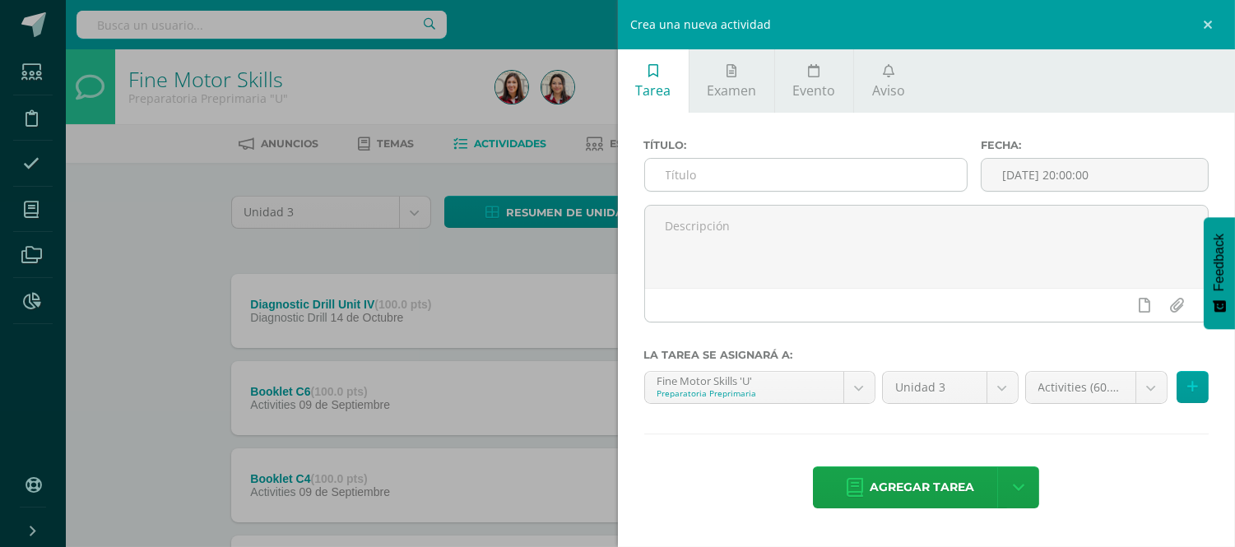
click at [736, 184] on input "text" at bounding box center [806, 175] width 323 height 32
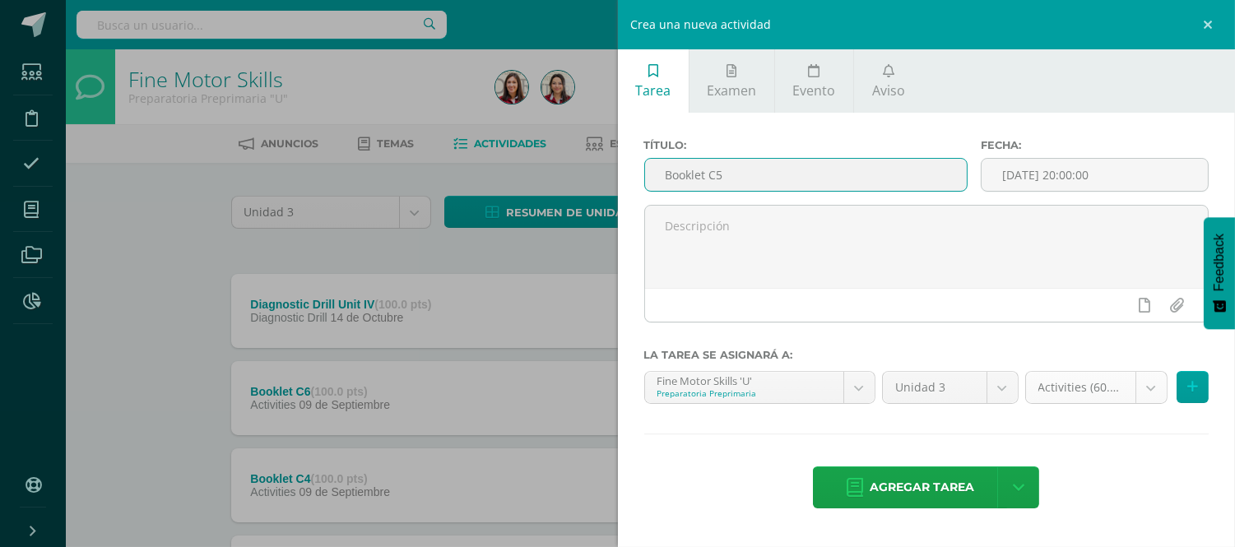
type input "Booklet C5"
click at [1160, 390] on body "Estudiantes Disciplina Asistencia Mis cursos Archivos Reportes Soporte Ayuda Re…" at bounding box center [617, 534] width 1235 height 1068
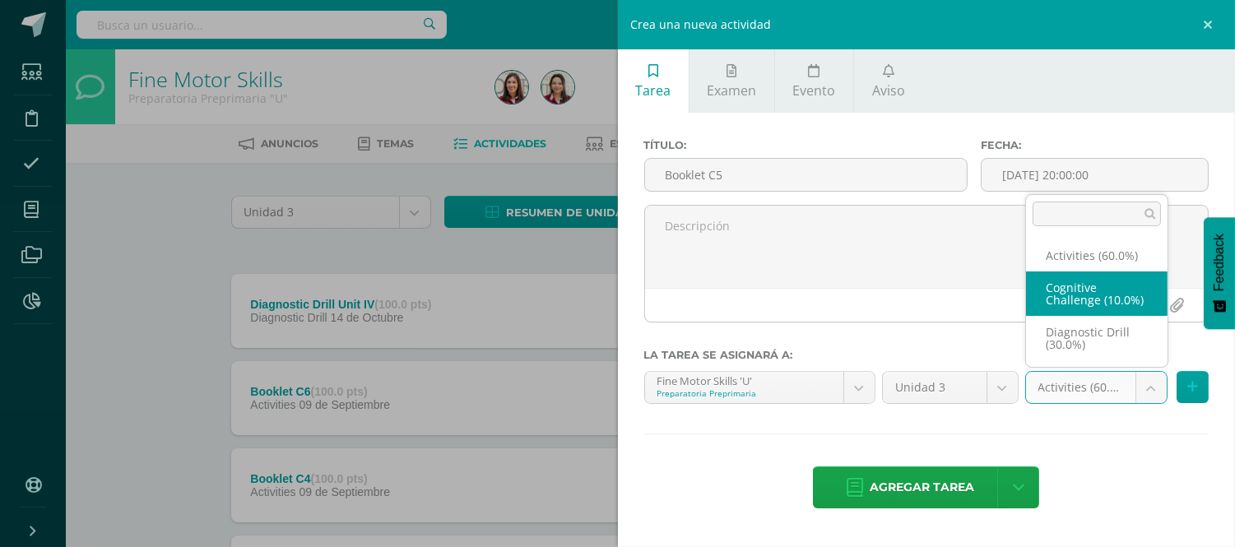
select select "204336"
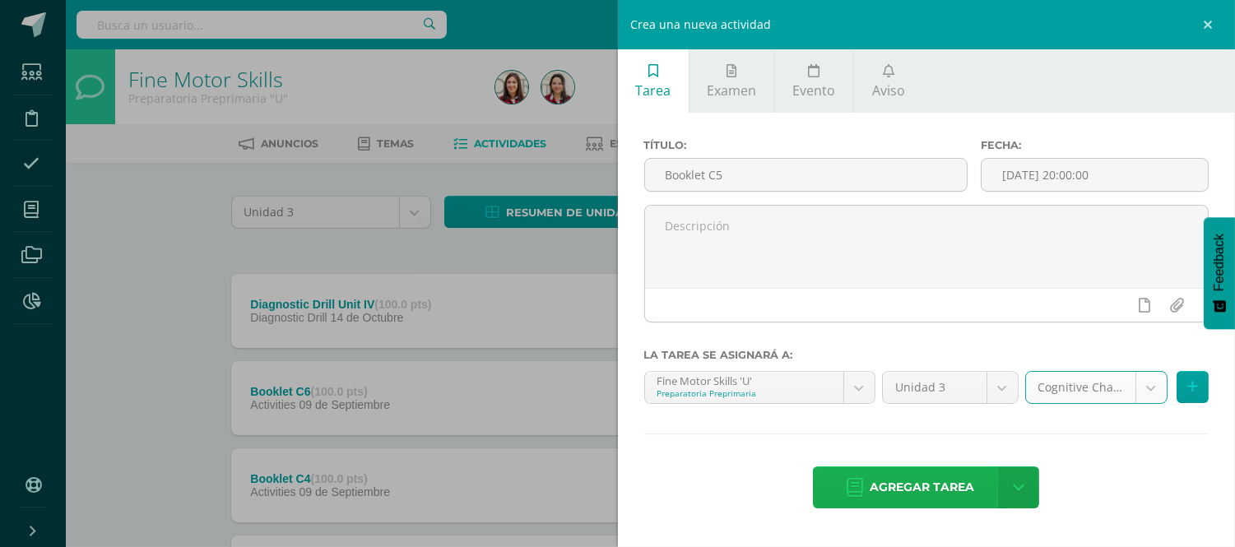
click at [946, 495] on span "Agregar tarea" at bounding box center [922, 487] width 105 height 40
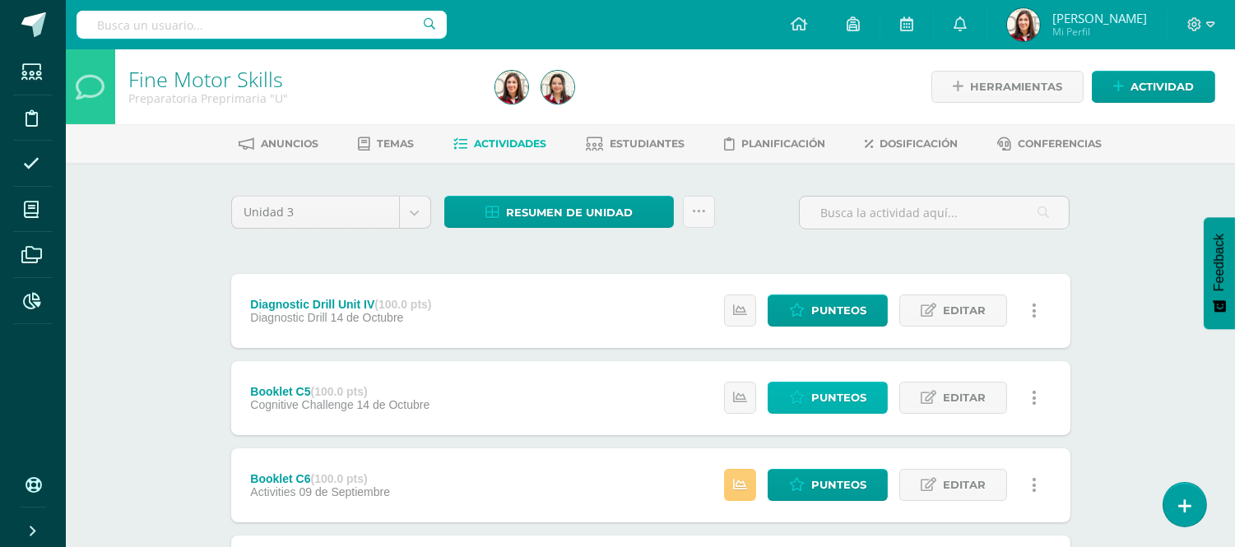
click at [853, 396] on span "Punteos" at bounding box center [838, 398] width 55 height 30
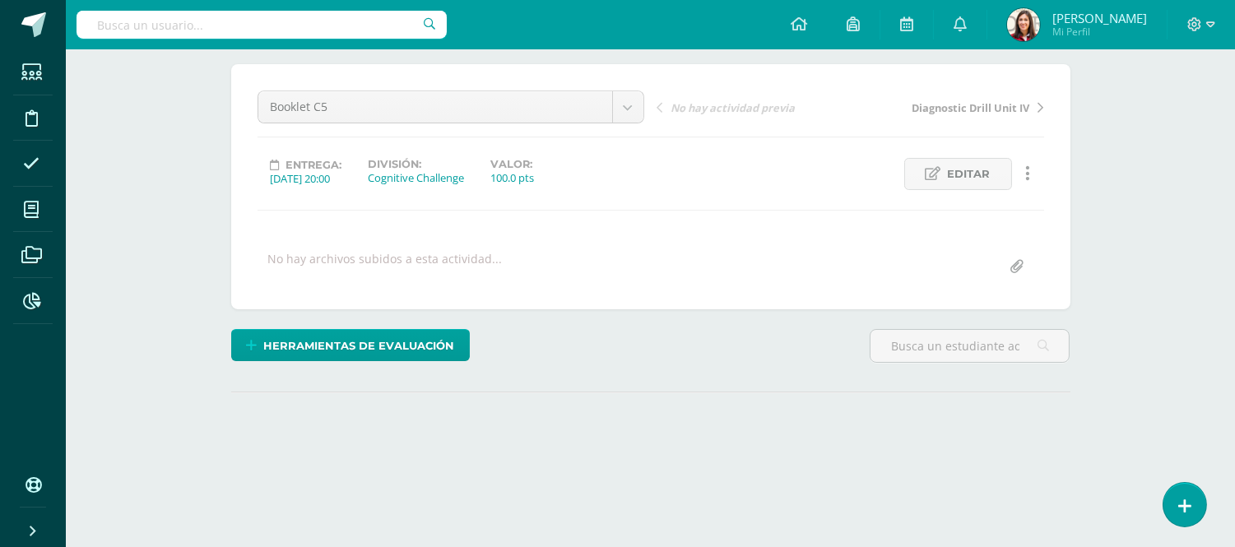
scroll to position [169, 0]
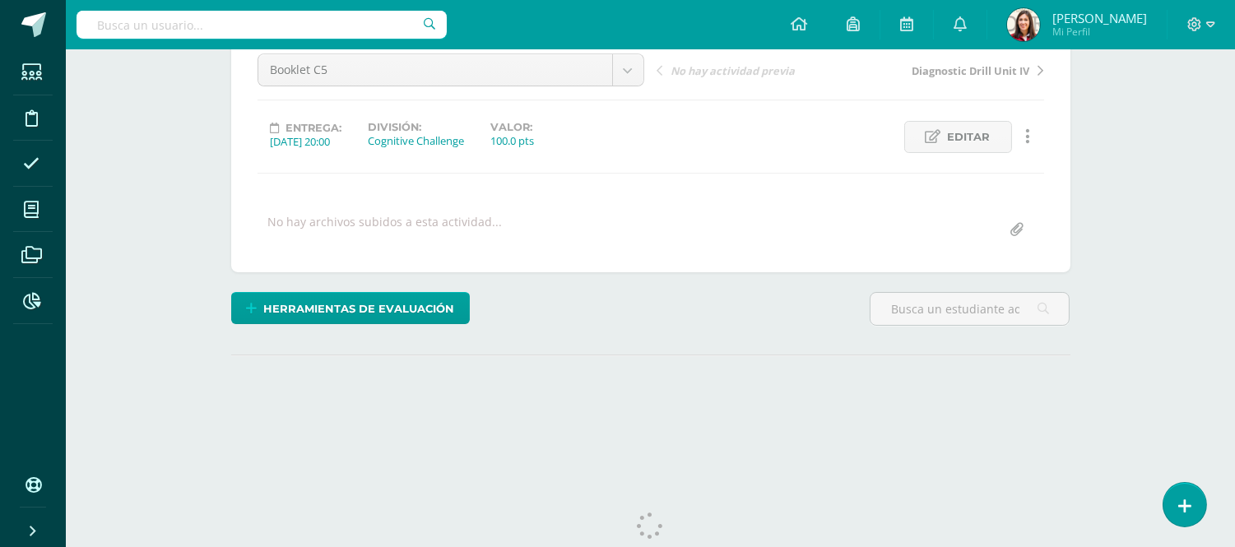
click at [1235, 163] on html "Estudiantes Disciplina Asistencia Mis cursos Archivos Reportes Soporte Ayuda Re…" at bounding box center [617, 157] width 1235 height 652
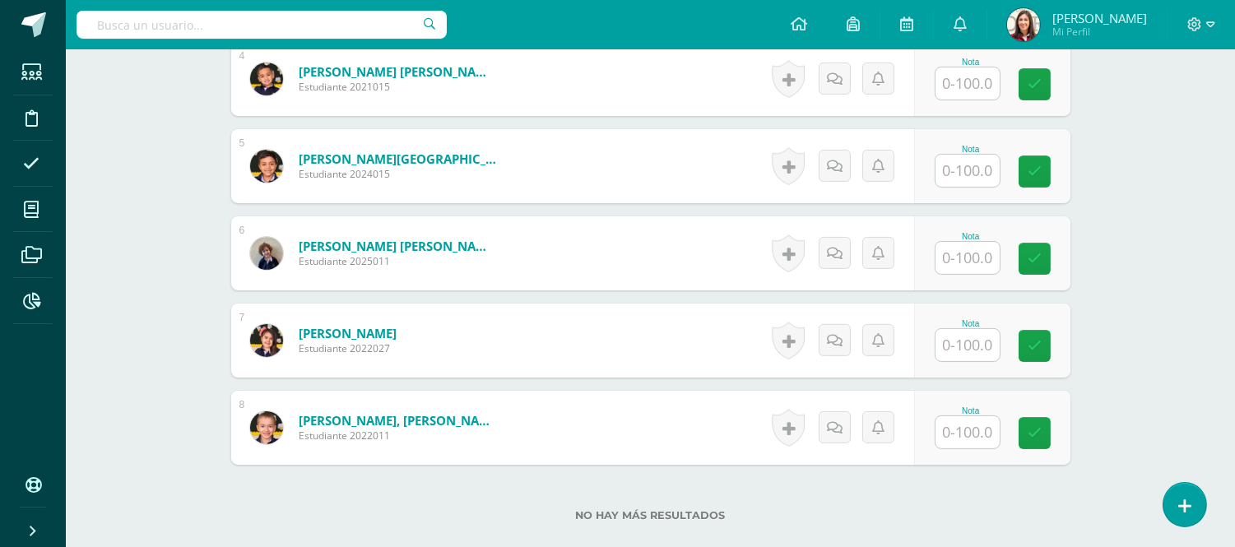
scroll to position [796, 0]
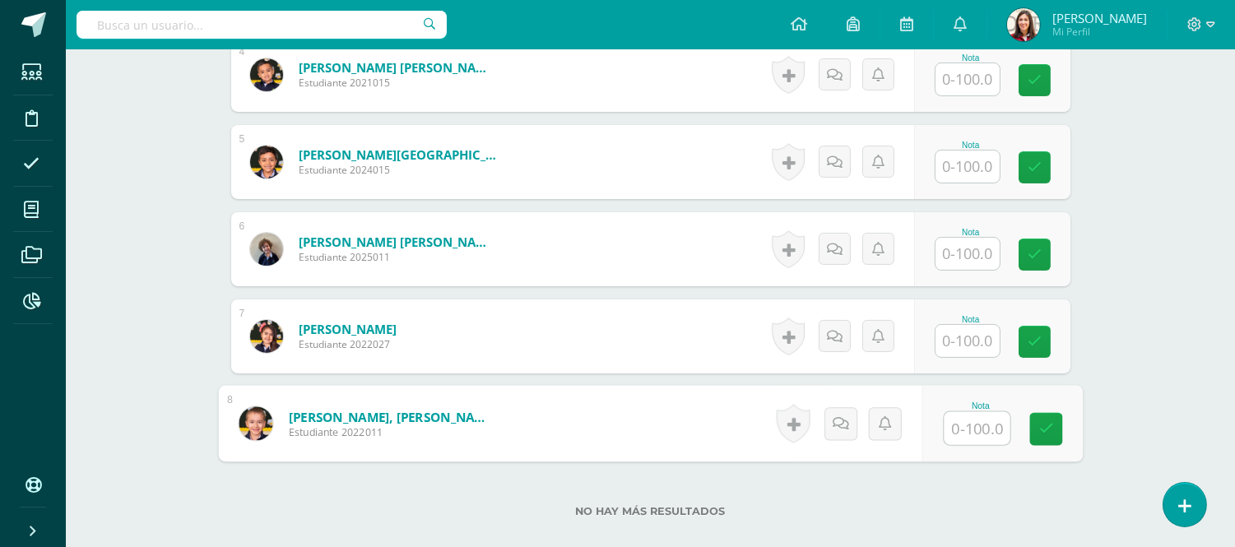
click at [965, 428] on input "text" at bounding box center [977, 428] width 66 height 33
type input "100"
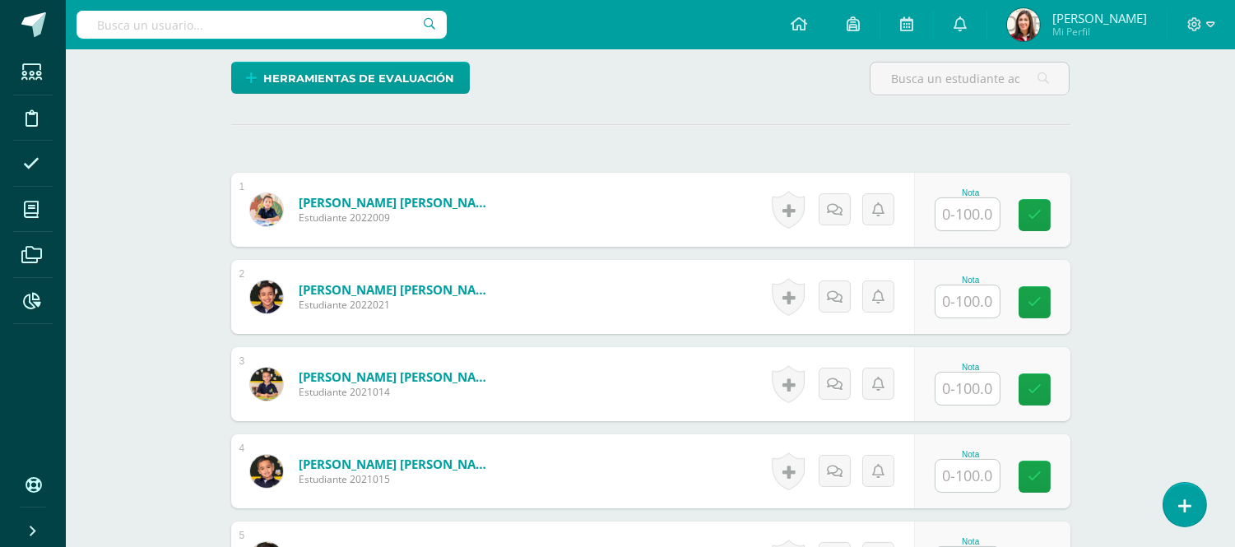
scroll to position [397, 0]
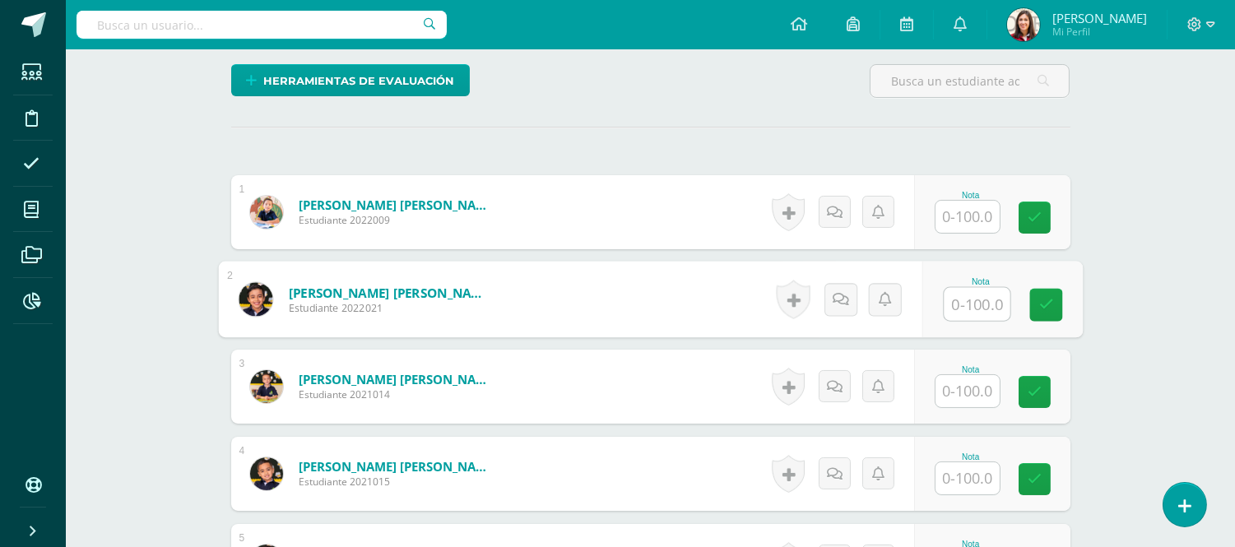
click at [975, 302] on input "text" at bounding box center [977, 304] width 66 height 33
type input "95"
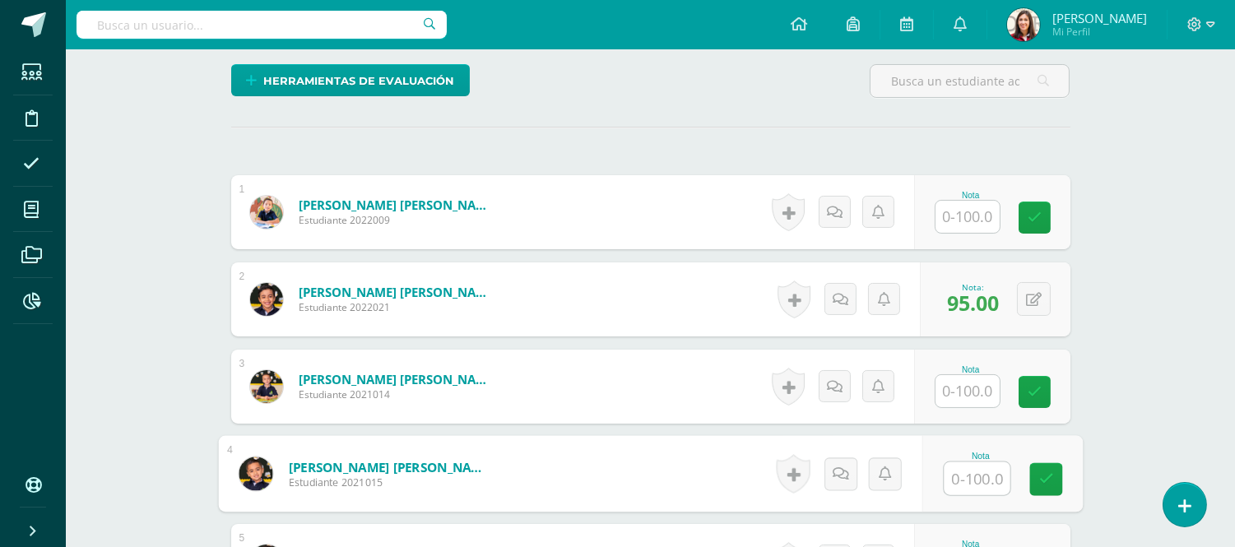
click at [964, 475] on input "text" at bounding box center [977, 479] width 66 height 33
type input "100"
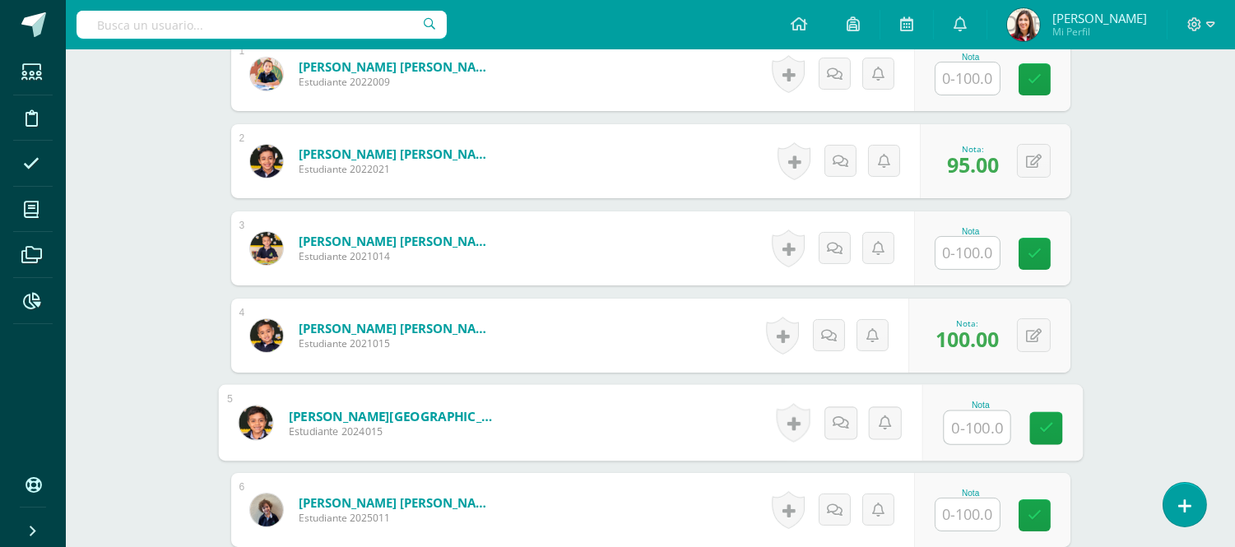
scroll to position [529, 0]
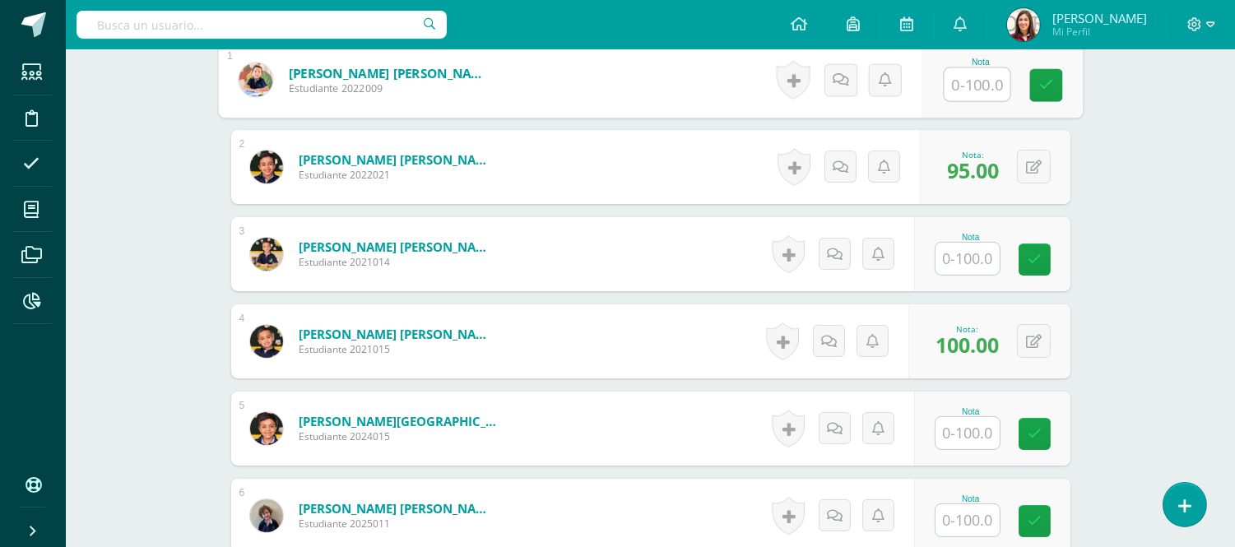
click at [955, 89] on input "text" at bounding box center [977, 84] width 66 height 33
type input "95"
click at [972, 518] on input "text" at bounding box center [968, 521] width 64 height 32
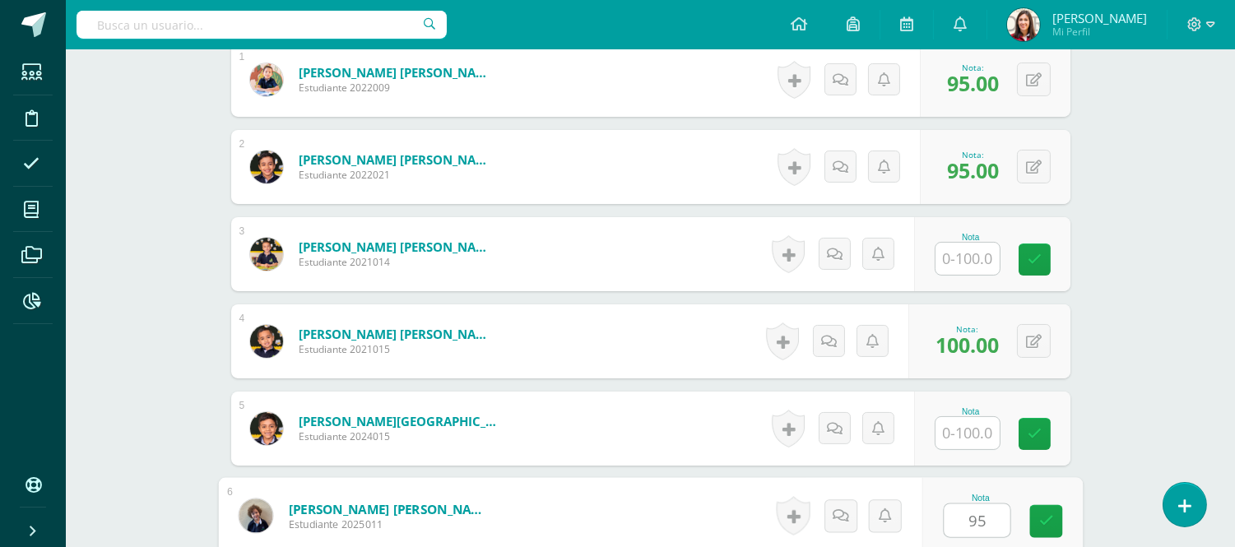
type input "95"
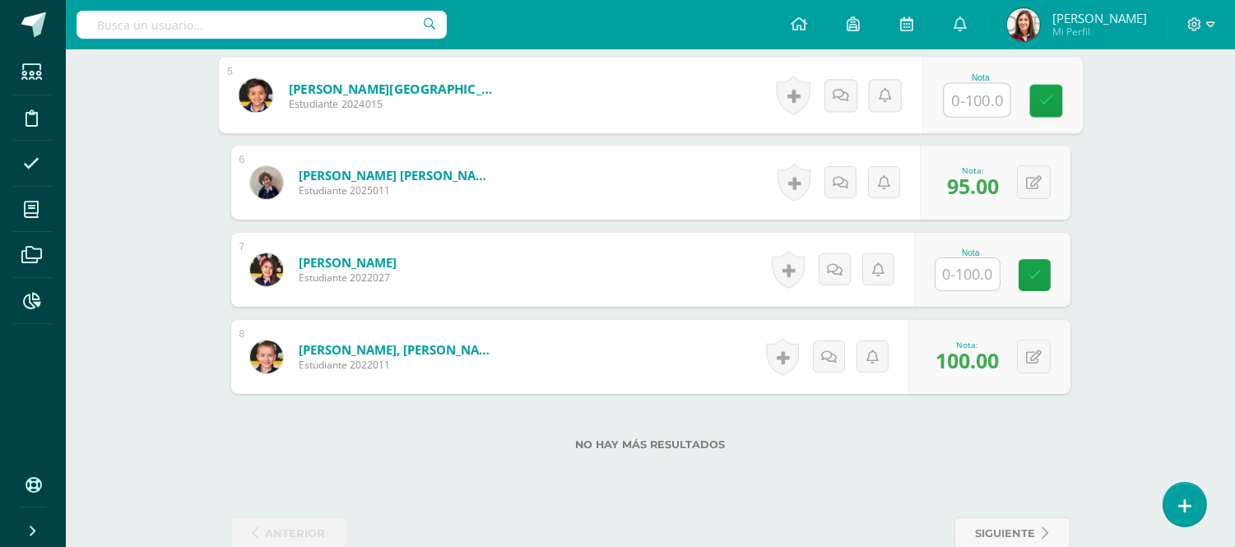
click at [977, 101] on input "text" at bounding box center [977, 100] width 66 height 33
type input "90"
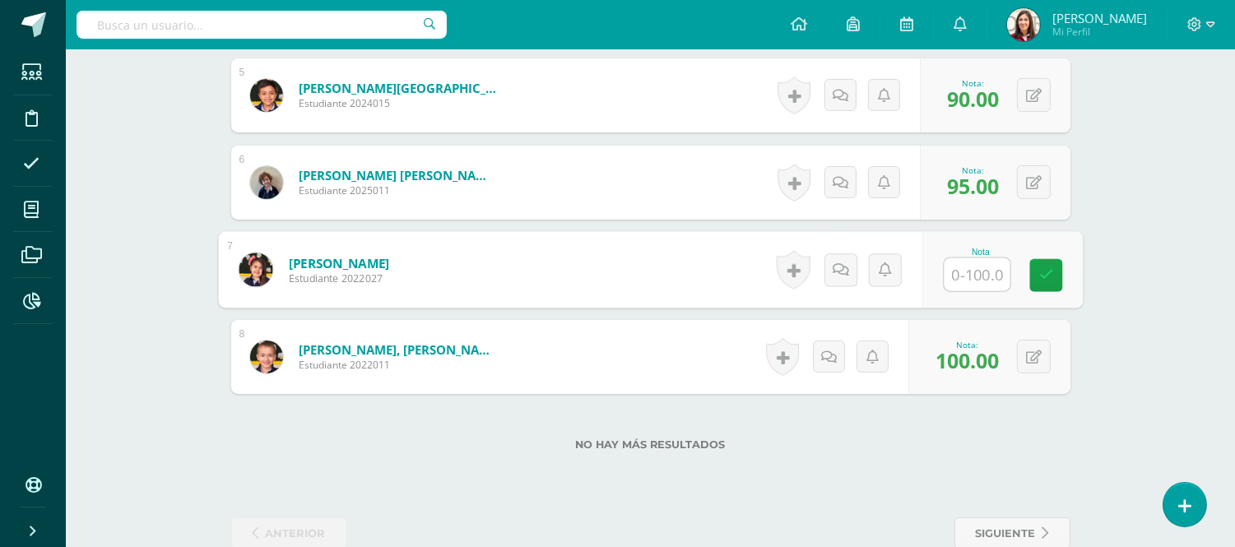
click at [968, 277] on input "text" at bounding box center [977, 274] width 66 height 33
type input "7"
type input "80"
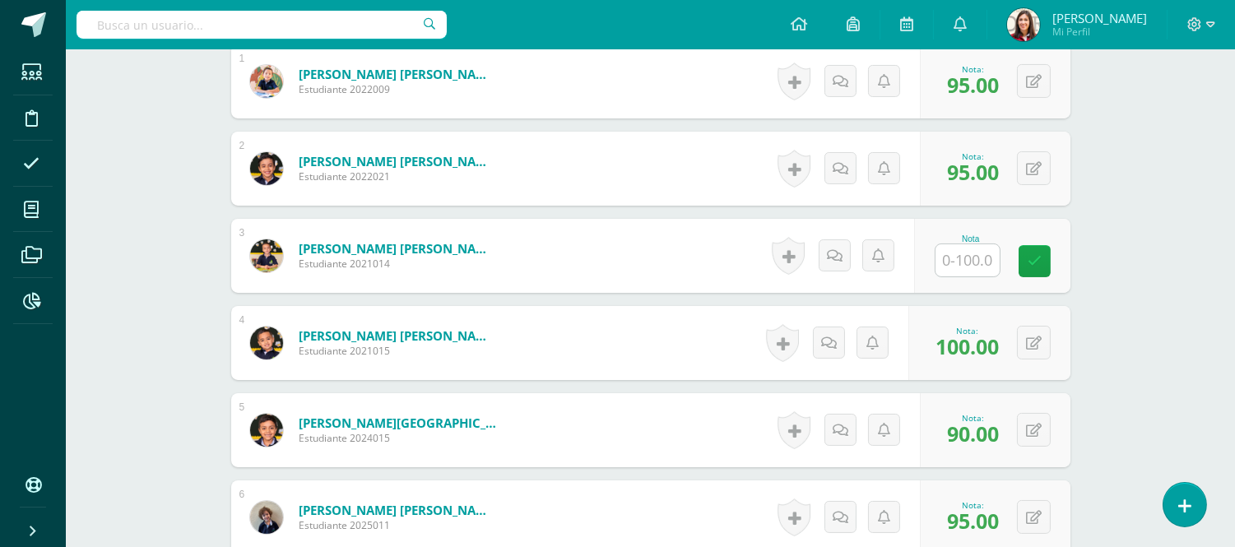
scroll to position [524, 0]
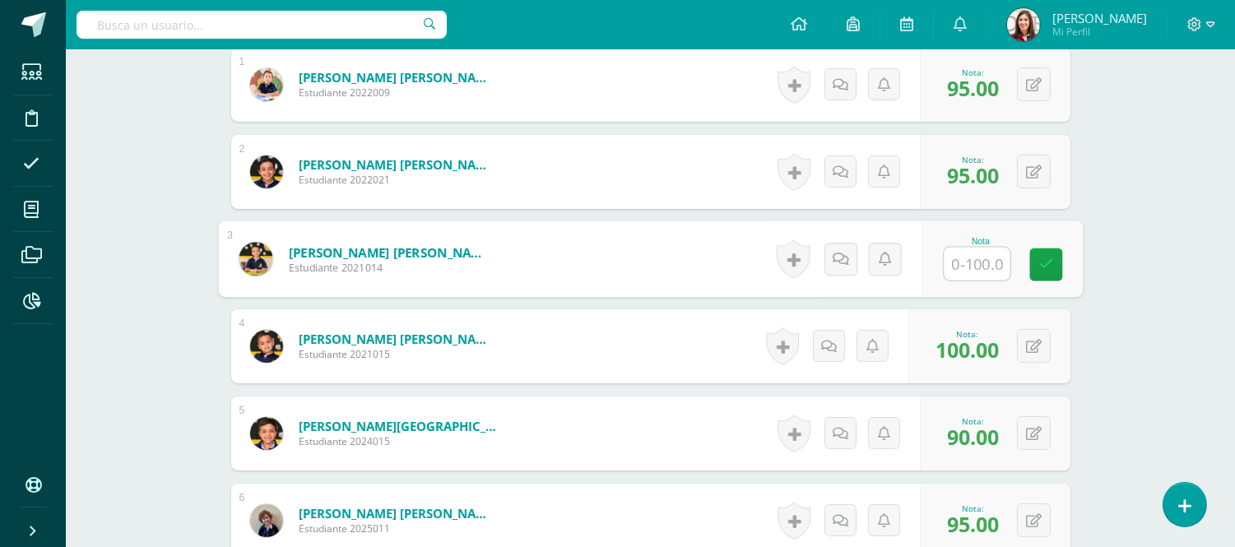
click at [960, 265] on input "text" at bounding box center [977, 264] width 66 height 33
type input "90"
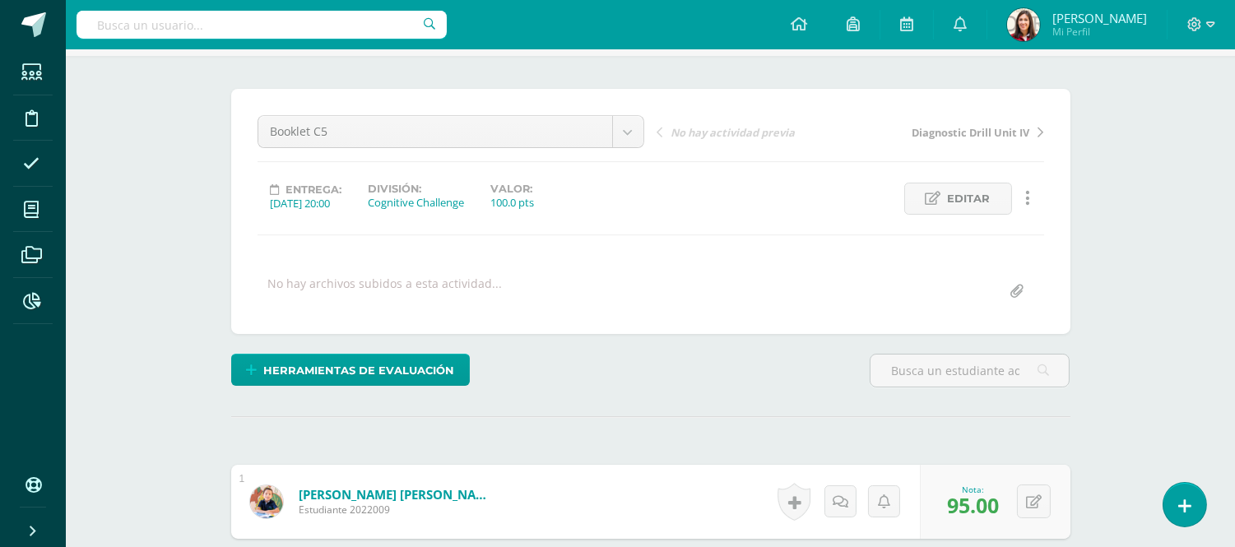
scroll to position [17, 0]
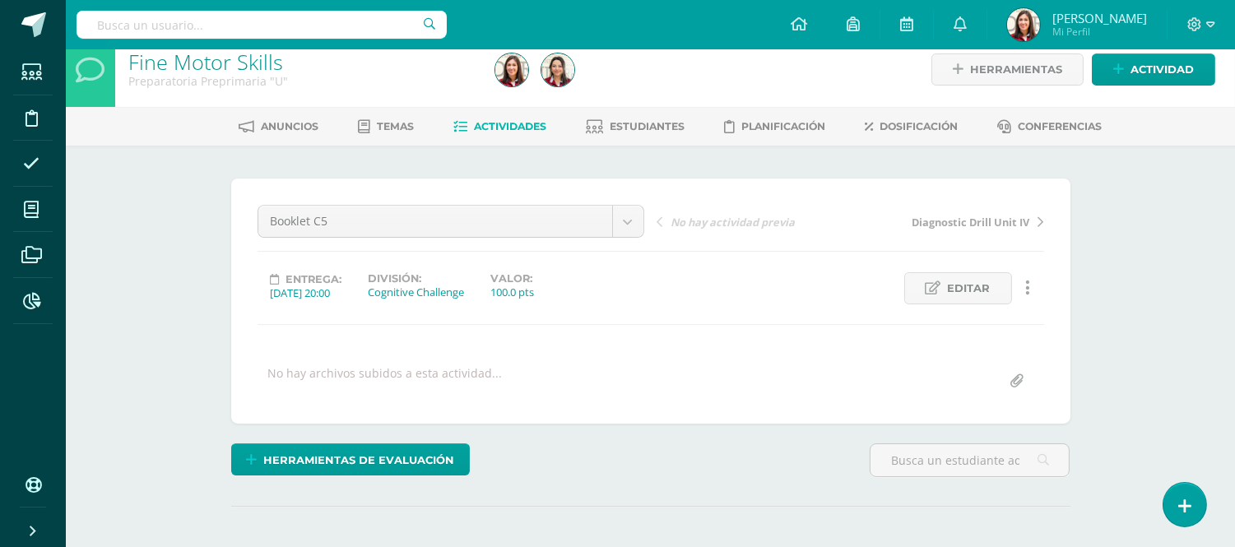
click at [528, 135] on link "Actividades" at bounding box center [499, 127] width 93 height 26
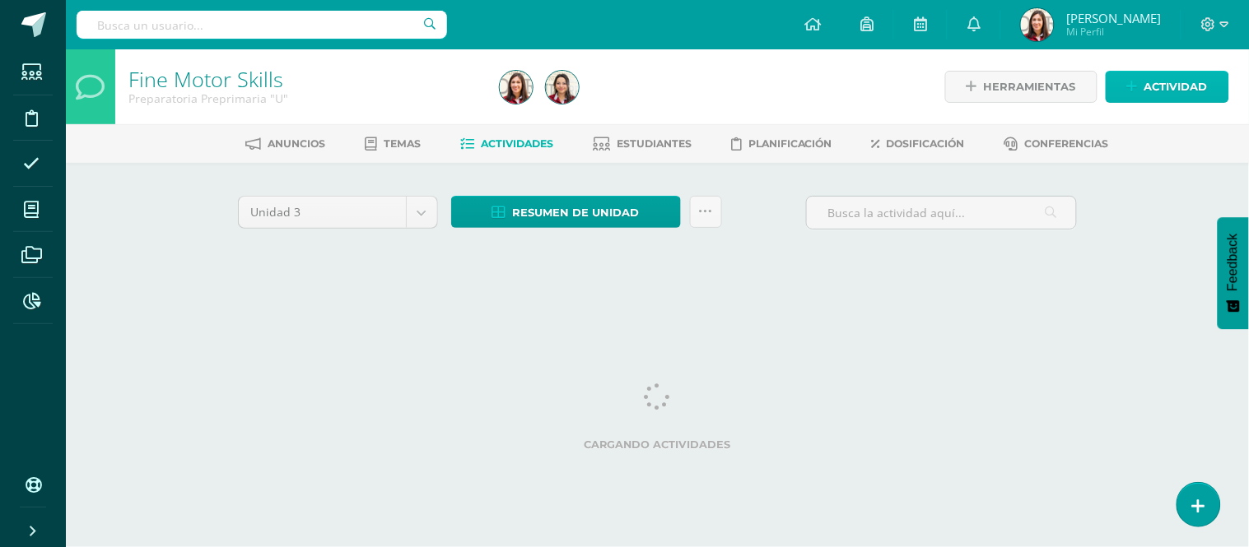
click at [1144, 83] on link "Actividad" at bounding box center [1166, 87] width 123 height 32
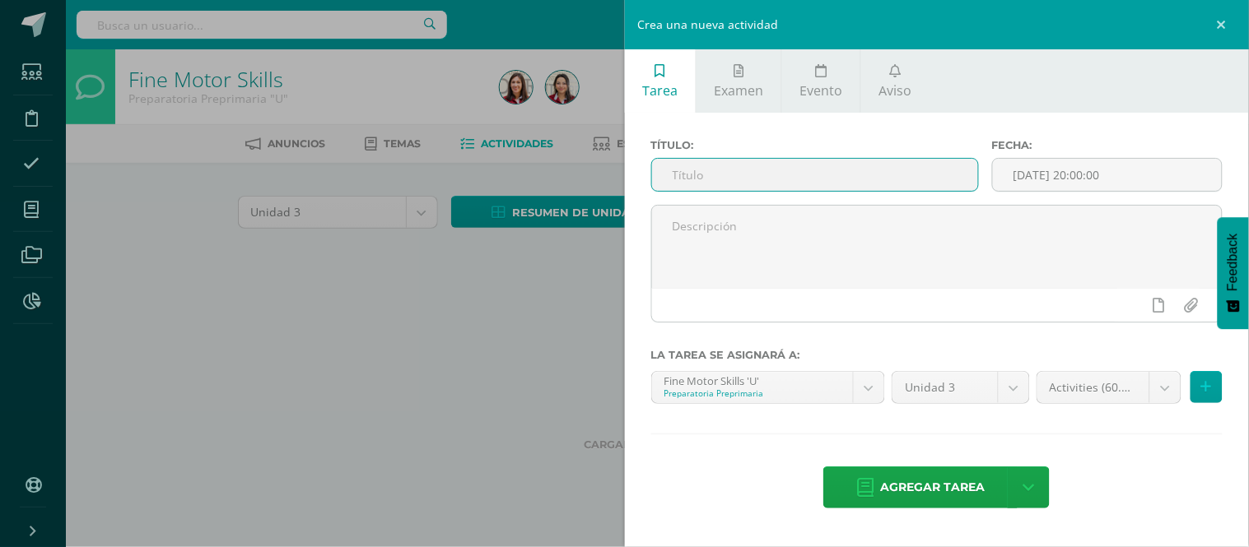
click at [890, 169] on input "text" at bounding box center [815, 175] width 326 height 32
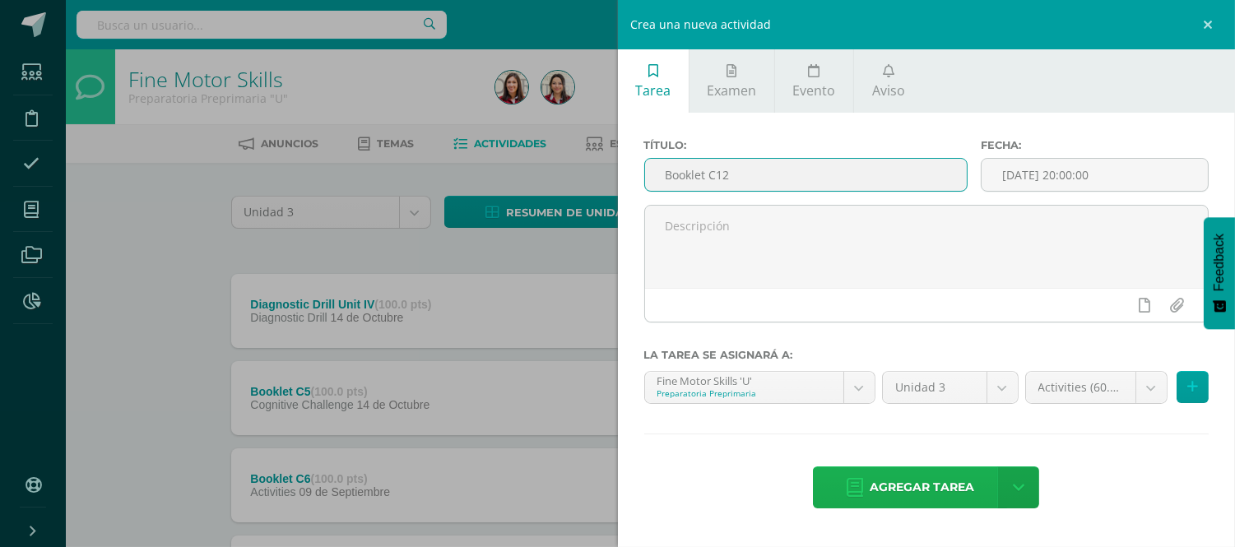
type input "Booklet C12"
click at [899, 488] on span "Agregar tarea" at bounding box center [922, 487] width 105 height 40
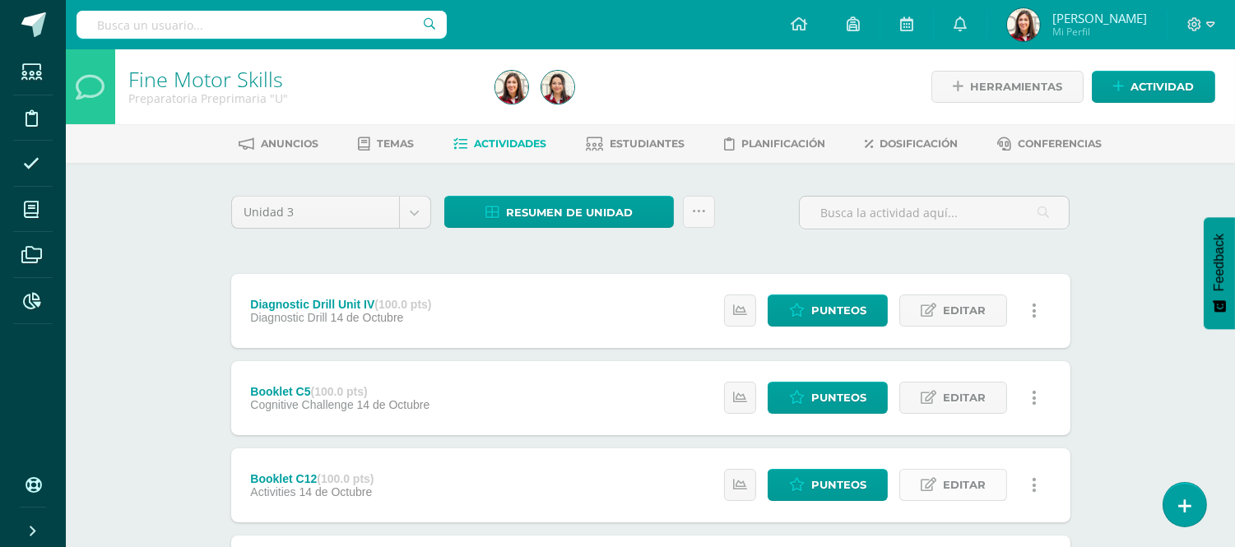
click at [918, 492] on link "Editar" at bounding box center [954, 485] width 108 height 32
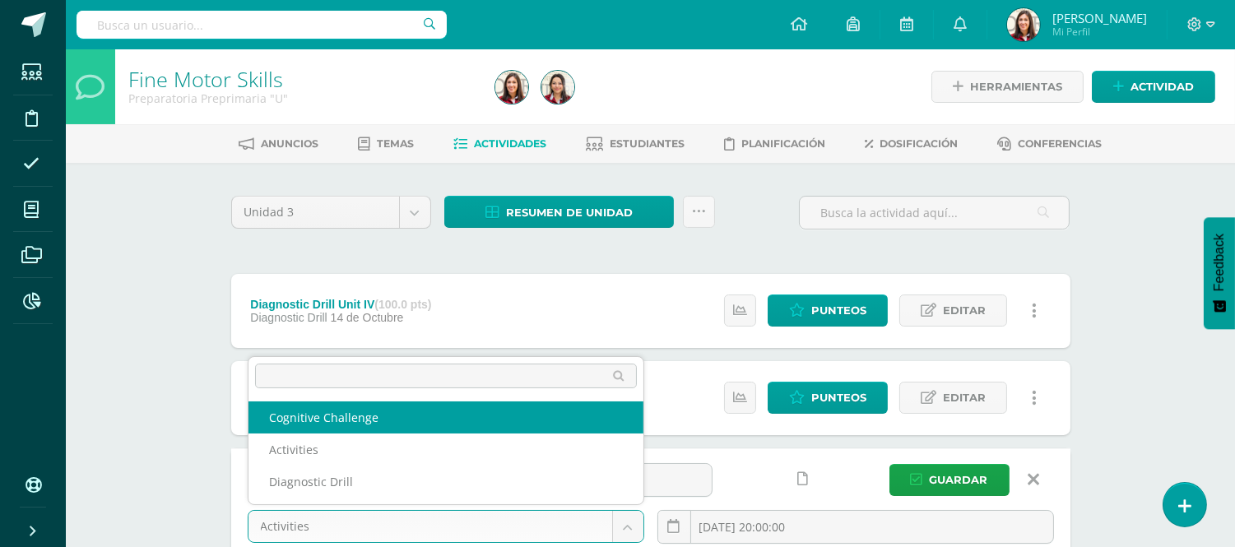
select select "204336"
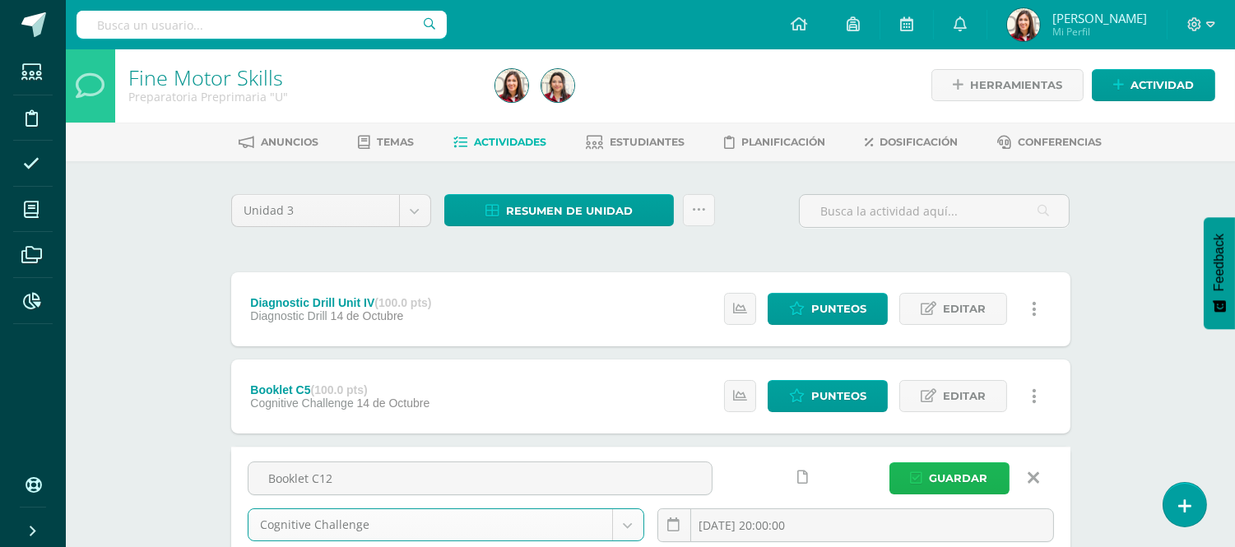
click at [939, 481] on span "Guardar" at bounding box center [959, 478] width 58 height 30
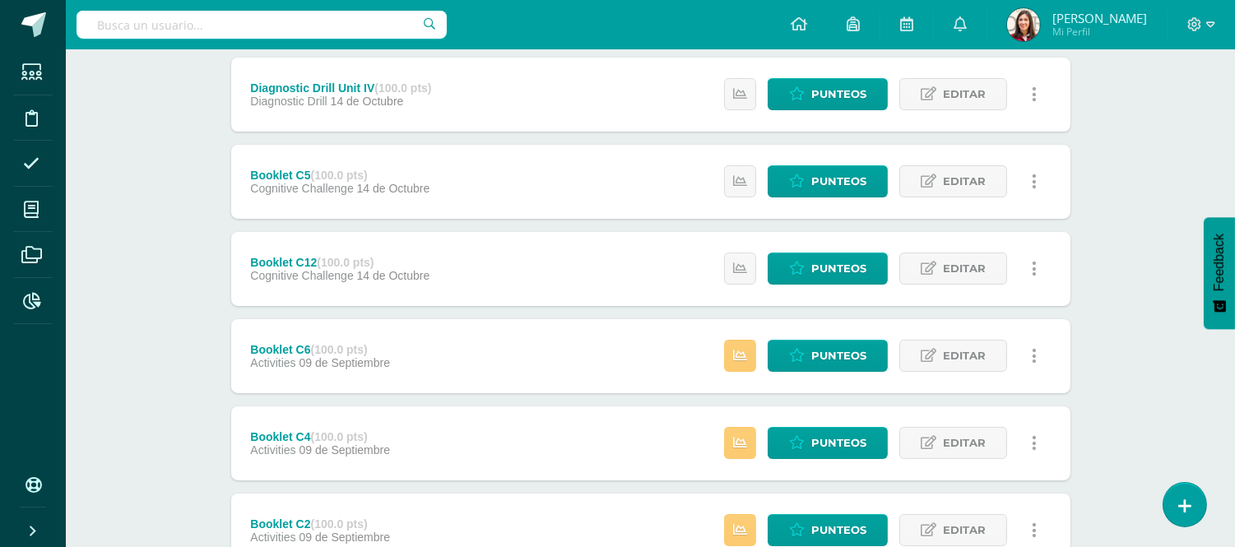
scroll to position [219, 0]
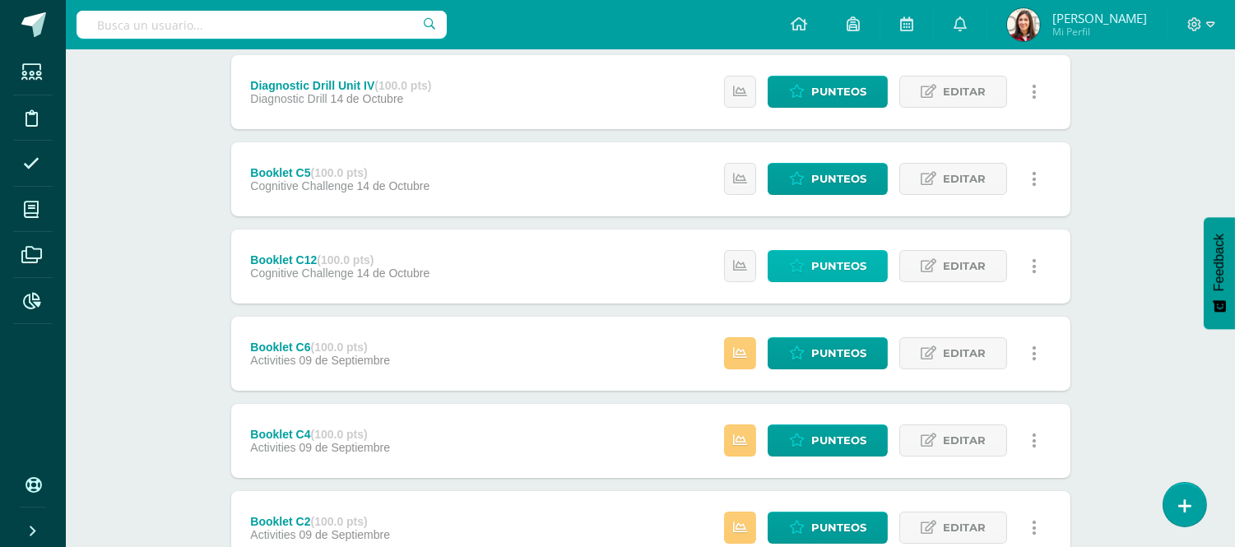
click at [802, 267] on icon at bounding box center [797, 266] width 16 height 14
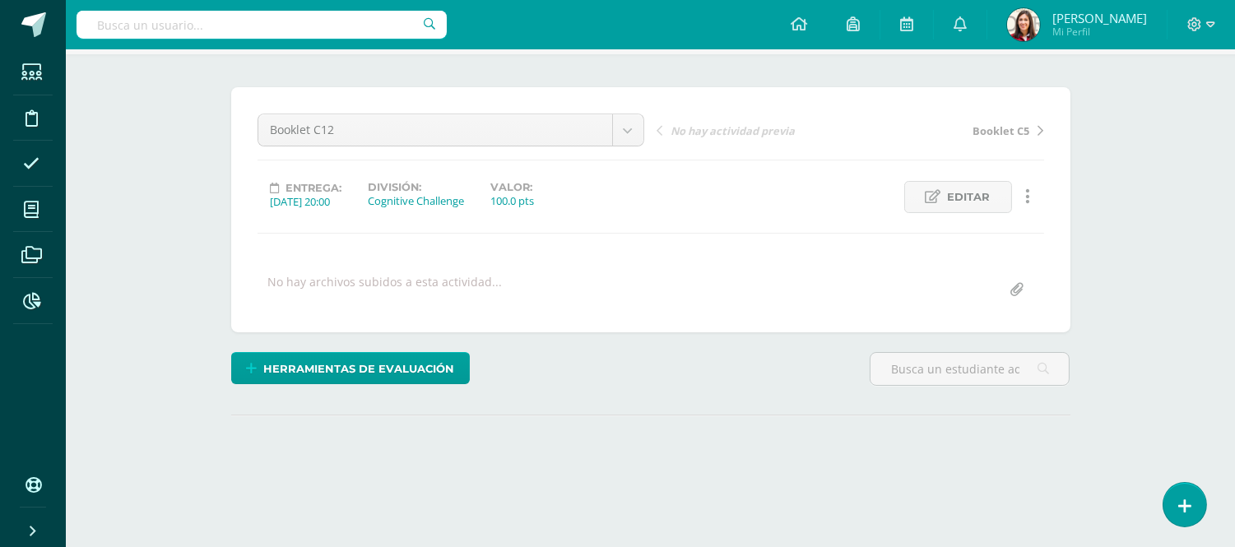
scroll to position [111, 0]
click at [1235, 151] on html "Estudiantes Disciplina Asistencia Mis cursos Archivos Reportes Soporte Ayuda Re…" at bounding box center [617, 215] width 1235 height 652
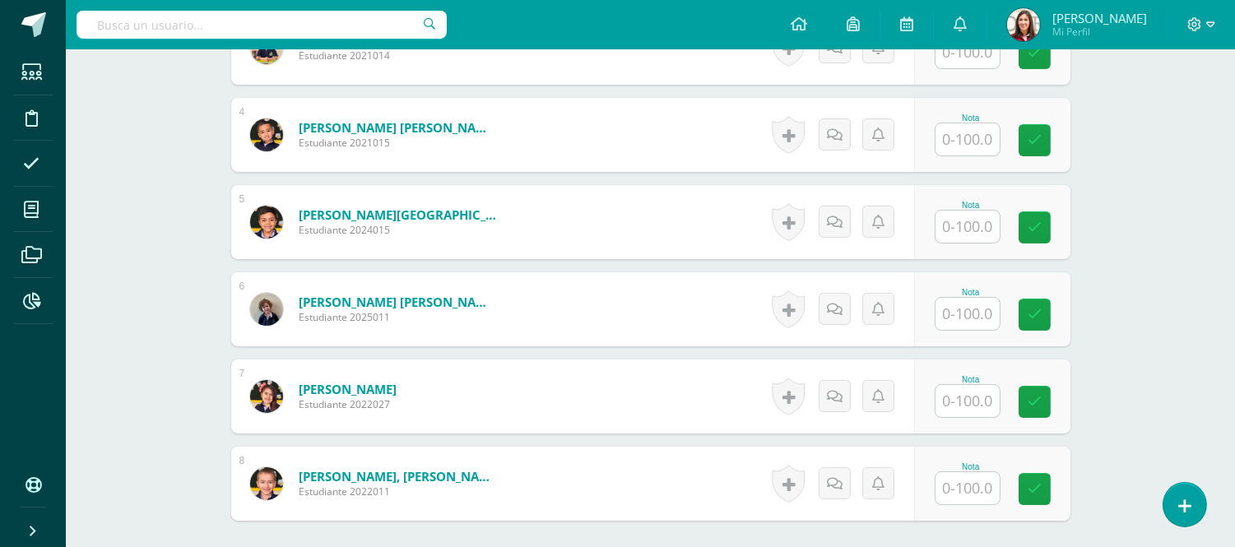
scroll to position [738, 0]
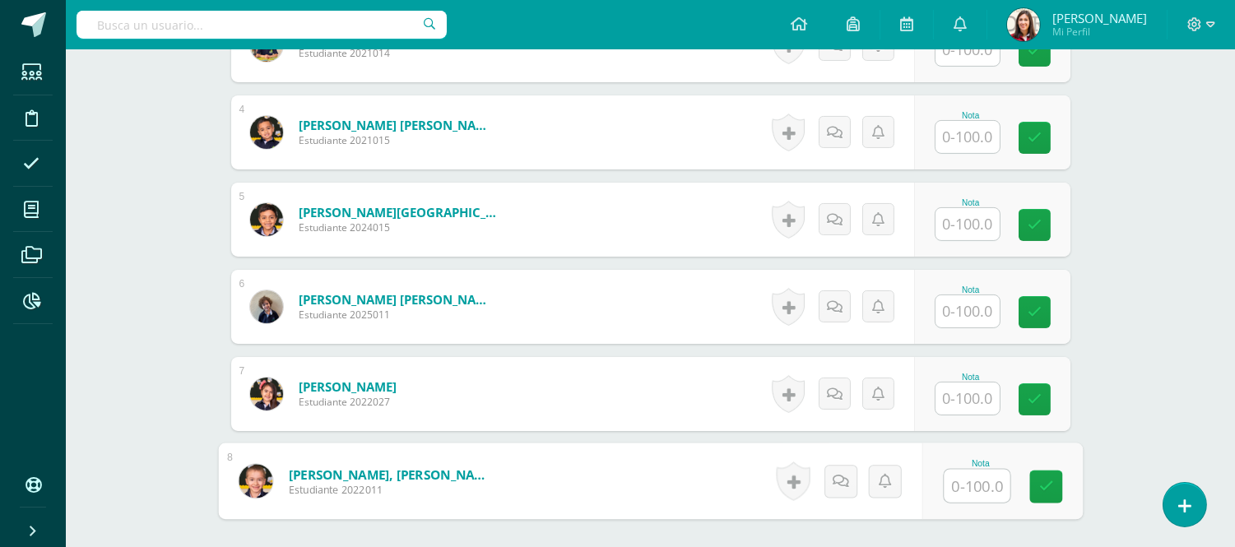
click at [981, 486] on input "text" at bounding box center [977, 486] width 66 height 33
type input "90"
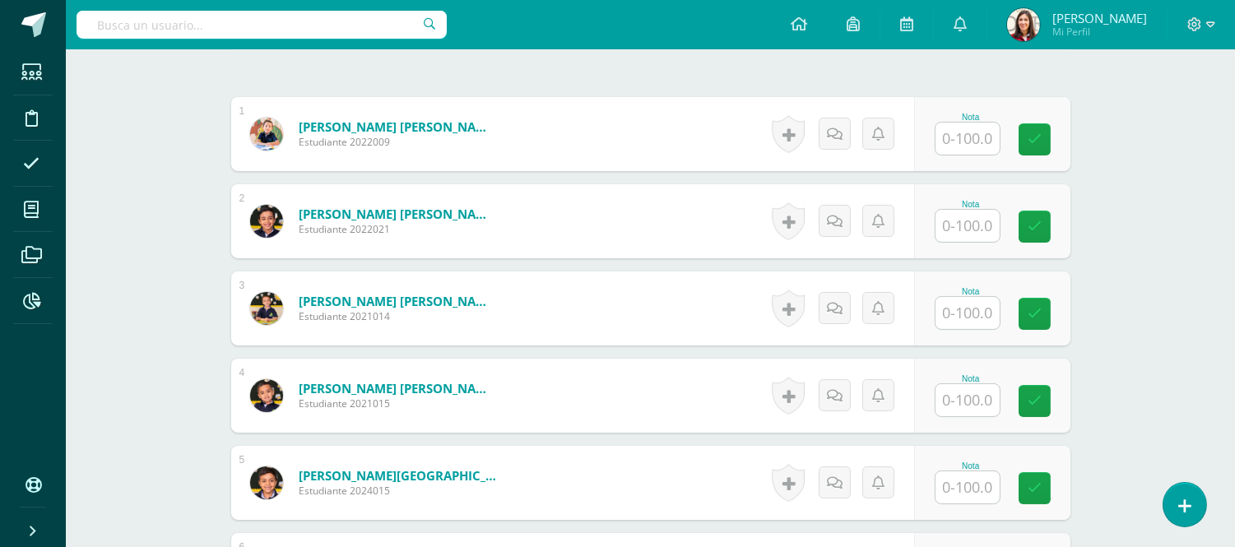
scroll to position [472, 0]
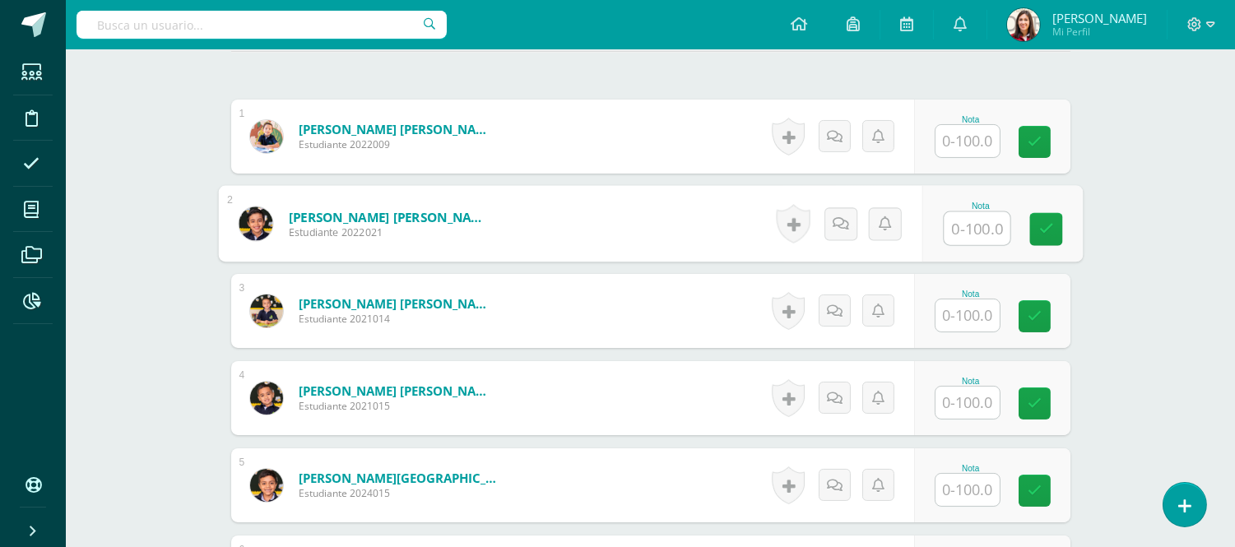
click at [963, 230] on input "text" at bounding box center [977, 228] width 66 height 33
type input "95"
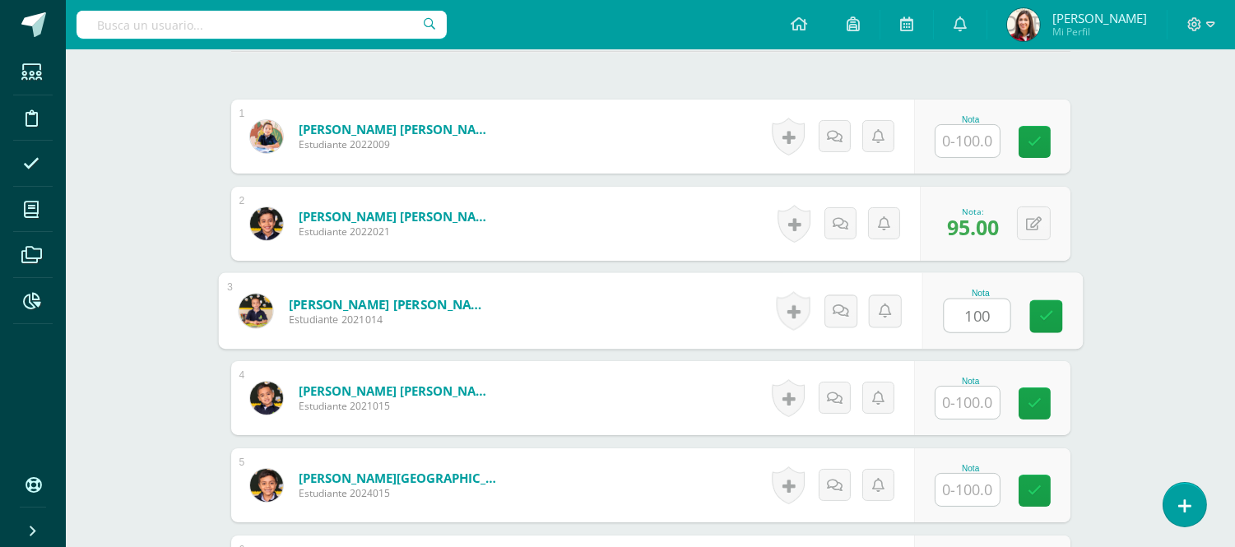
type input "100"
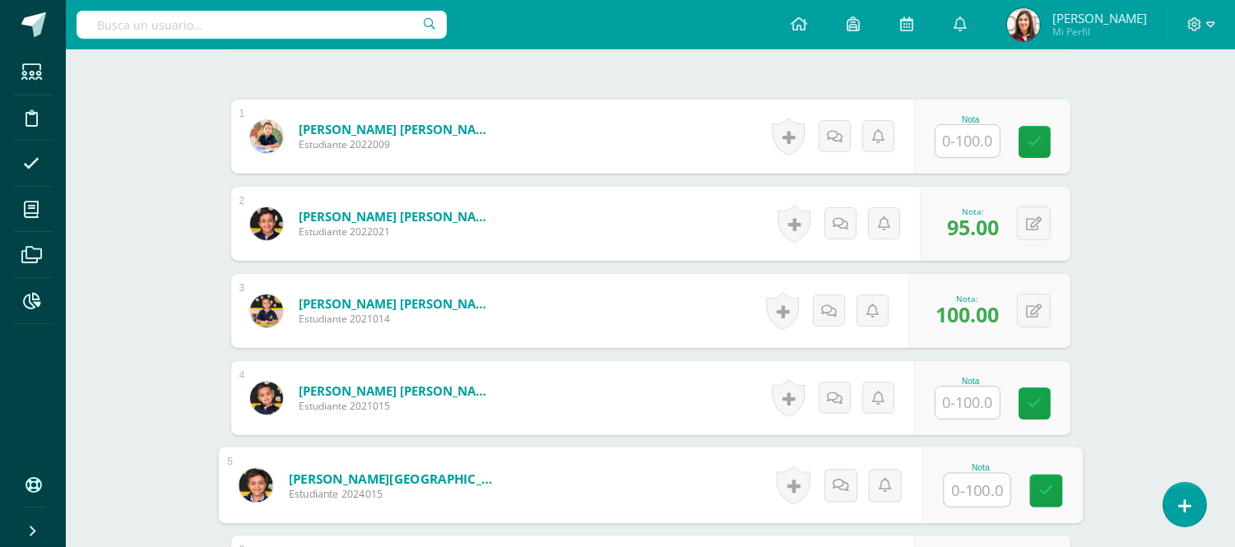
click at [980, 492] on input "text" at bounding box center [977, 490] width 66 height 33
type input "100"
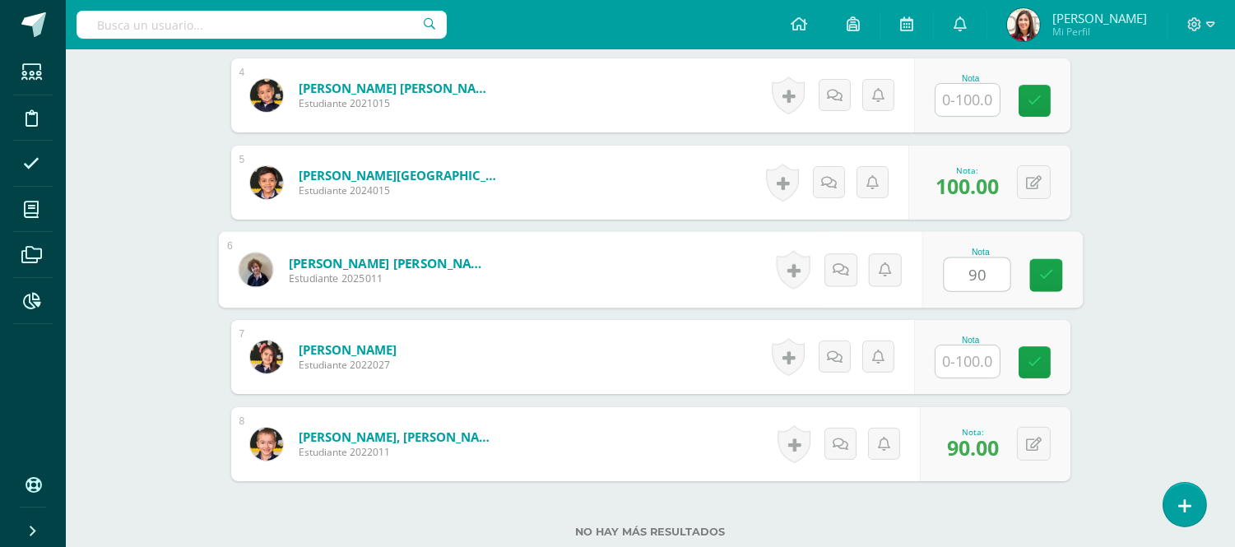
type input "90"
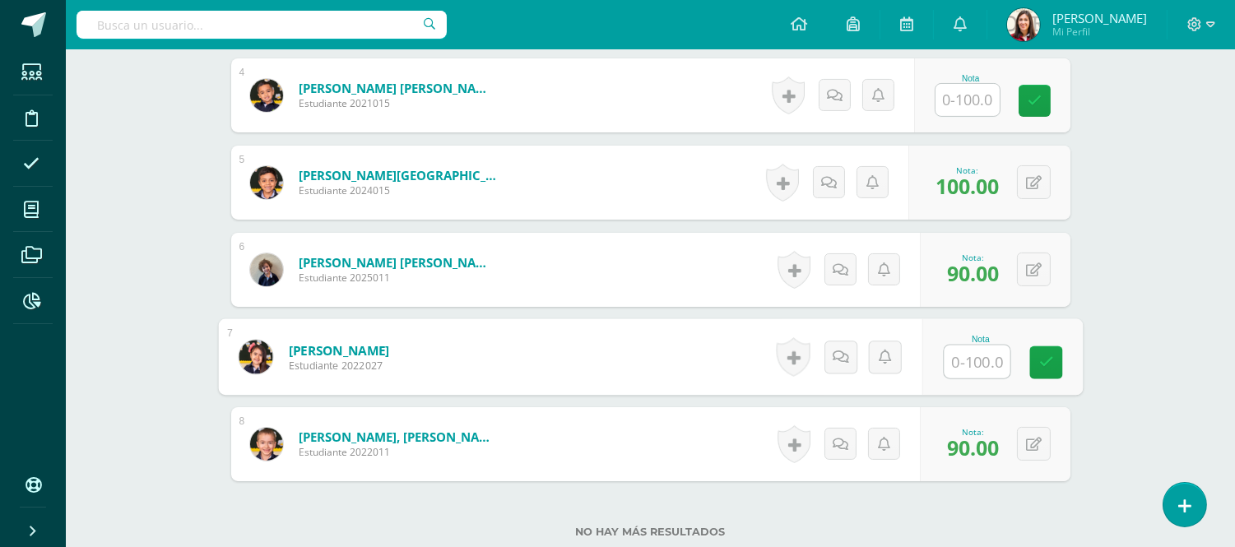
click at [984, 105] on input "text" at bounding box center [968, 100] width 64 height 32
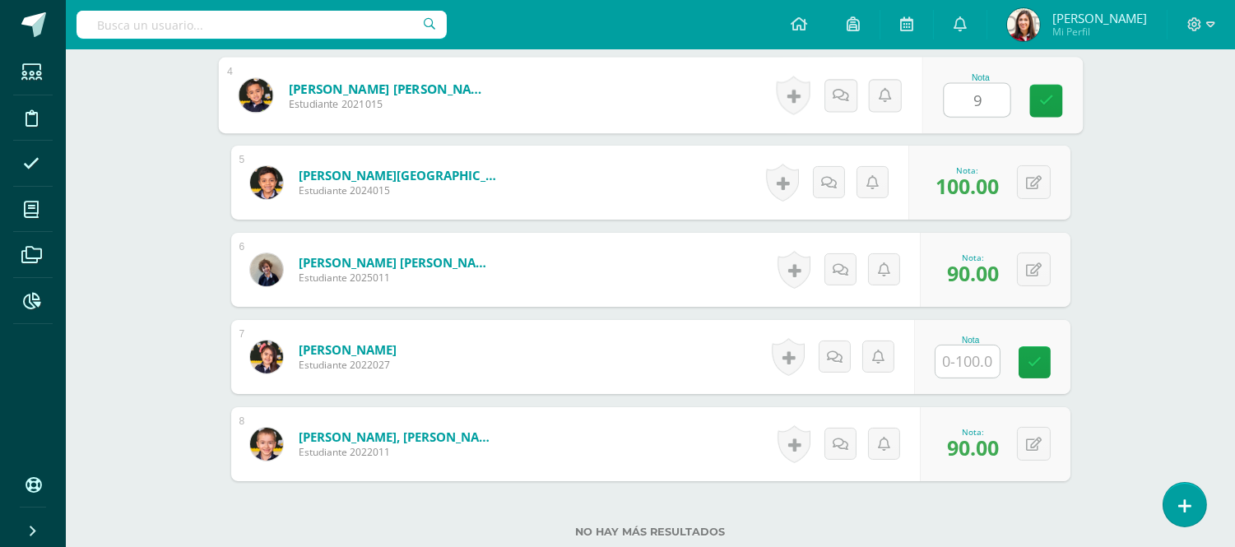
type input "90"
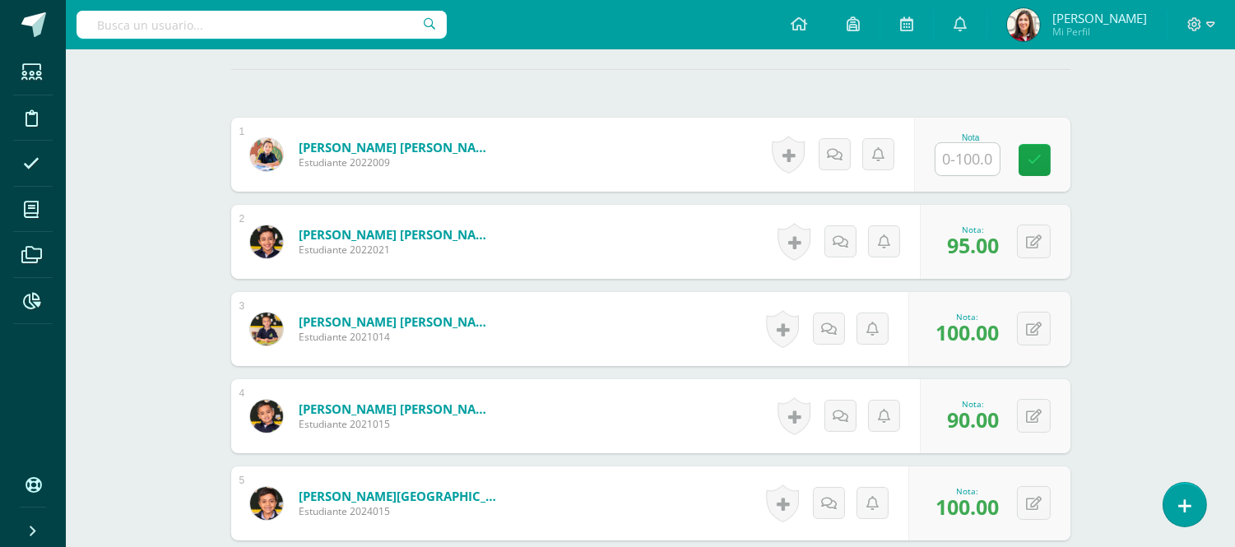
scroll to position [424, 0]
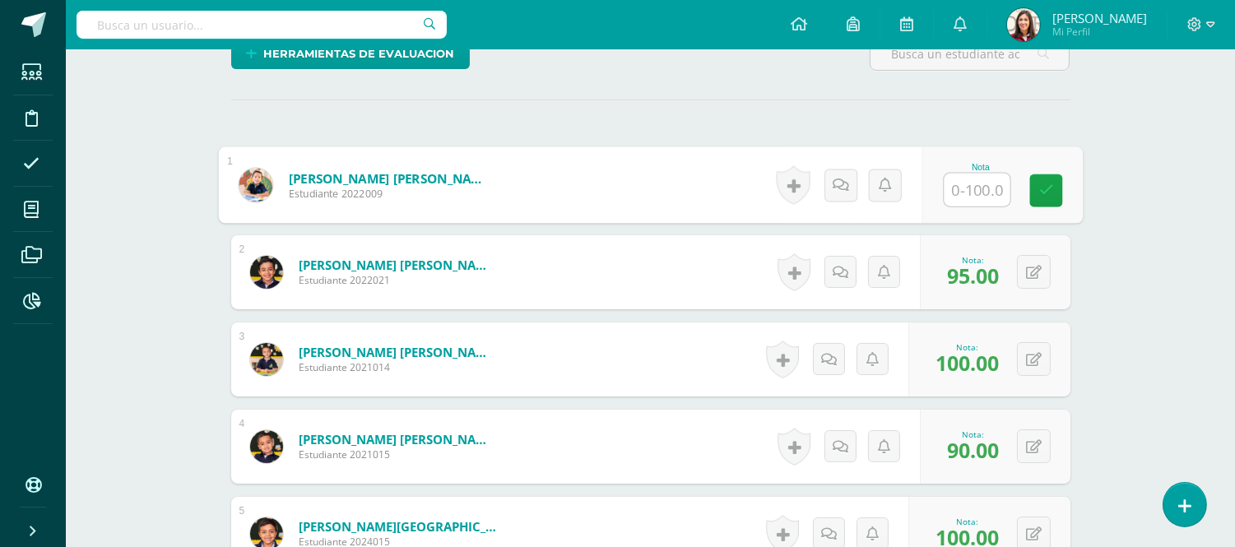
click at [978, 184] on input "text" at bounding box center [977, 190] width 66 height 33
type input "90"
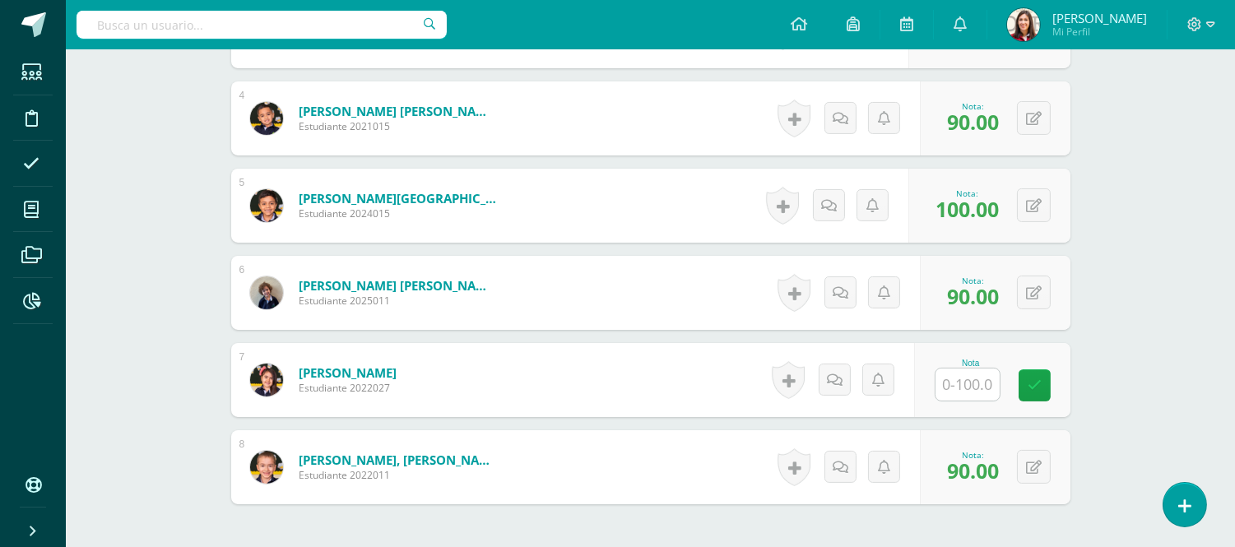
scroll to position [754, 0]
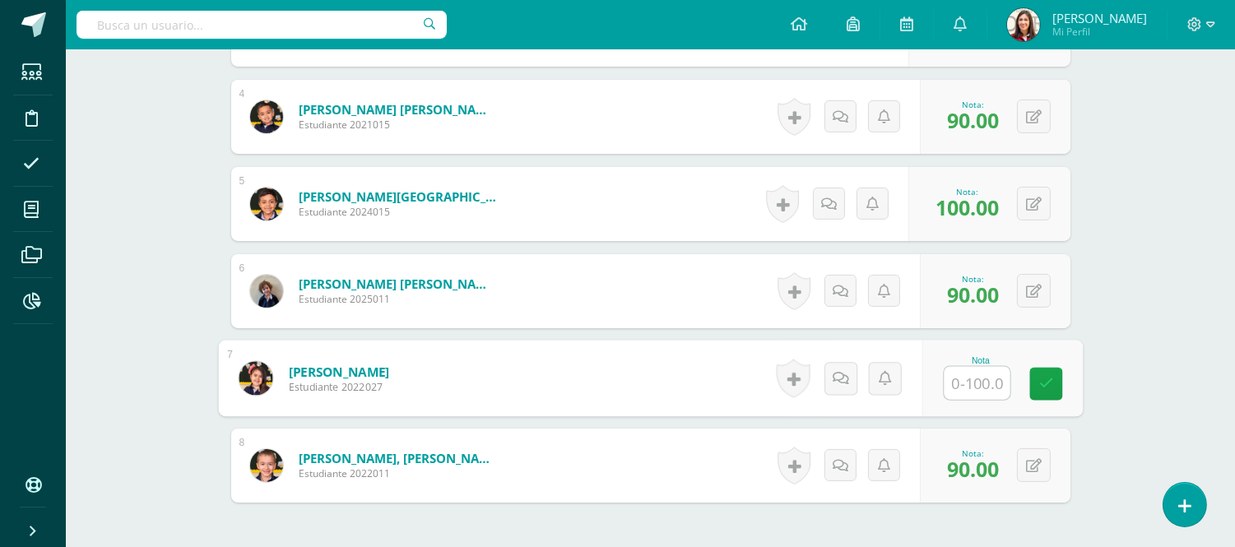
click at [993, 377] on input "text" at bounding box center [977, 383] width 66 height 33
type input "90"
